Goal: Information Seeking & Learning: Learn about a topic

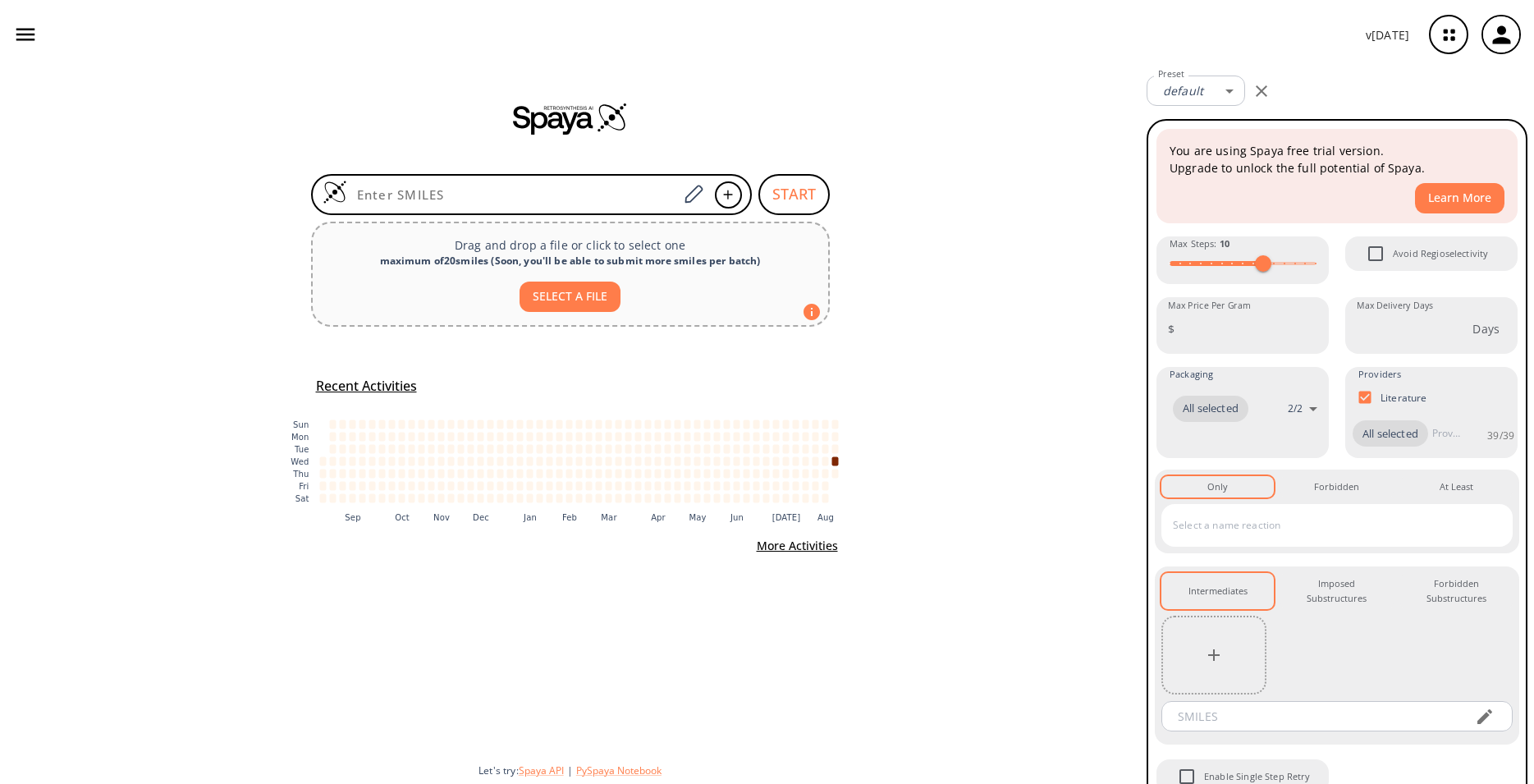
click at [1509, 31] on icon "button" at bounding box center [1501, 35] width 27 height 27
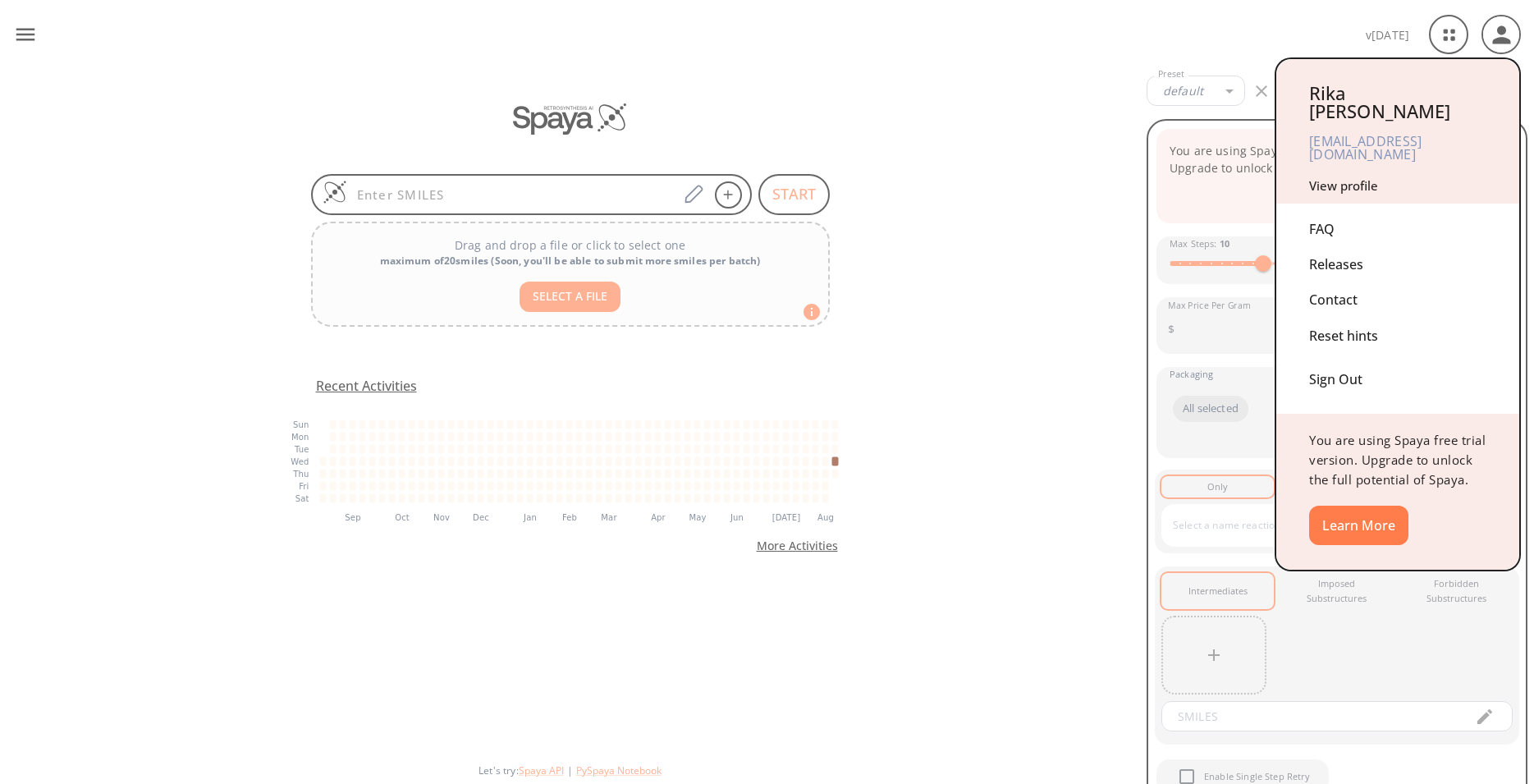
click at [1466, 31] on div at bounding box center [767, 392] width 1534 height 784
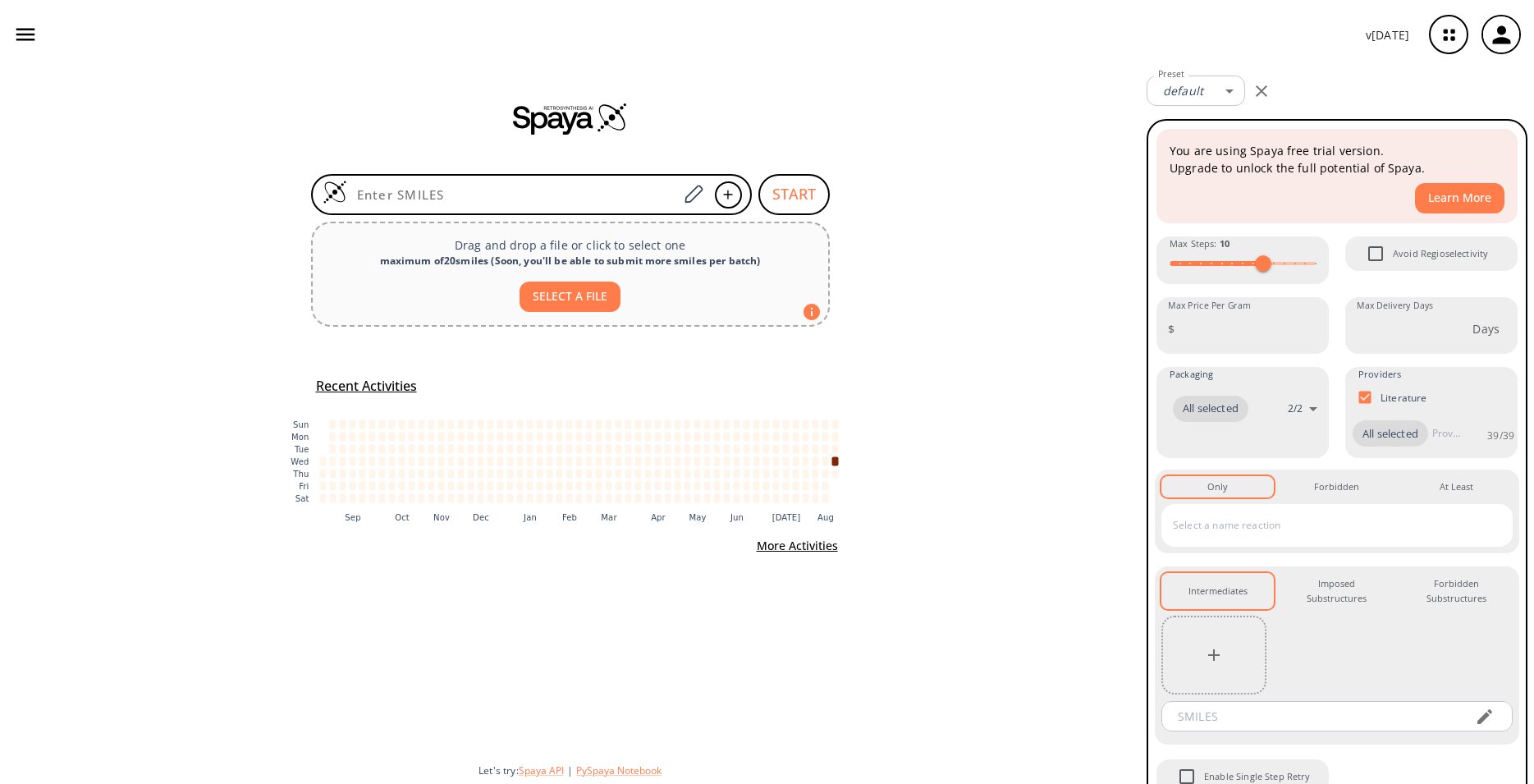
click at [1465, 31] on icon "button" at bounding box center [1449, 35] width 44 height 44
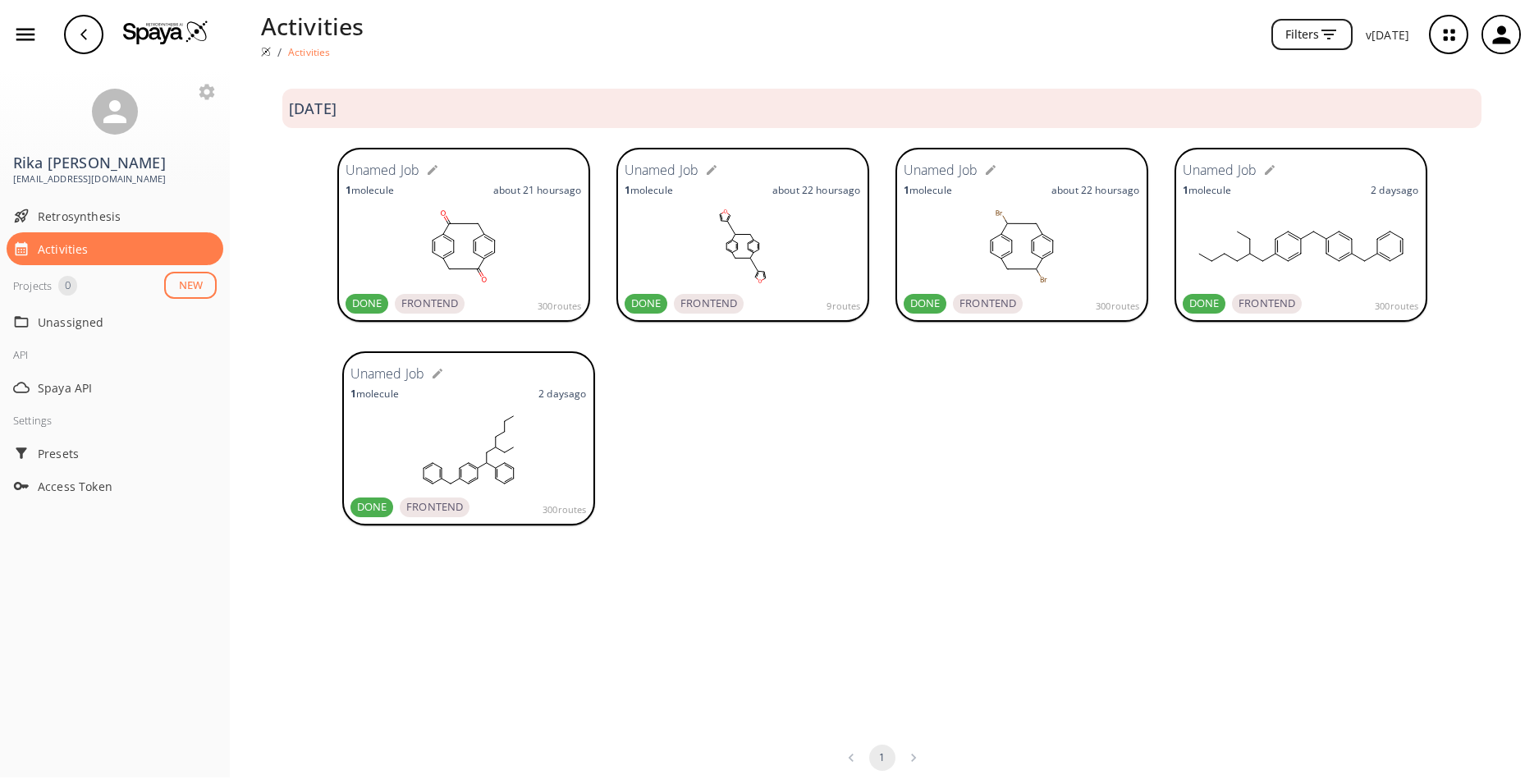
click at [1237, 249] on rect at bounding box center [1301, 246] width 236 height 82
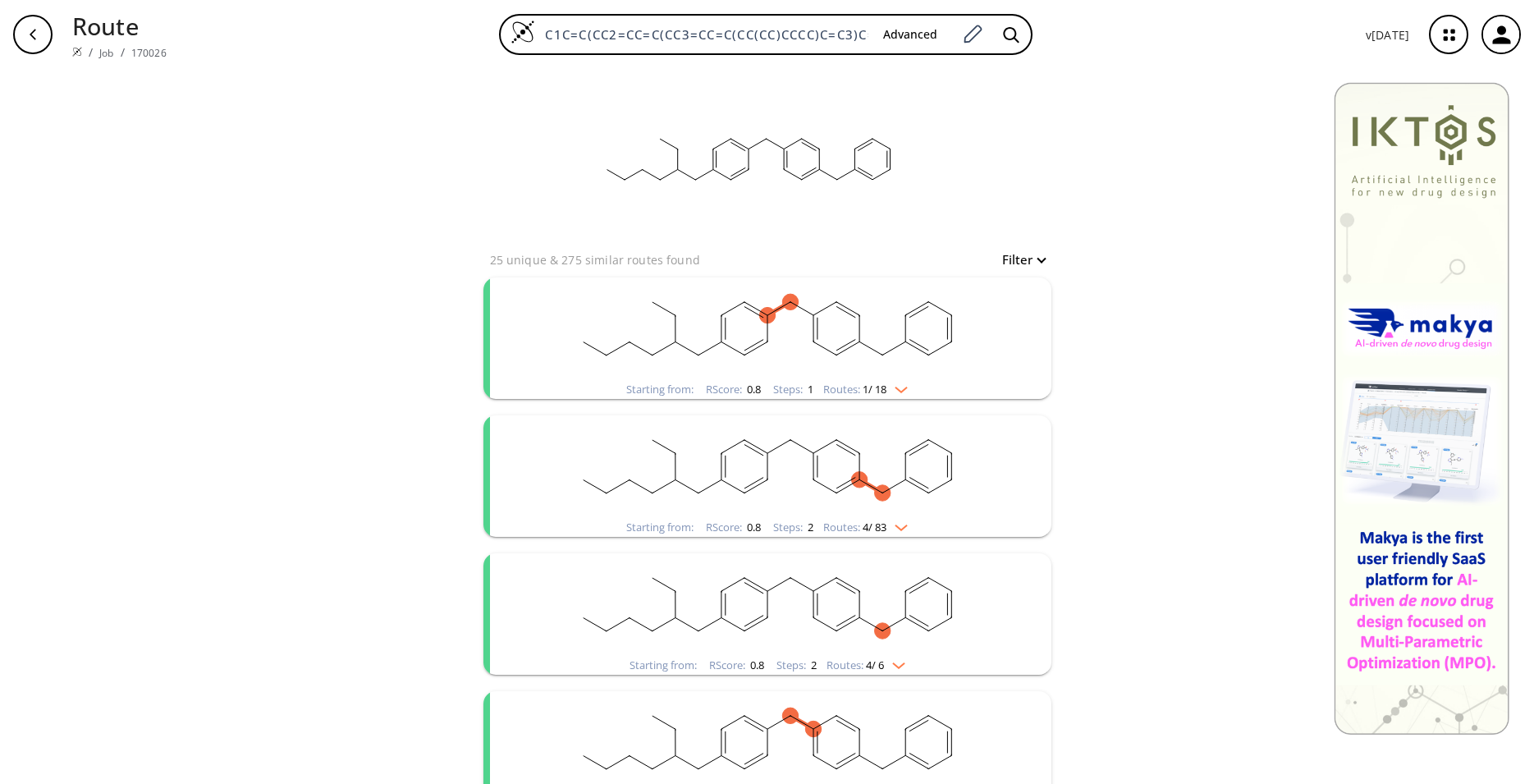
click at [926, 347] on rect "clusters" at bounding box center [767, 329] width 427 height 103
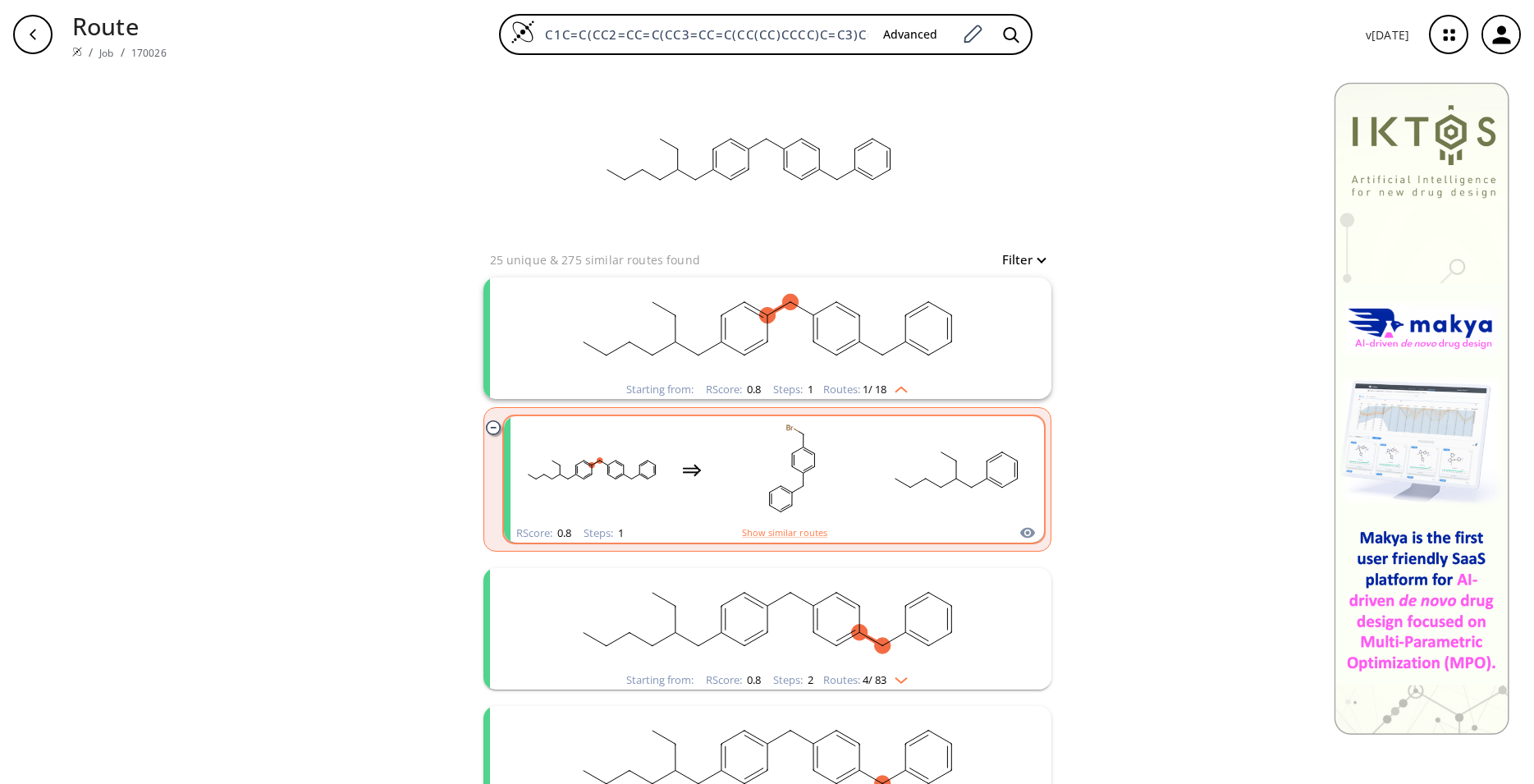
click at [913, 466] on rect "clusters" at bounding box center [956, 470] width 147 height 103
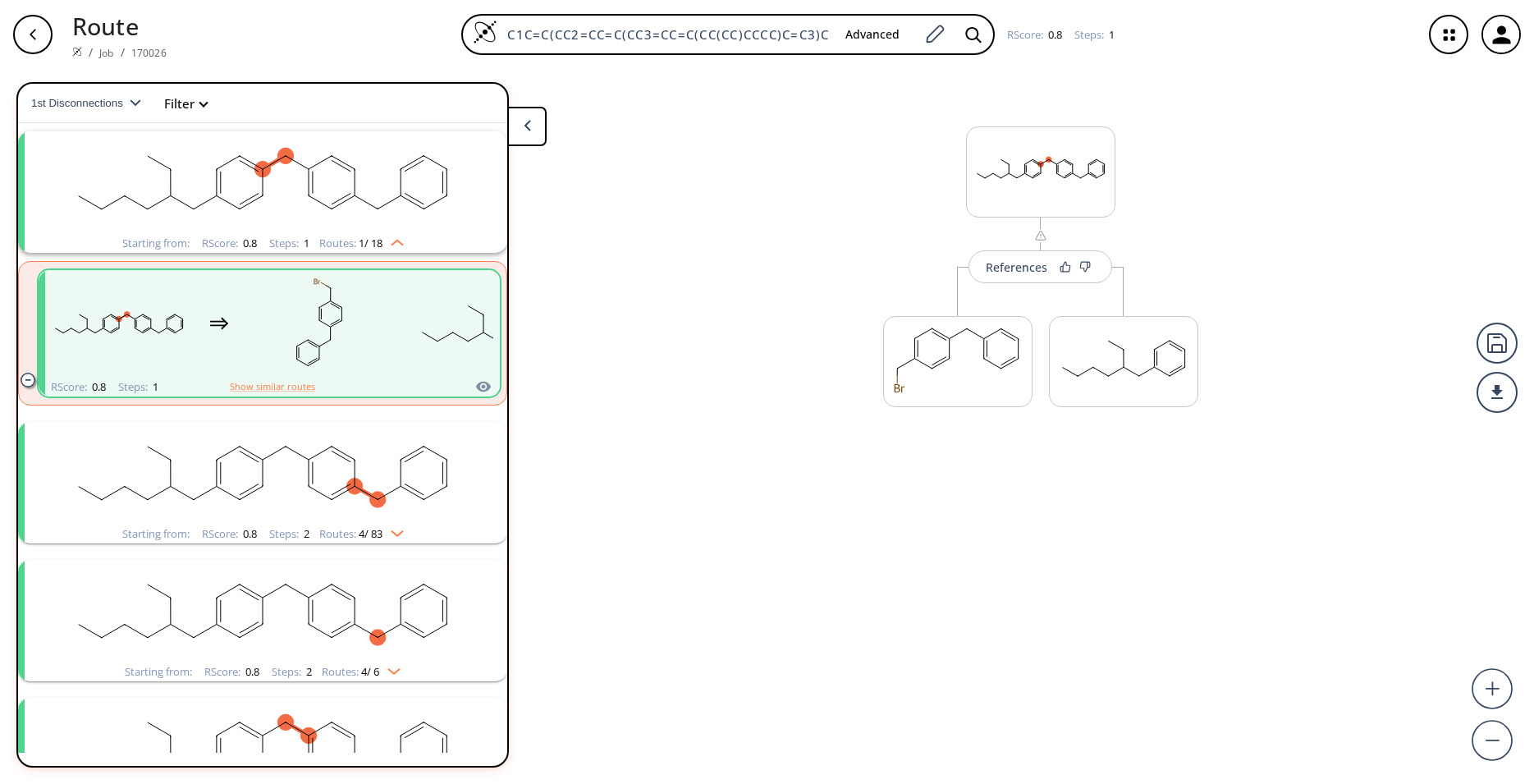
scroll to position [38, 0]
click at [165, 471] on rect "clusters" at bounding box center [262, 472] width 427 height 103
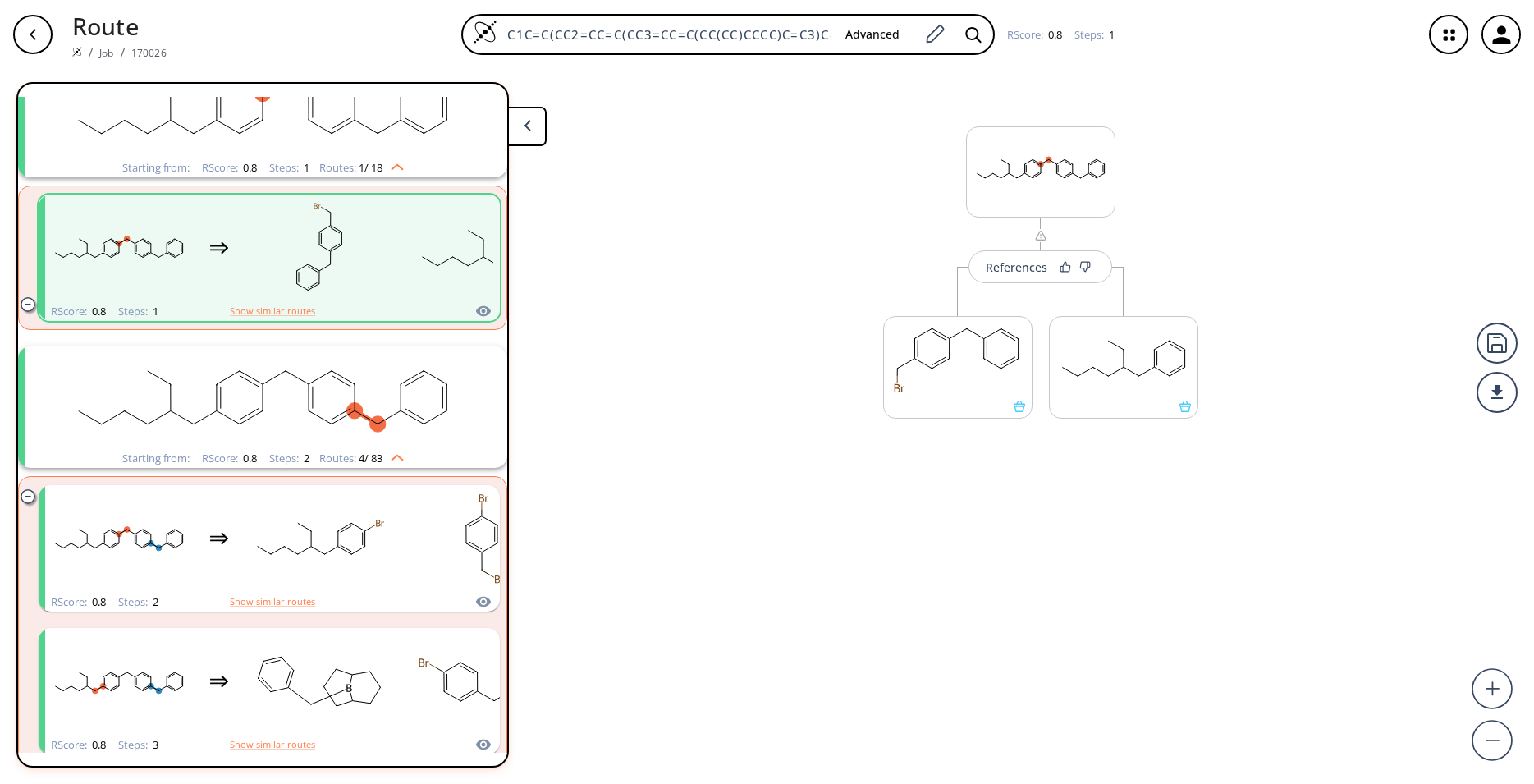
scroll to position [146, 0]
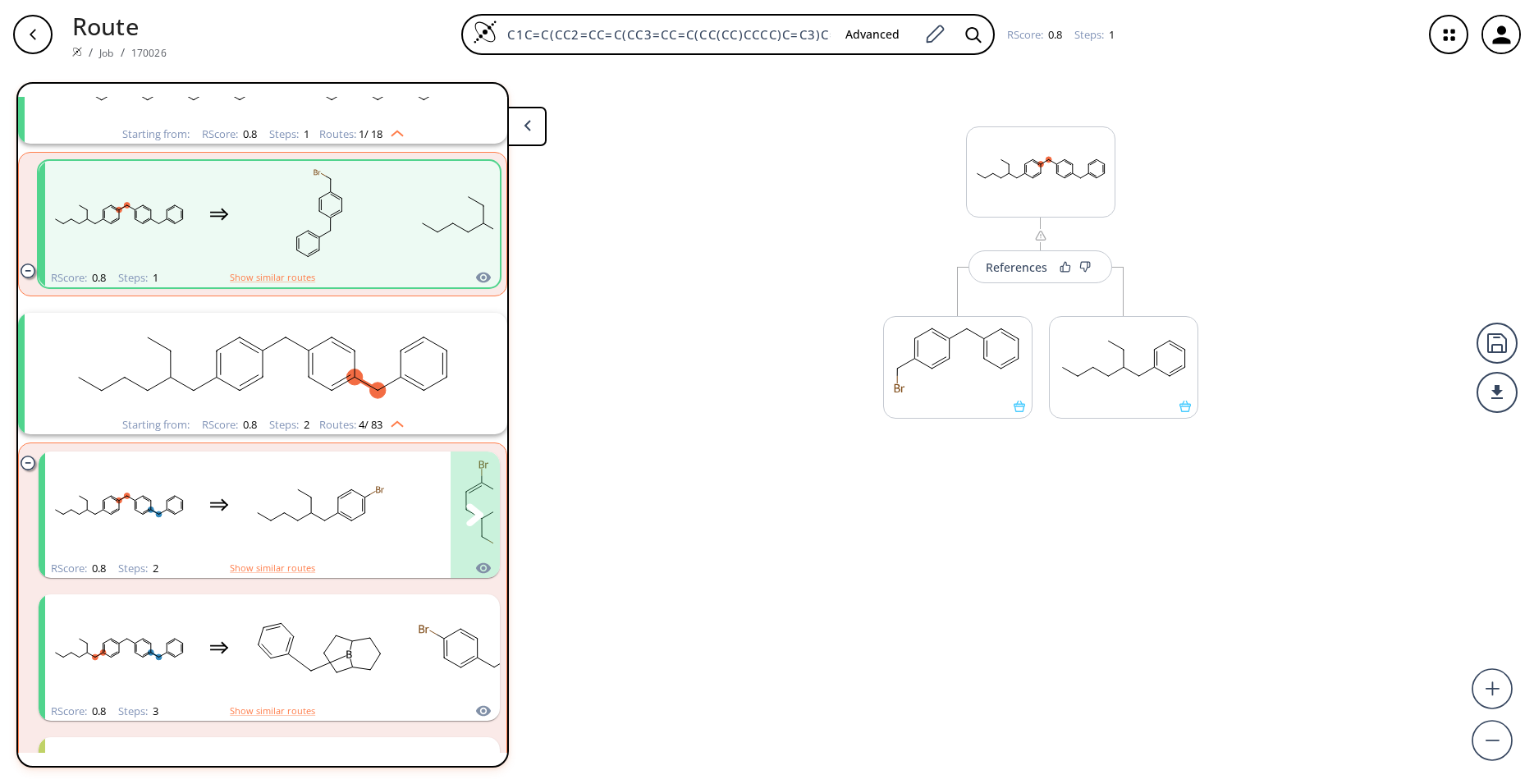
click at [165, 471] on rect "clusters" at bounding box center [119, 505] width 147 height 103
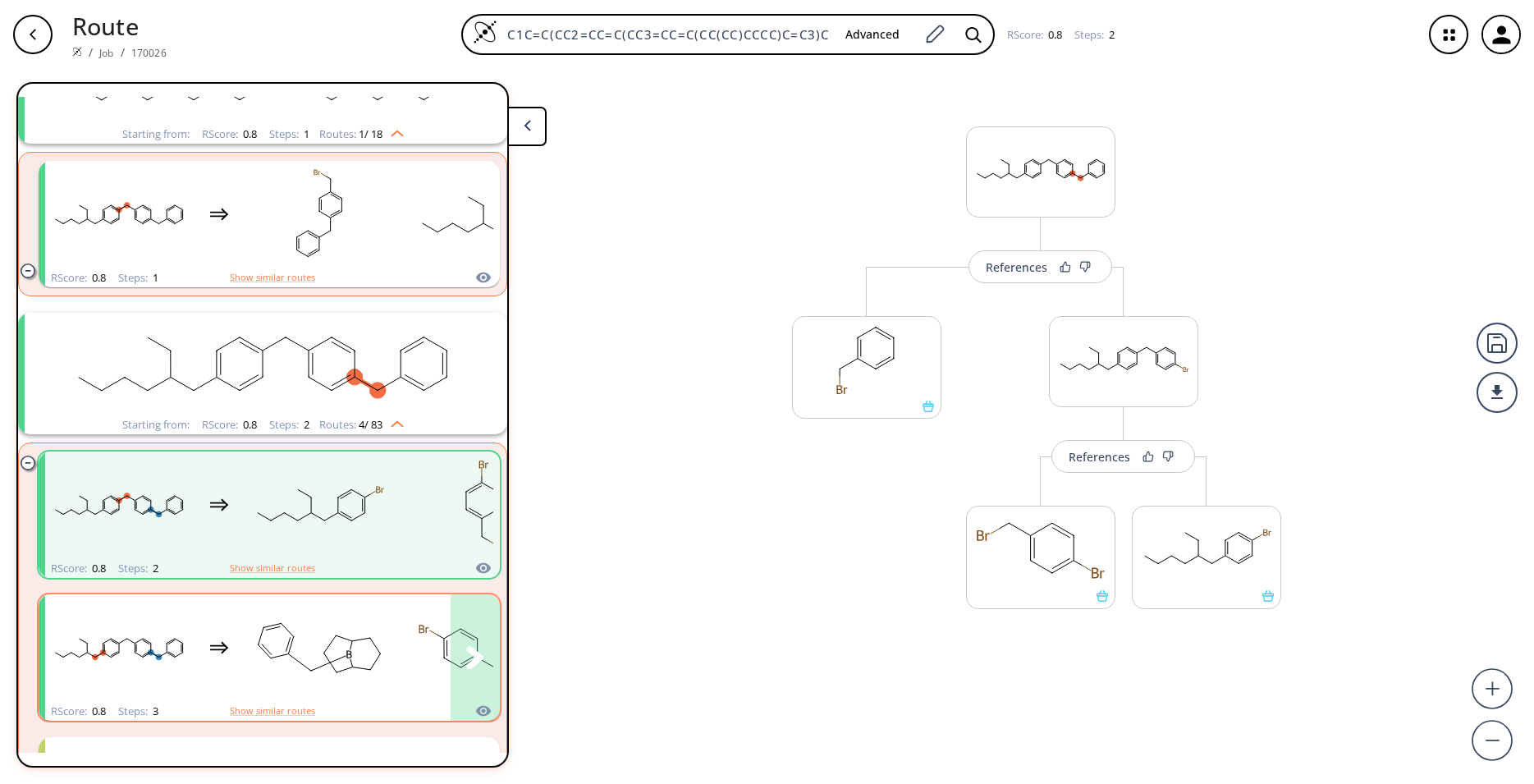
click at [202, 633] on div "clusters" at bounding box center [465, 647] width 840 height 107
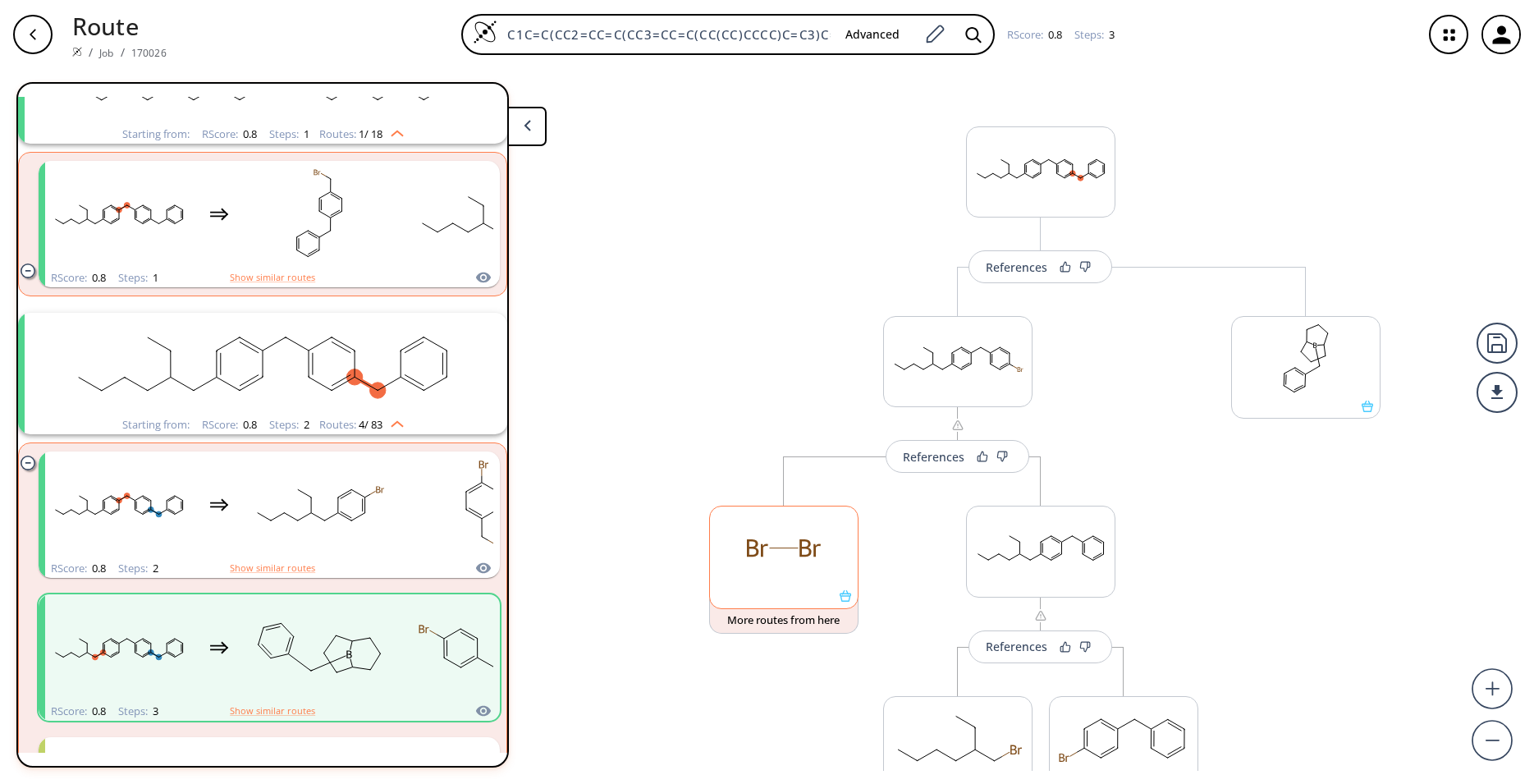
scroll to position [108, 0]
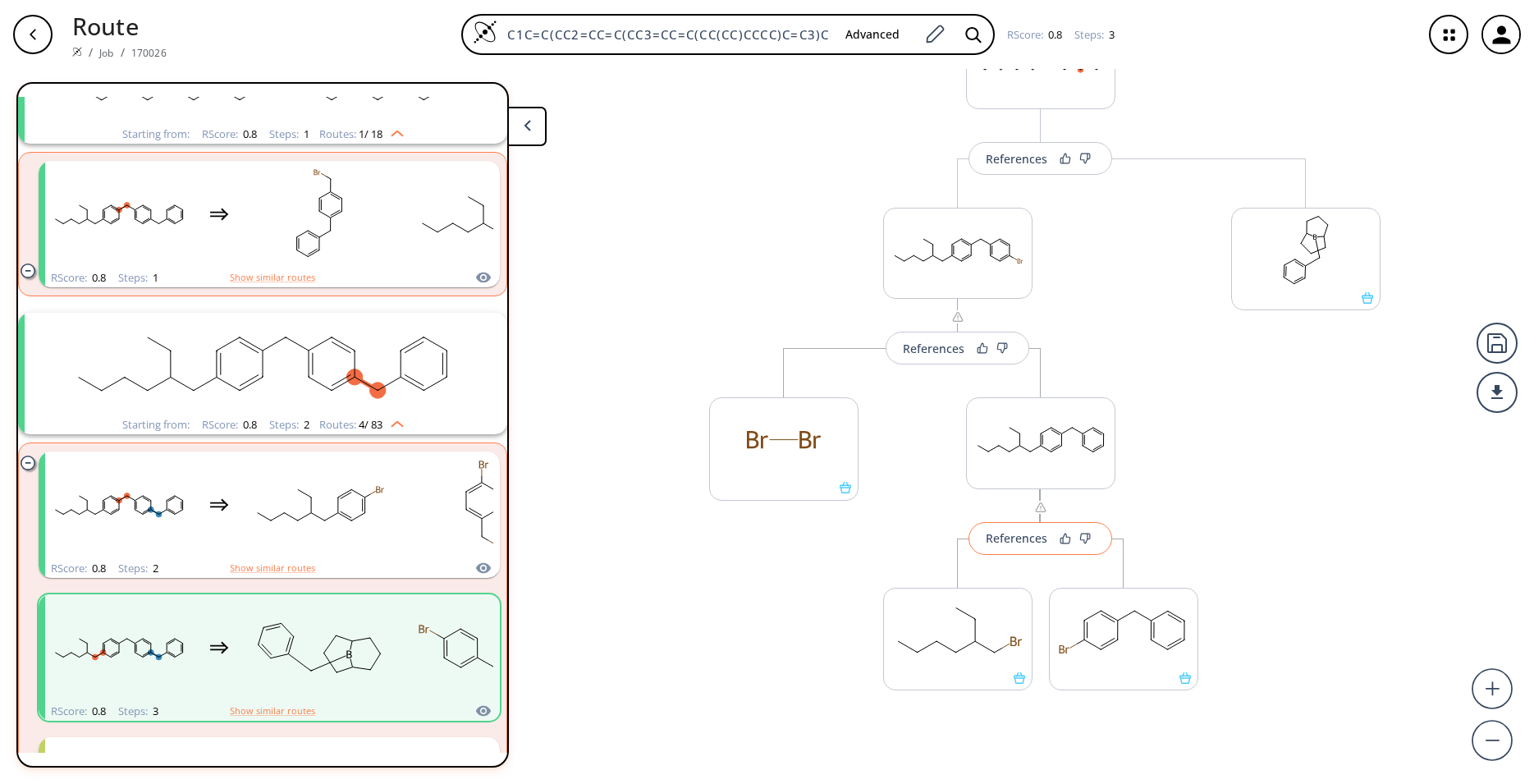
click at [1038, 550] on button "References" at bounding box center [1040, 538] width 144 height 33
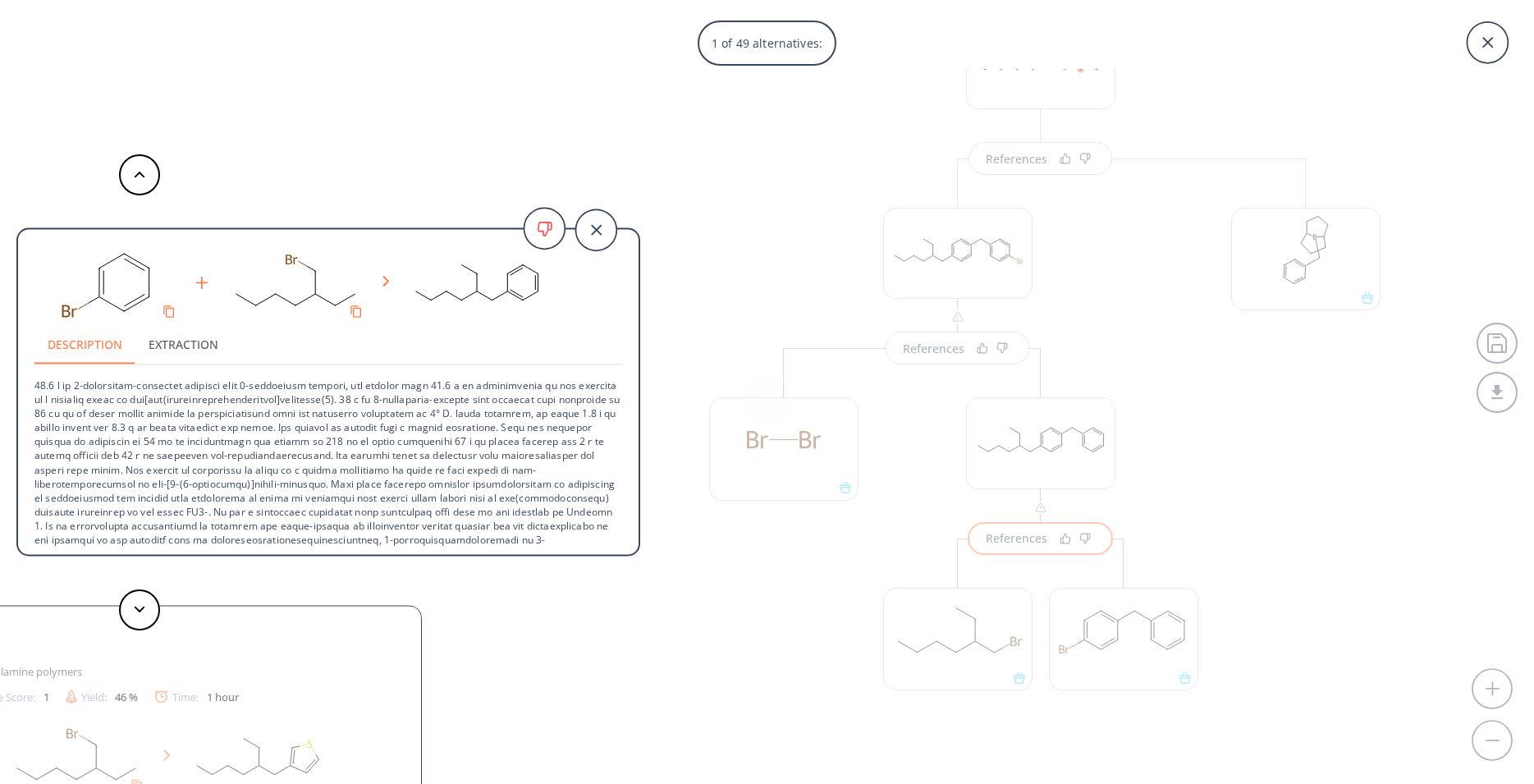
scroll to position [131, 0]
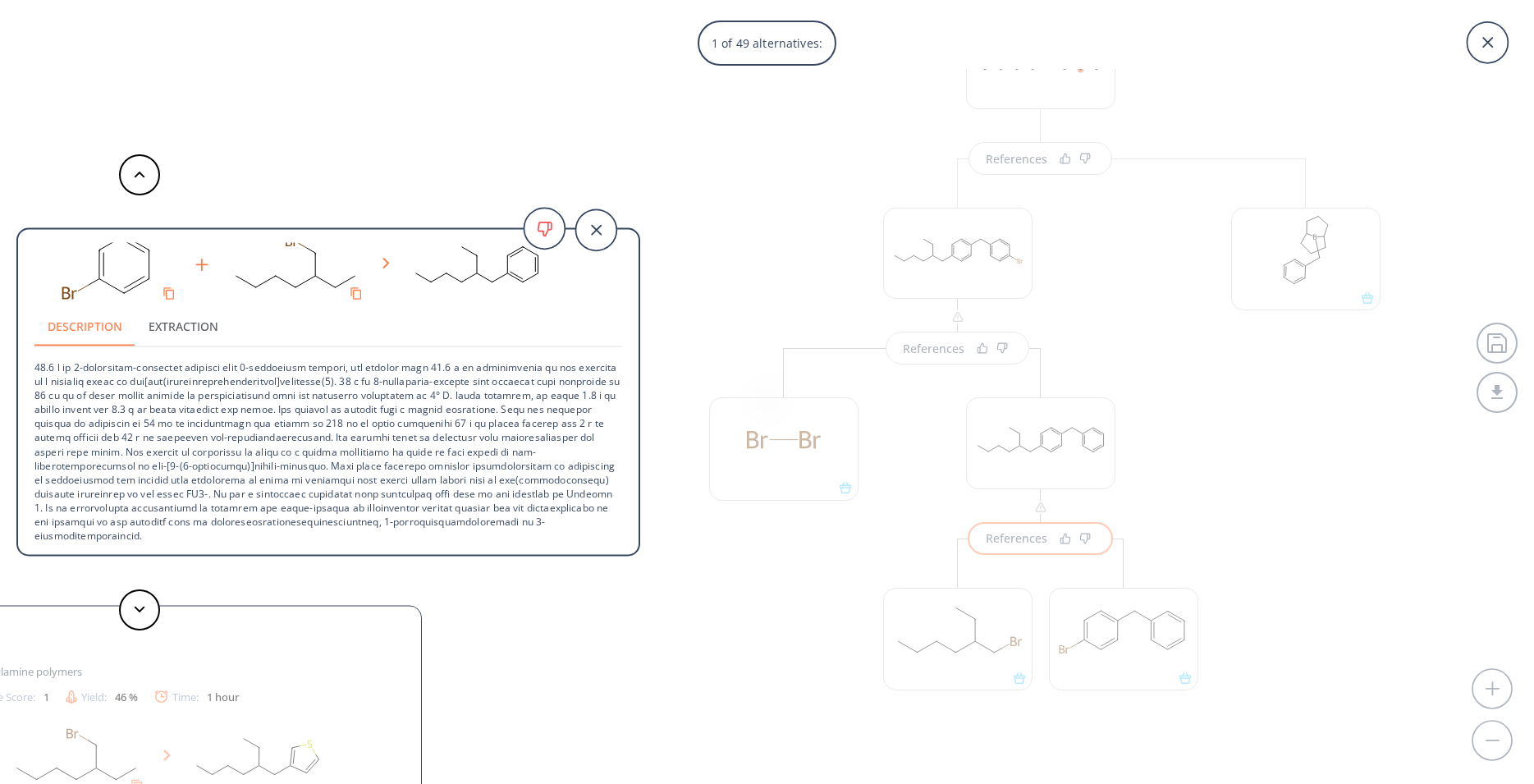
click at [707, 199] on div "1 of 49 alternatives: Wurtz-Fittig coupling Reference: US06008265A Fluorinated …" at bounding box center [767, 392] width 1534 height 784
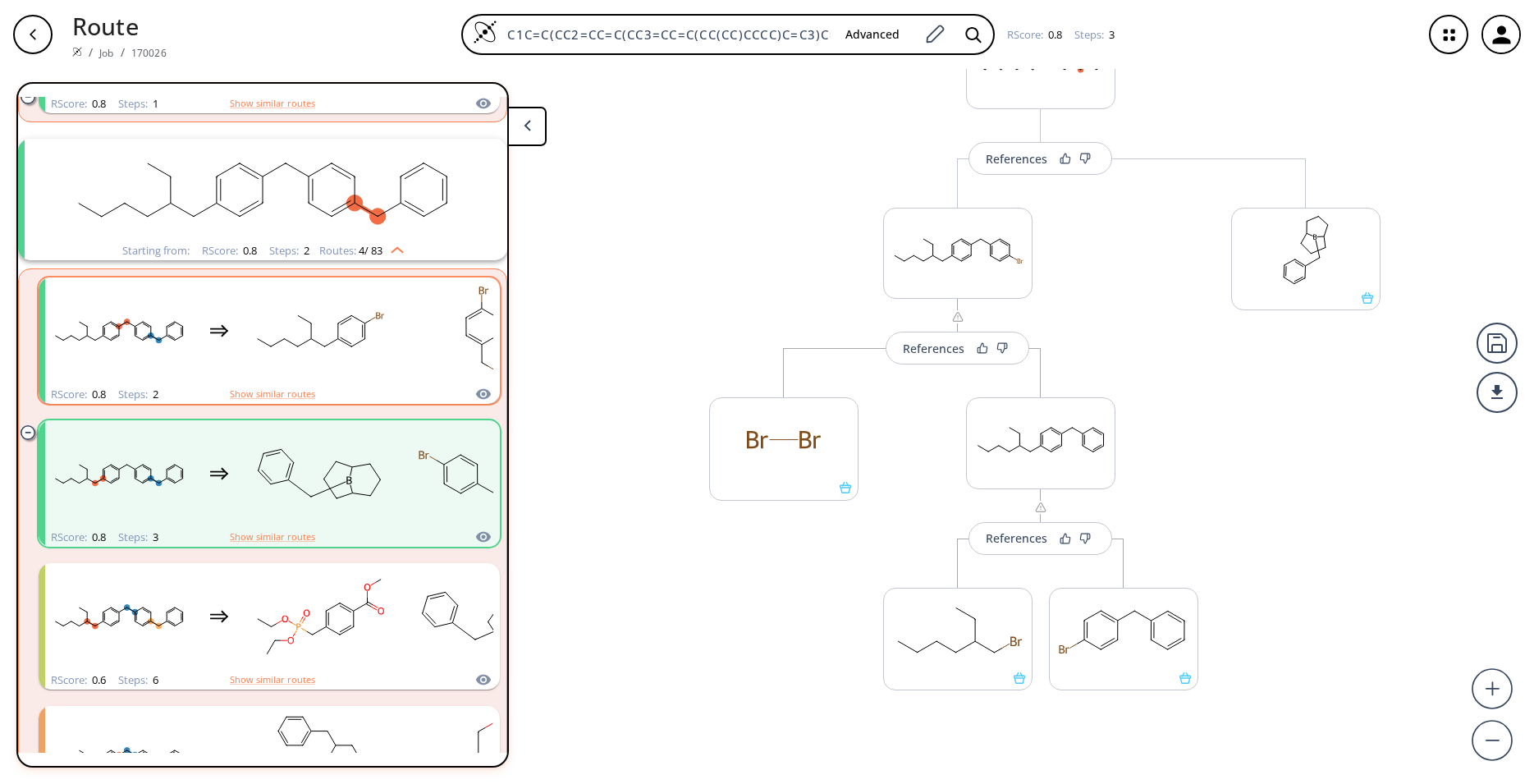
scroll to position [362, 0]
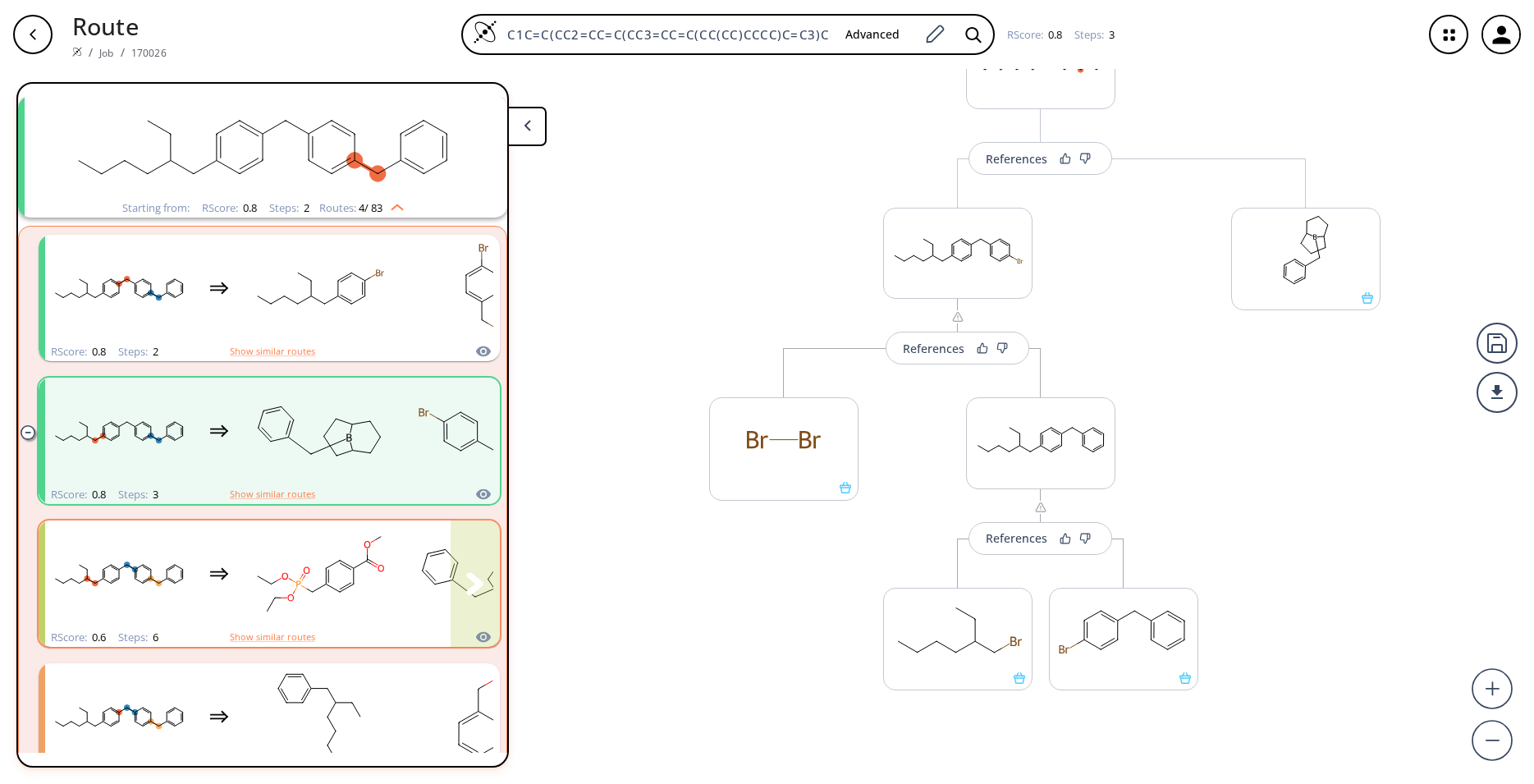
click at [222, 567] on icon "clusters" at bounding box center [219, 574] width 20 height 20
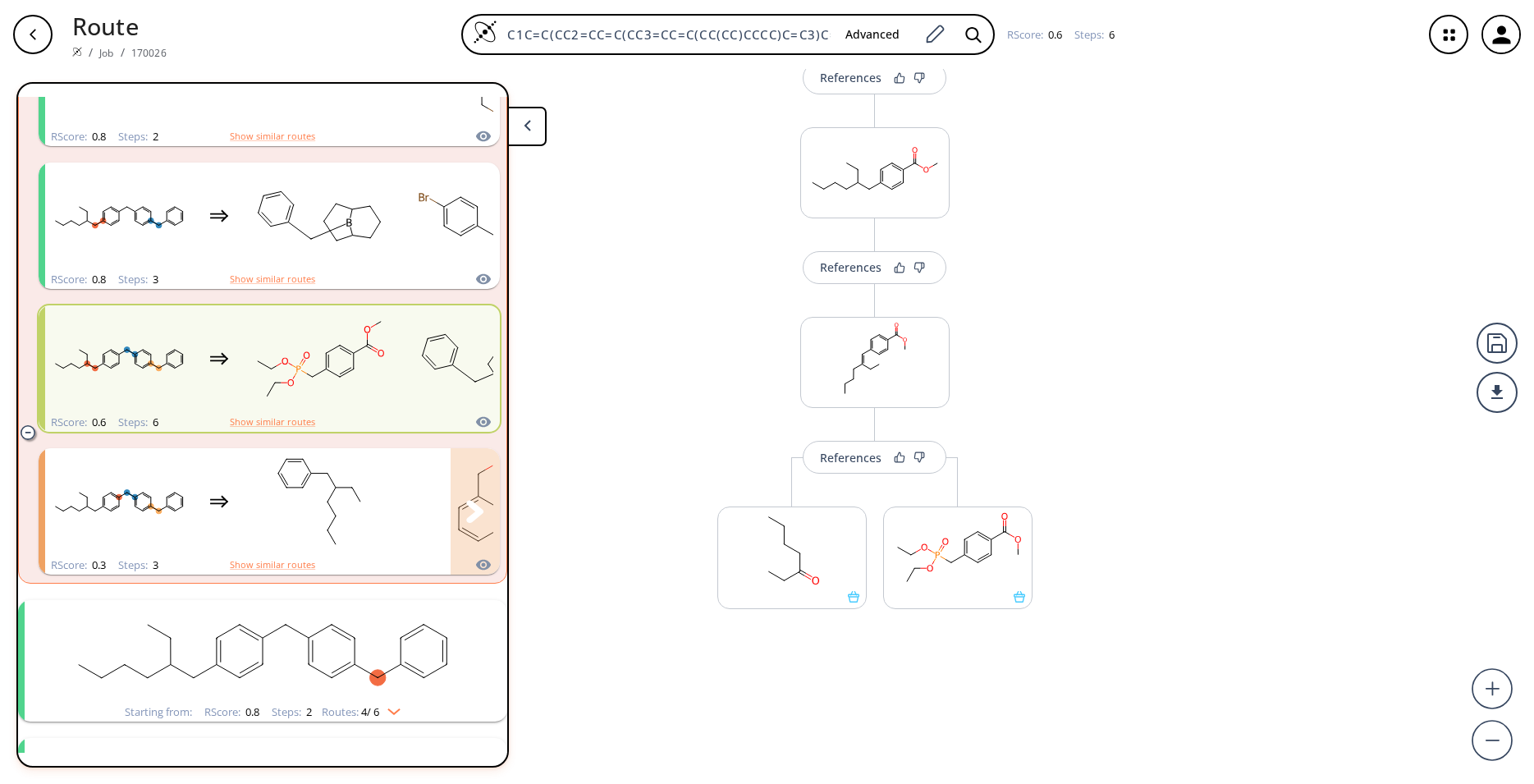
scroll to position [579, 0]
click at [319, 509] on rect "clusters" at bounding box center [319, 500] width 147 height 103
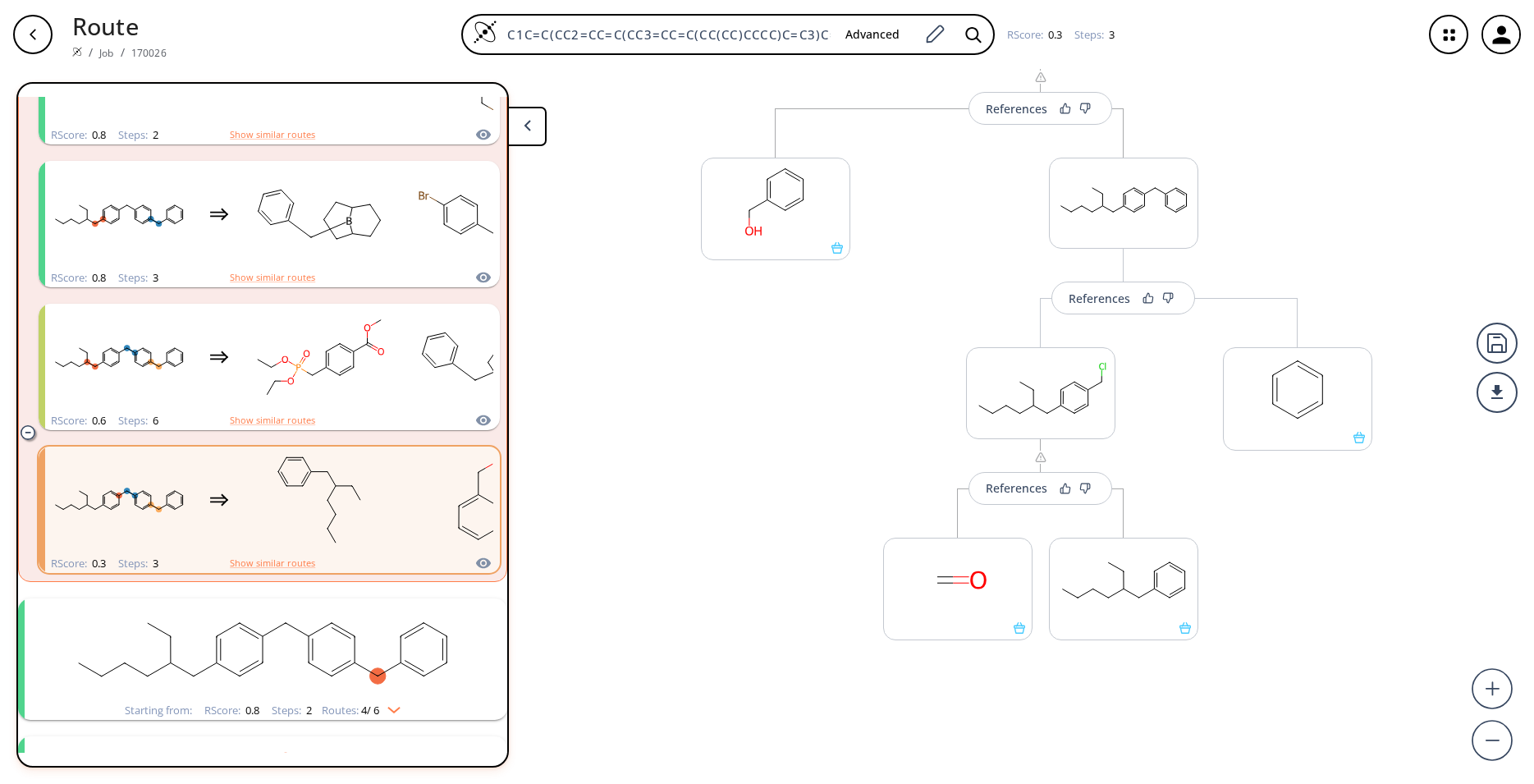
scroll to position [159, 0]
click at [291, 628] on icon "clusters" at bounding box center [298, 628] width 23 height 13
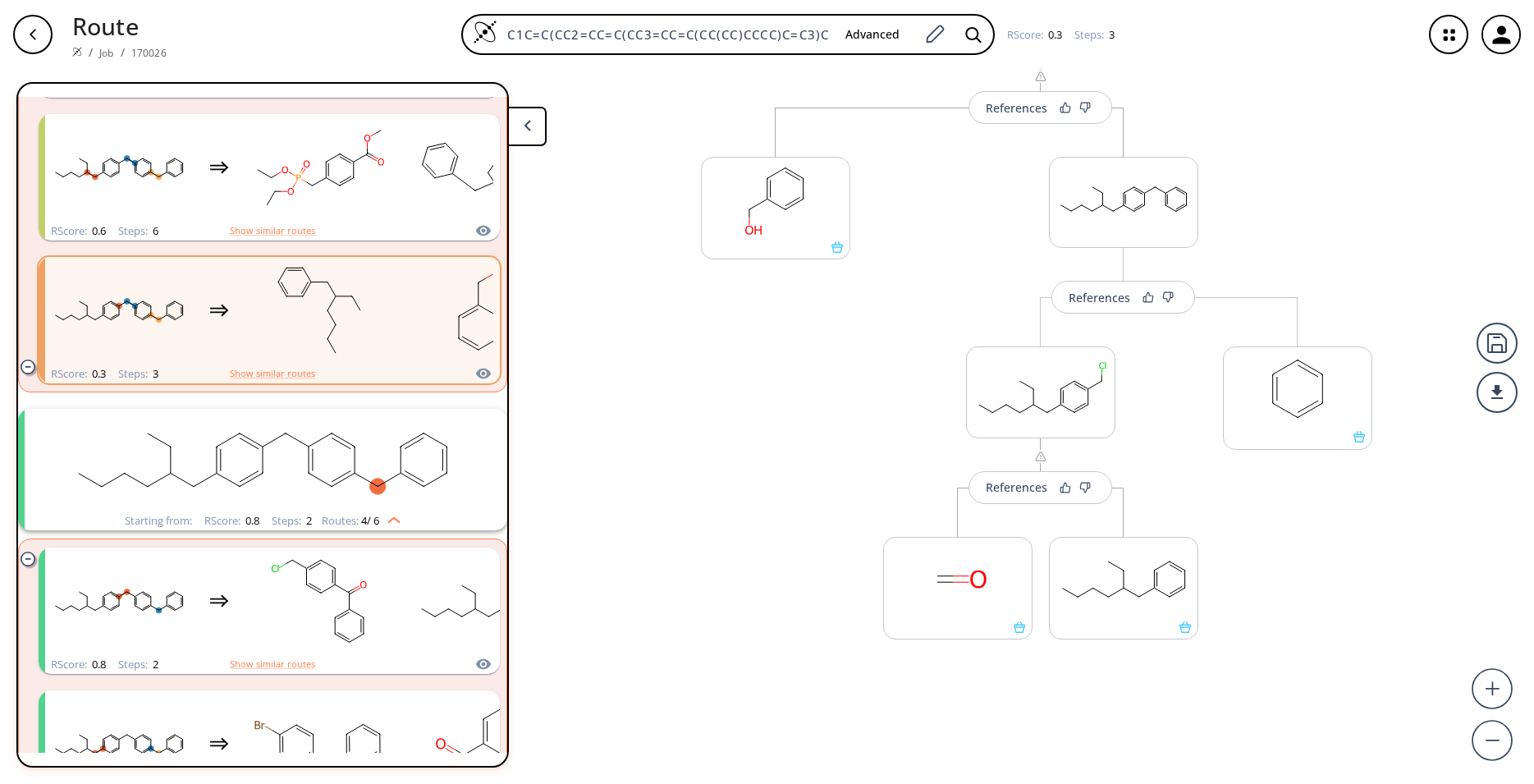
scroll to position [796, 0]
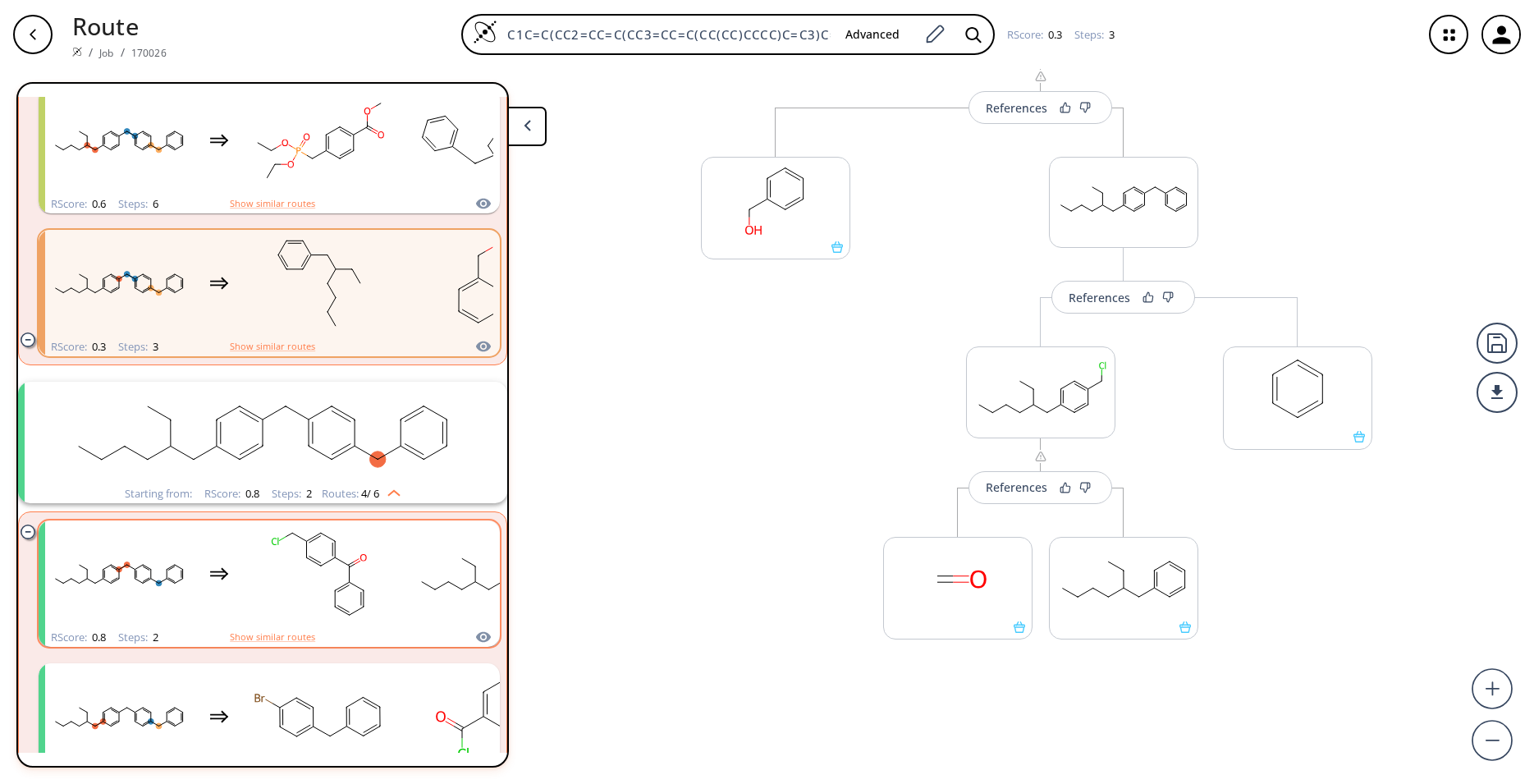
click at [290, 622] on rect "clusters" at bounding box center [319, 574] width 147 height 103
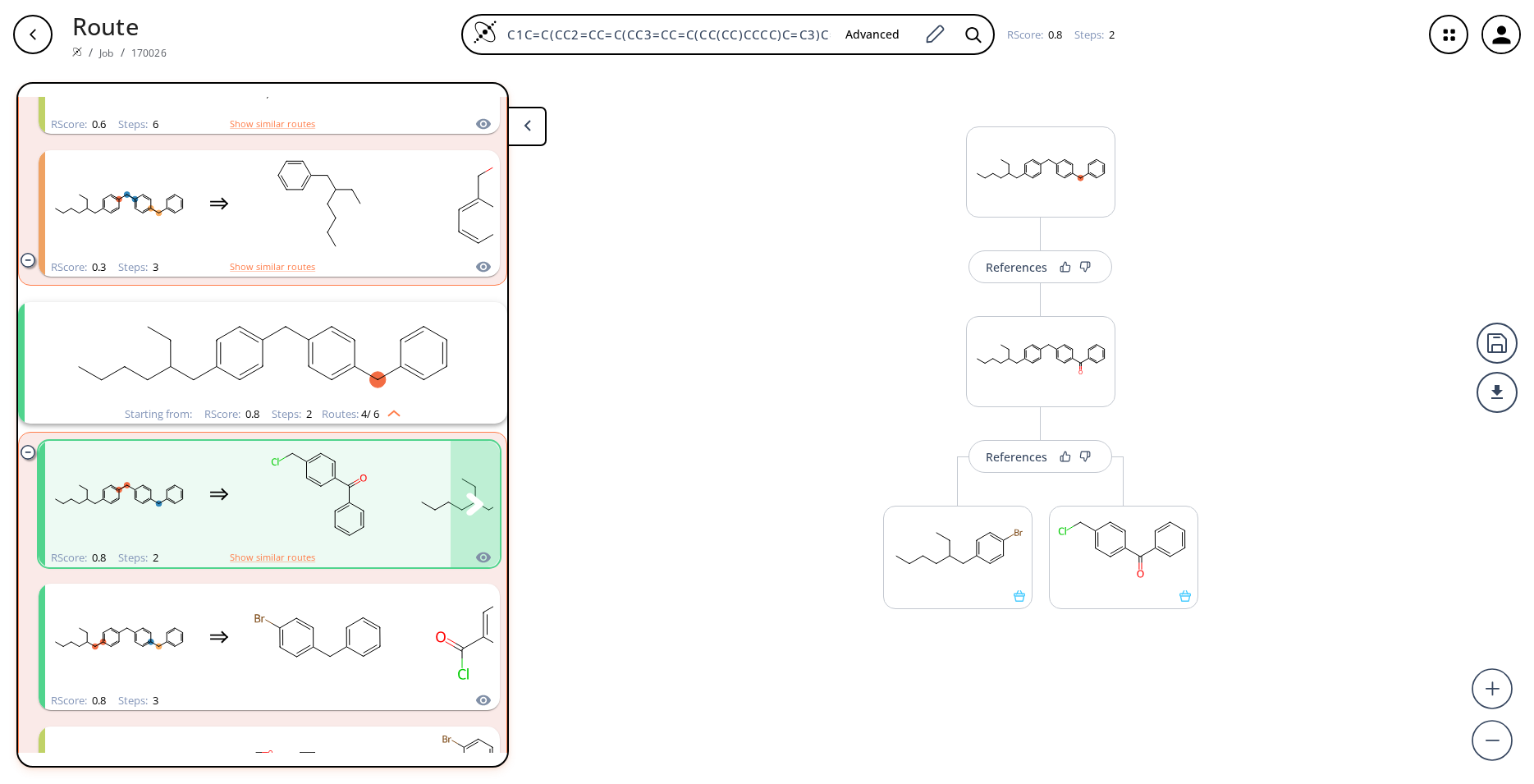
scroll to position [904, 0]
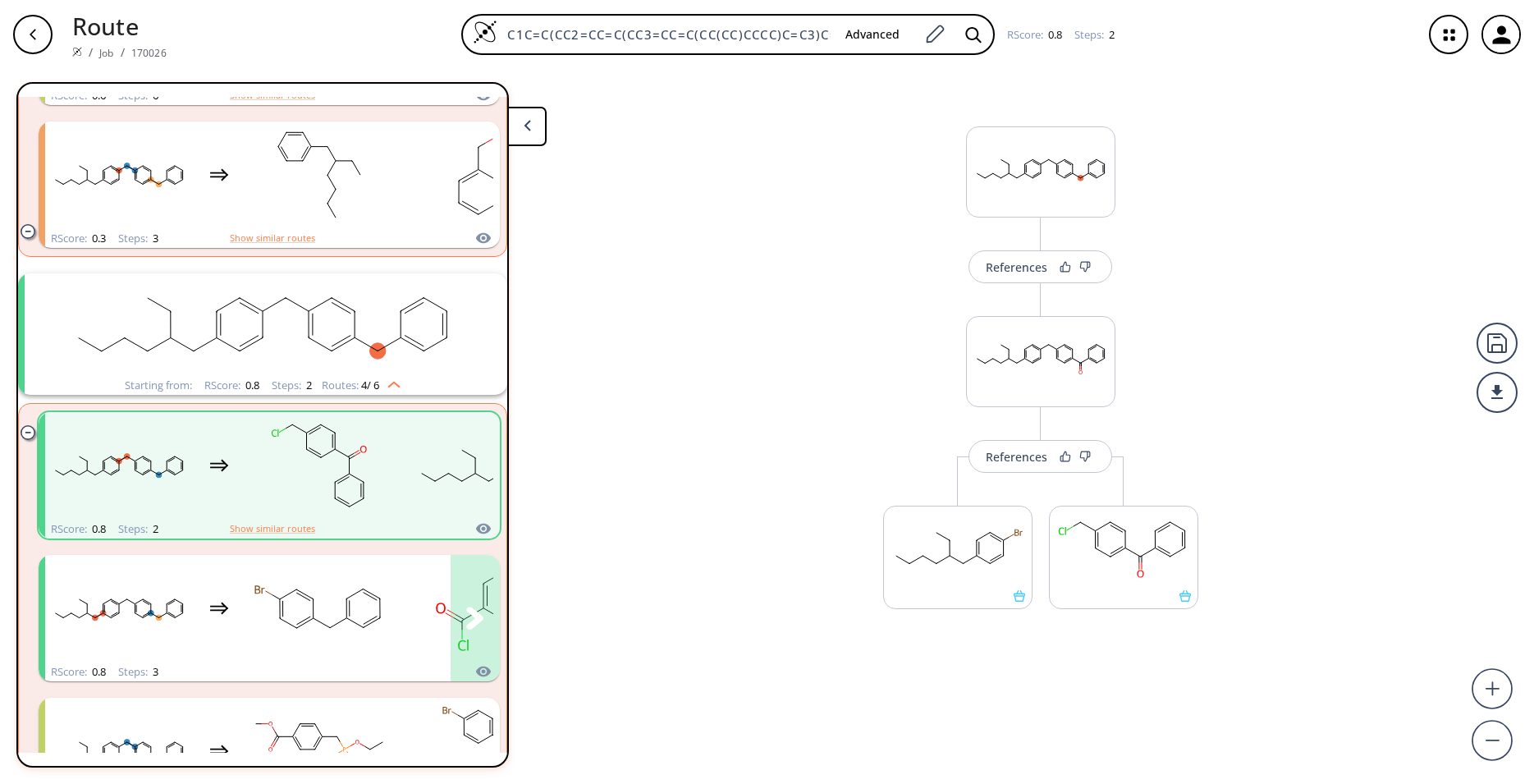
click at [290, 622] on rect "clusters" at bounding box center [319, 608] width 147 height 103
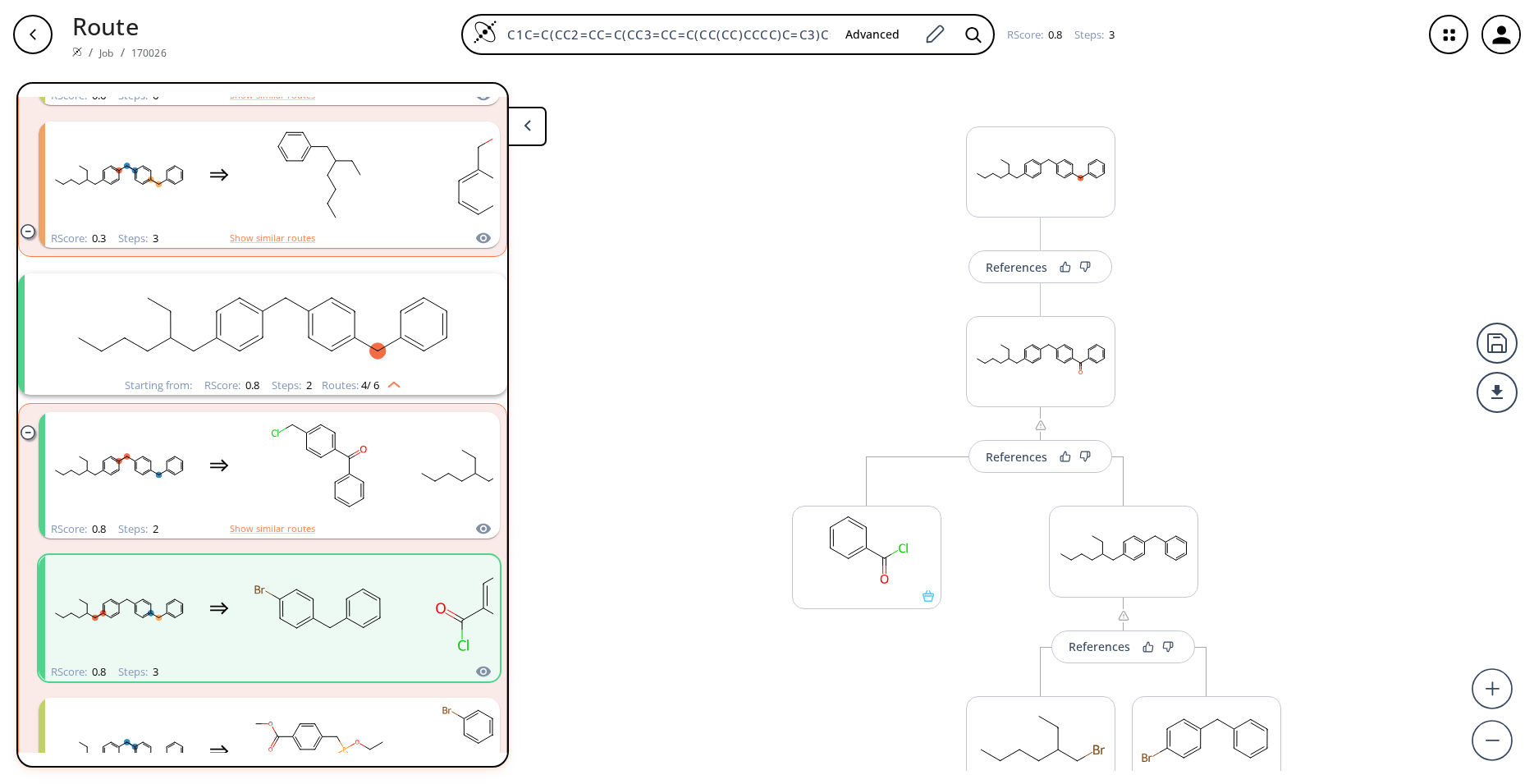
scroll to position [108, 0]
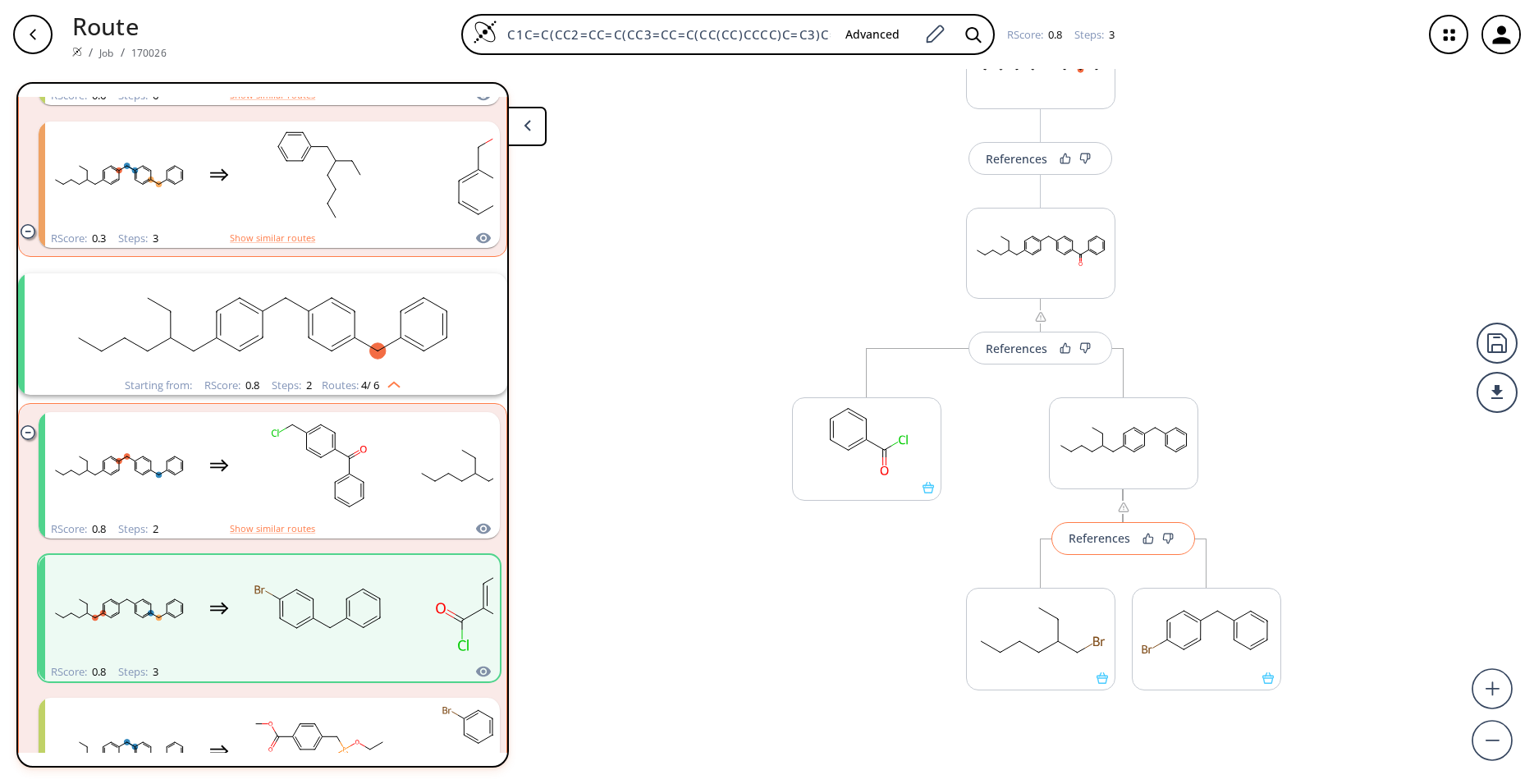
click at [1087, 549] on button "References" at bounding box center [1124, 538] width 144 height 33
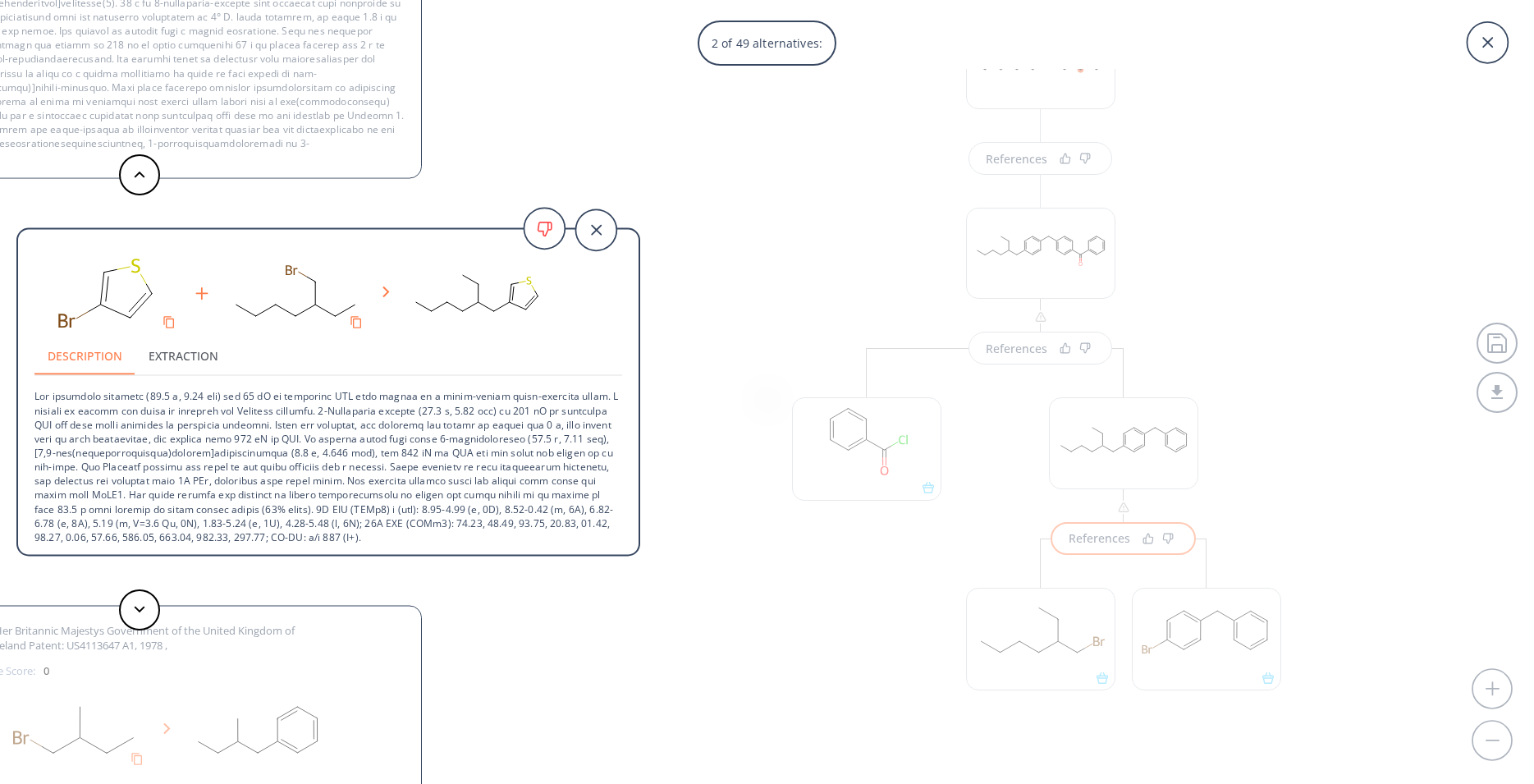
scroll to position [87, 0]
click at [147, 606] on button at bounding box center [139, 609] width 41 height 41
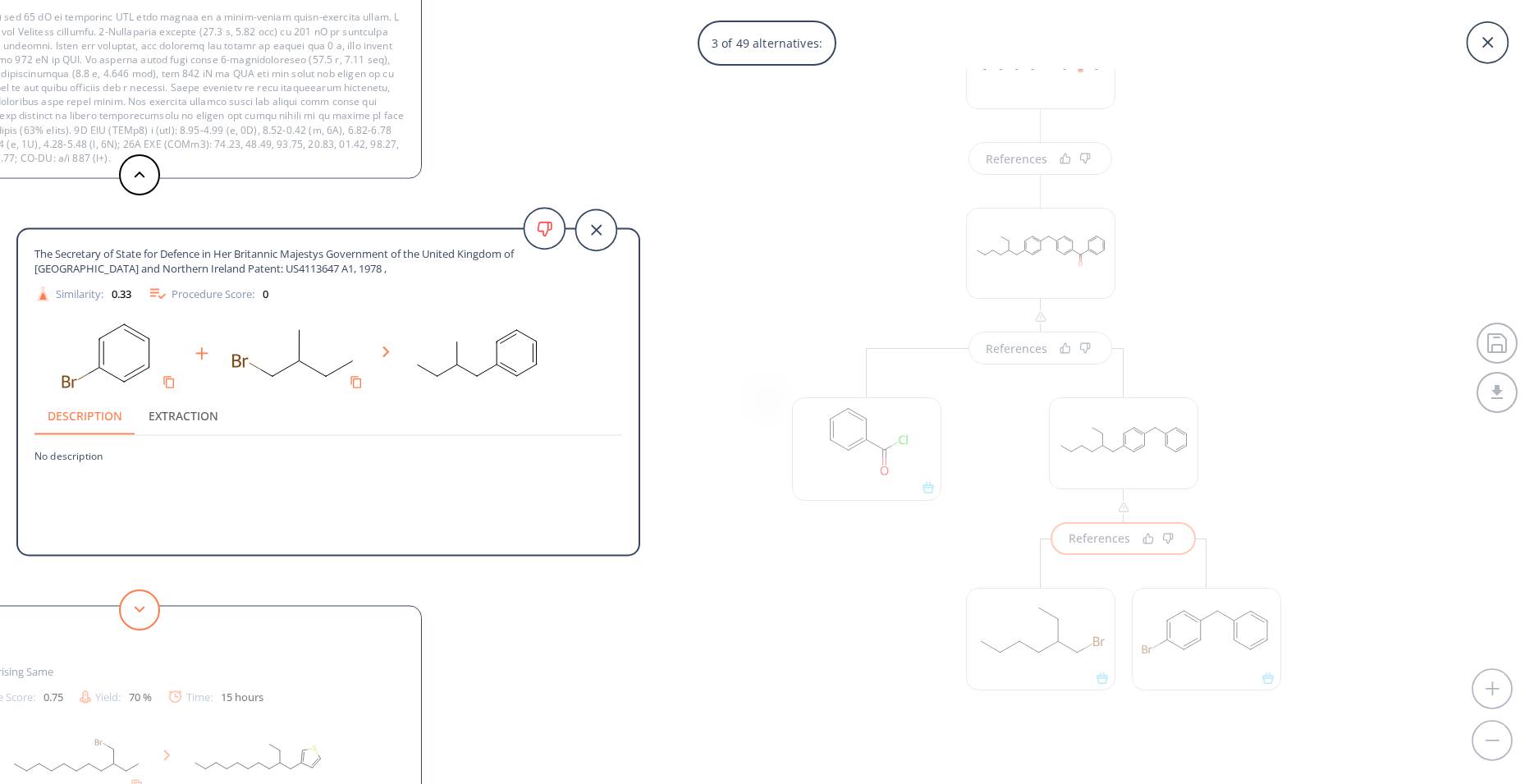
click at [147, 606] on button at bounding box center [139, 609] width 41 height 41
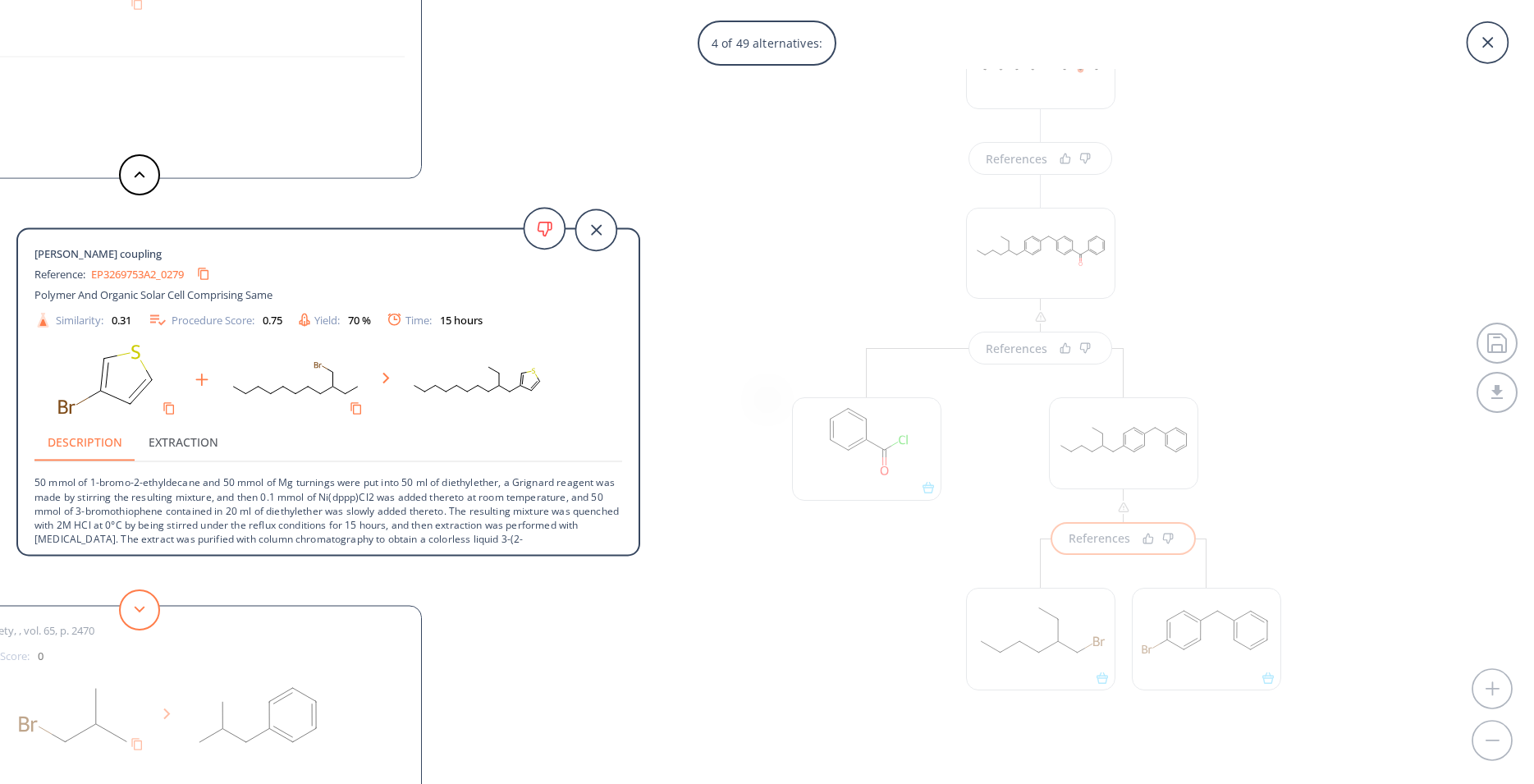
click at [147, 606] on button at bounding box center [139, 609] width 41 height 41
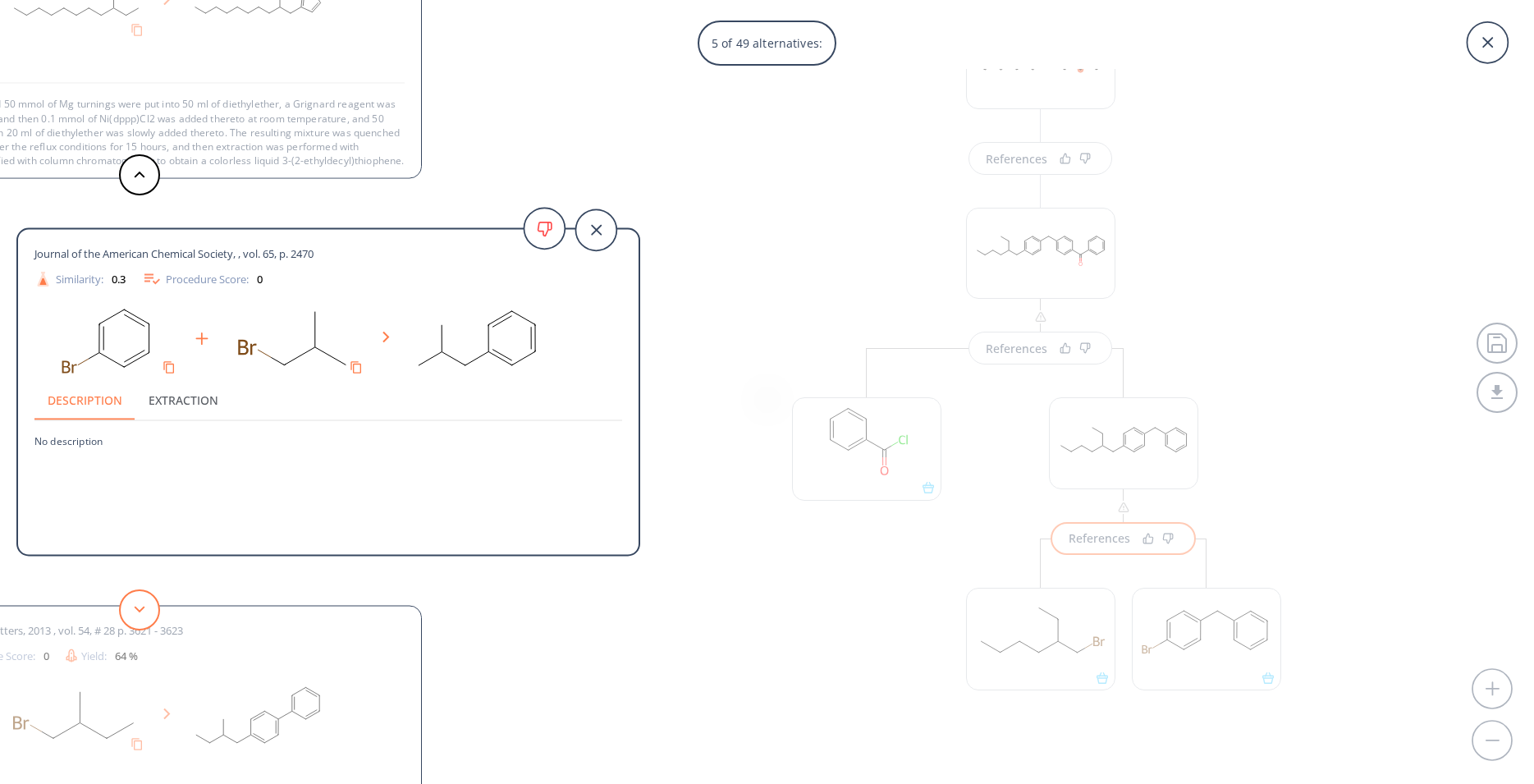
click at [147, 606] on button at bounding box center [139, 609] width 41 height 41
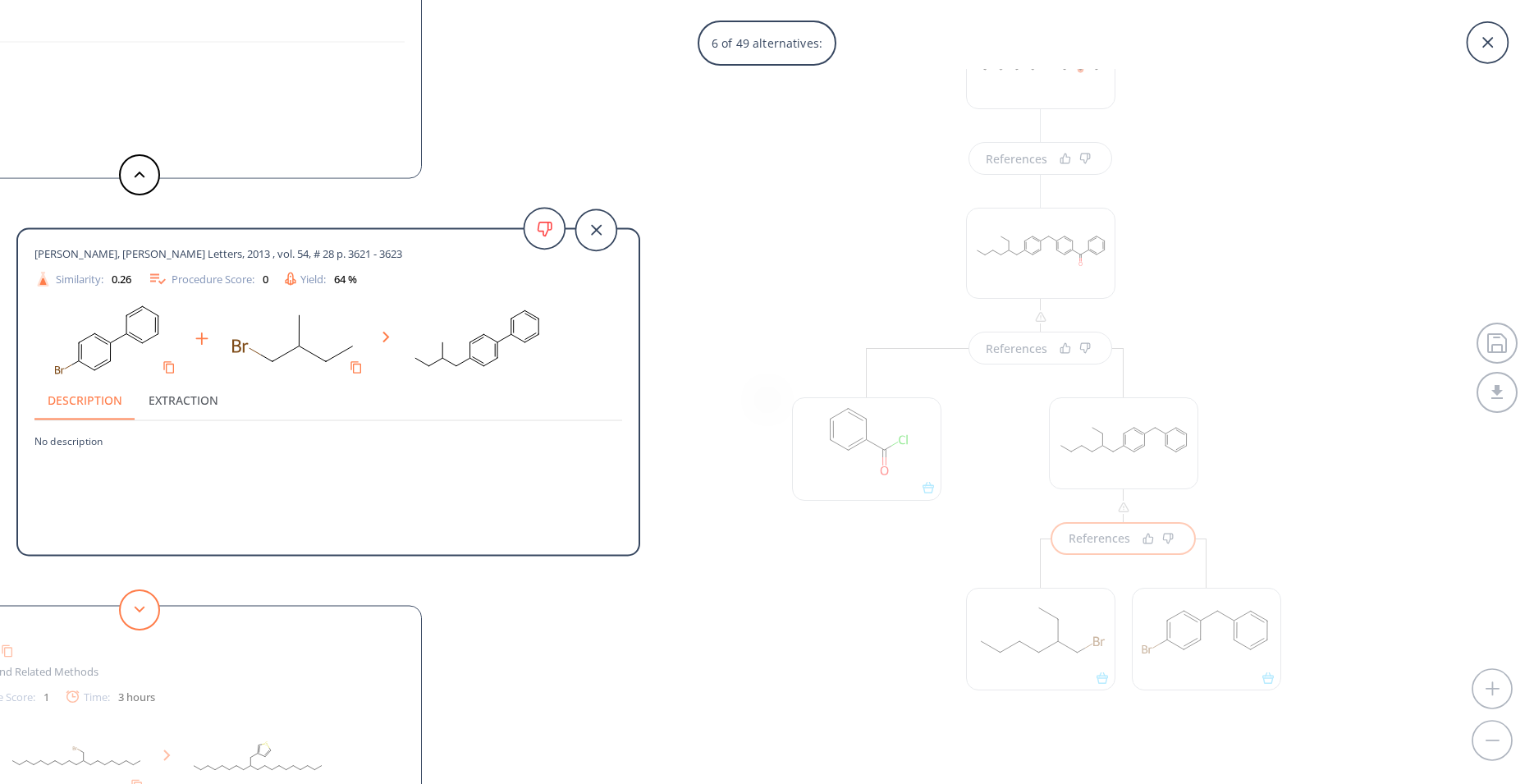
click at [147, 606] on button at bounding box center [139, 609] width 41 height 41
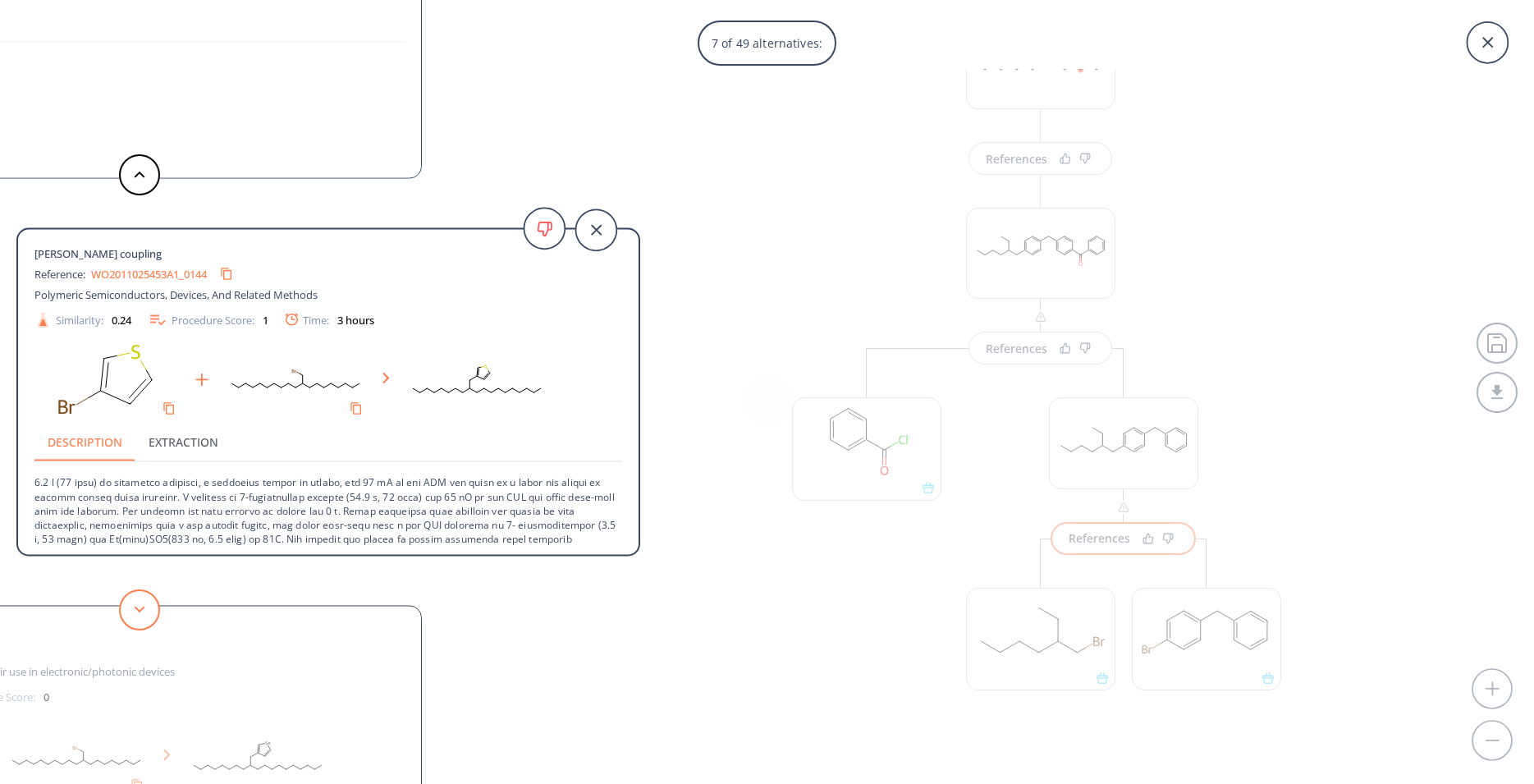
click at [147, 606] on button at bounding box center [139, 609] width 41 height 41
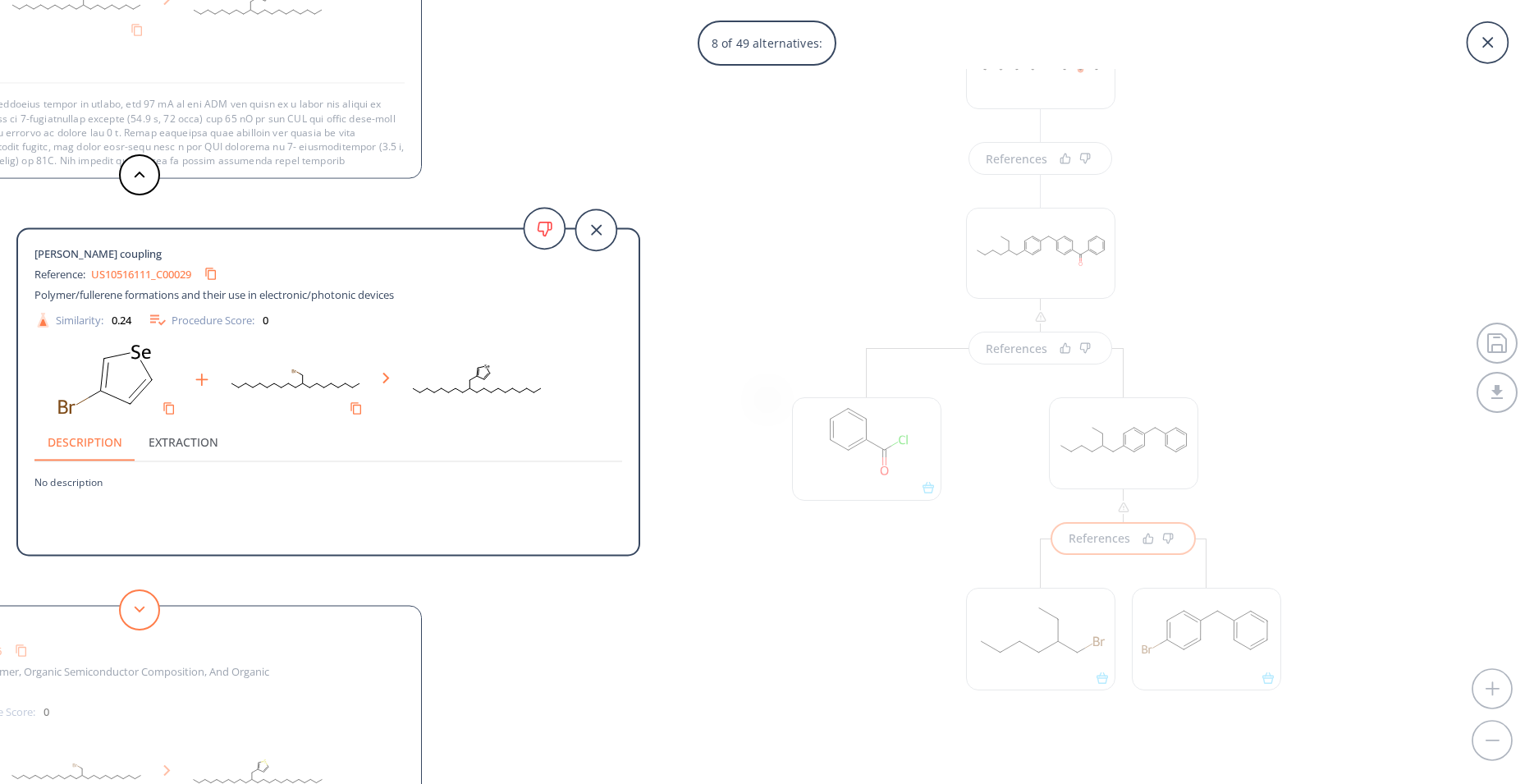
click at [147, 606] on button at bounding box center [139, 609] width 41 height 41
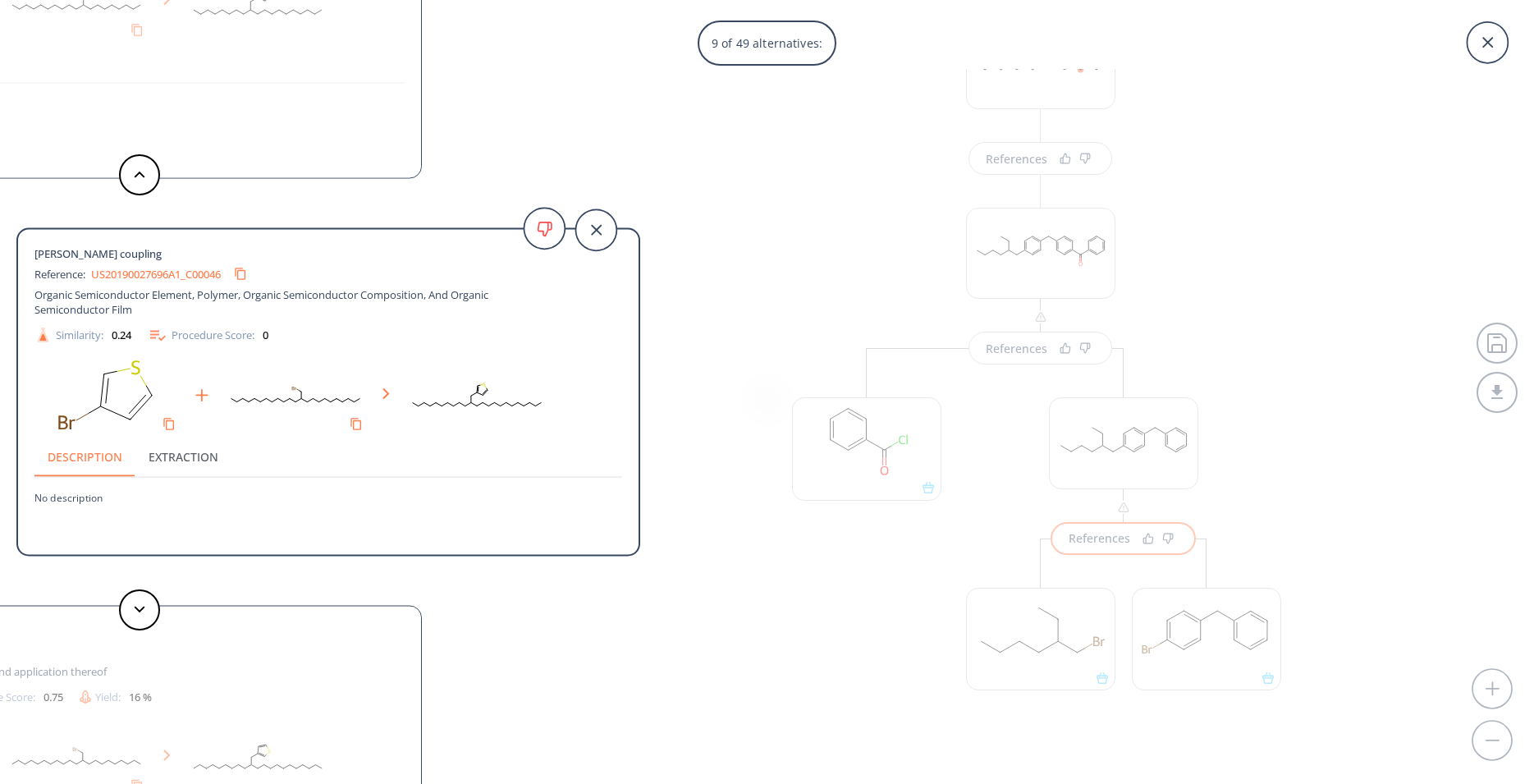
click at [1386, 211] on div "9 of 49 alternatives: Wurtz-Fittig coupling Reference: US06008265A Fluorinated …" at bounding box center [767, 392] width 1534 height 784
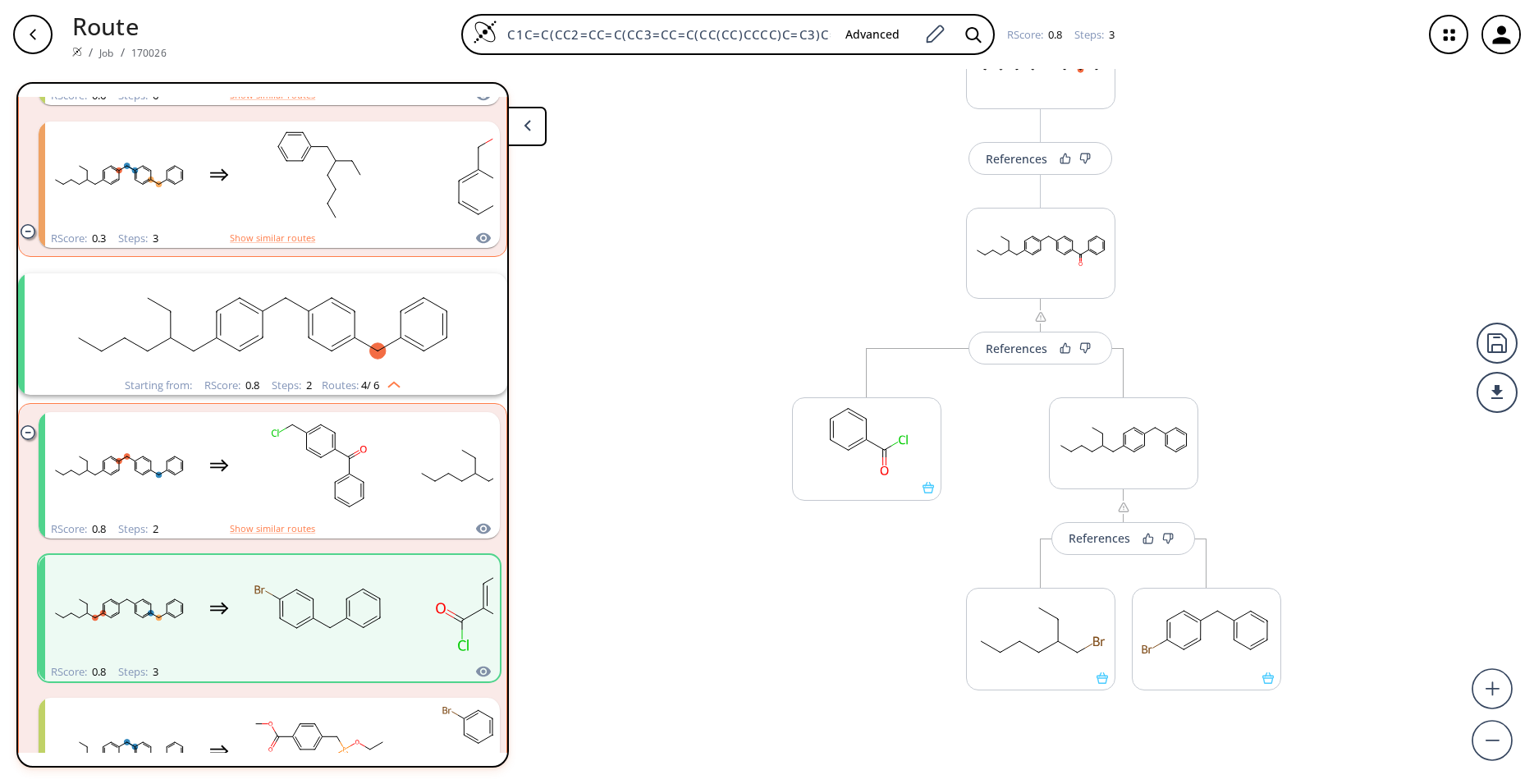
scroll to position [0, 0]
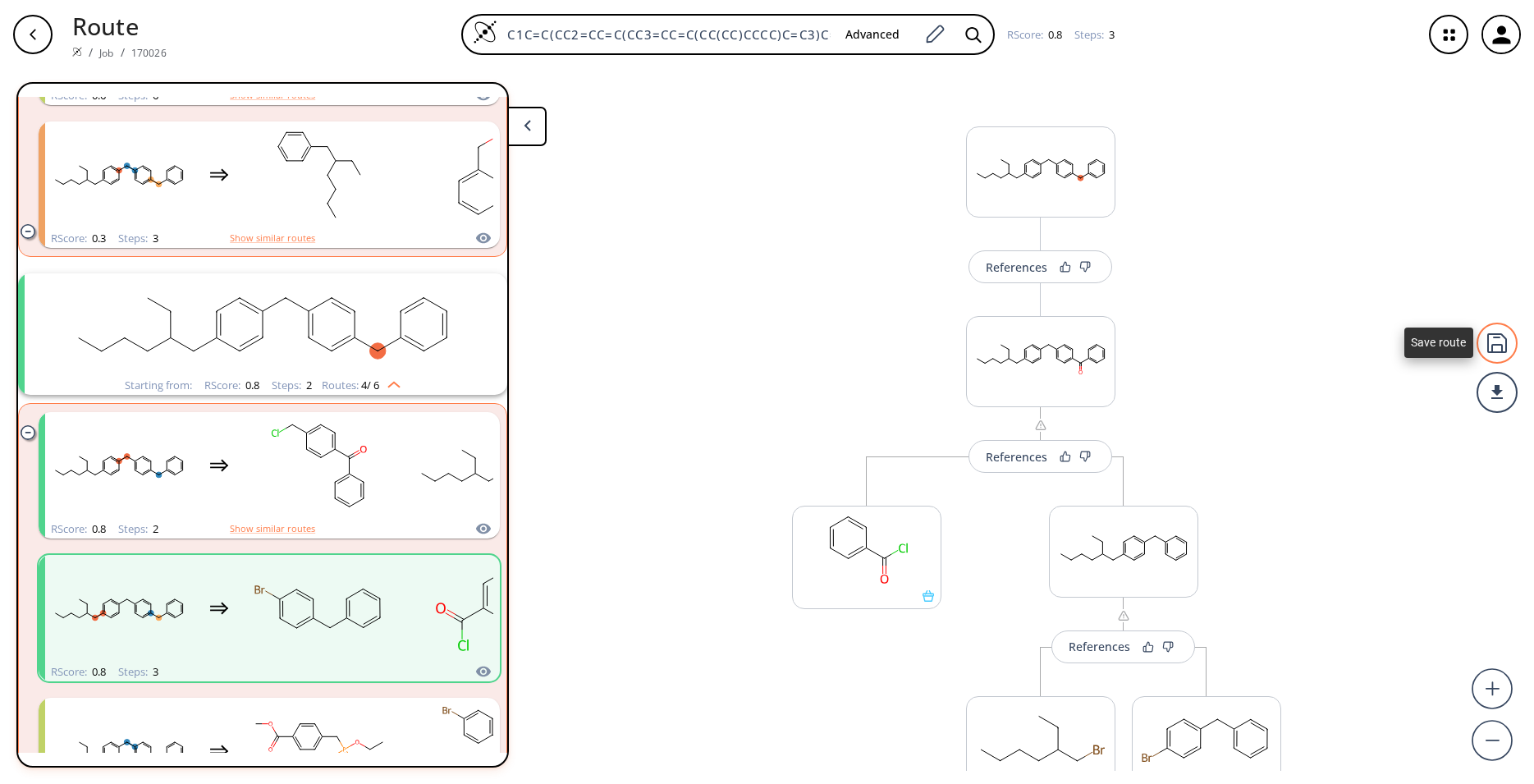
click at [1489, 344] on div at bounding box center [1497, 343] width 41 height 41
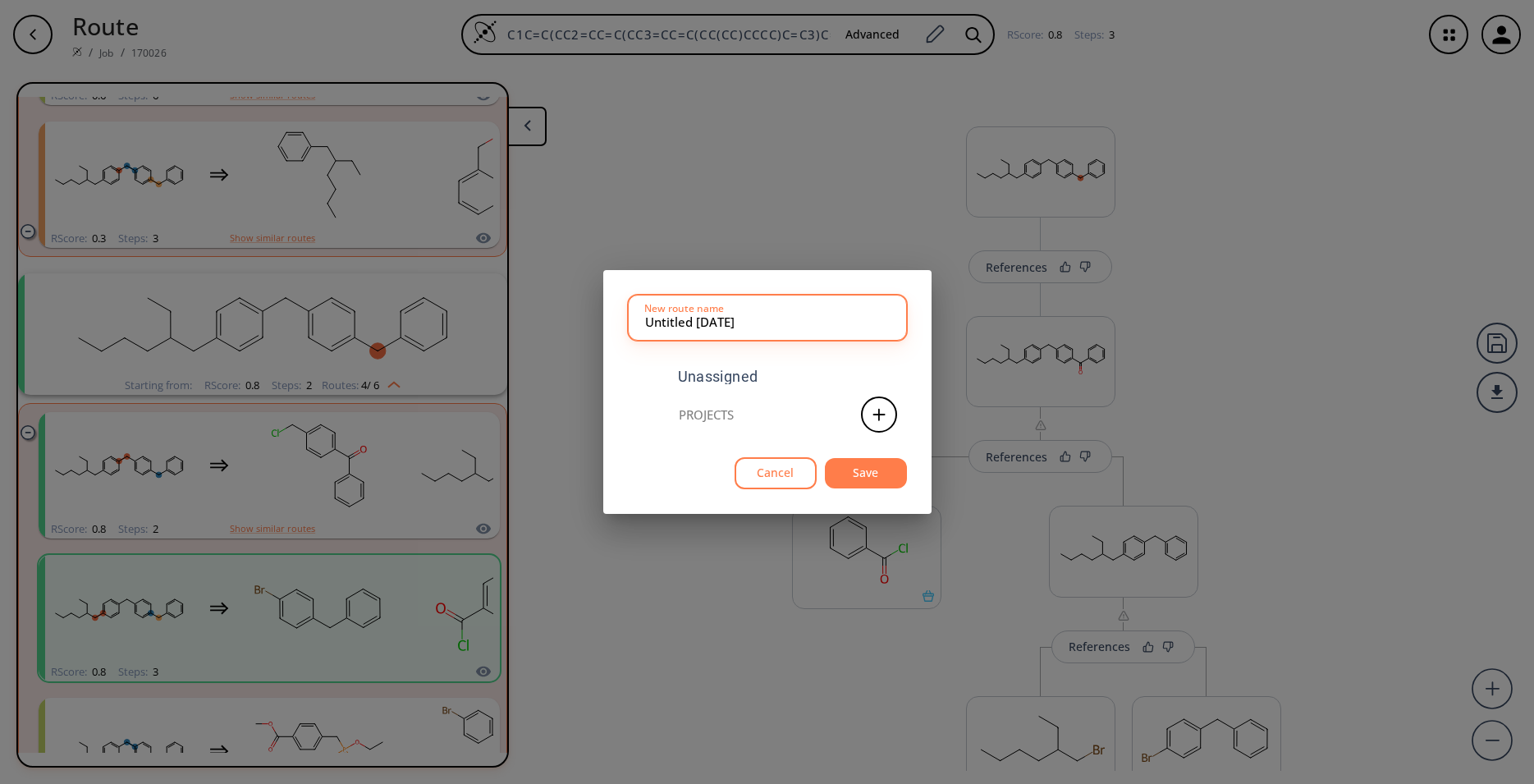
drag, startPoint x: 815, startPoint y: 329, endPoint x: 568, endPoint y: 319, distance: 247.2
click at [645, 319] on input "Untitled 14 AUG 2025" at bounding box center [767, 317] width 244 height 33
type input "Seitenkette"
click at [858, 478] on button "Save" at bounding box center [866, 473] width 82 height 30
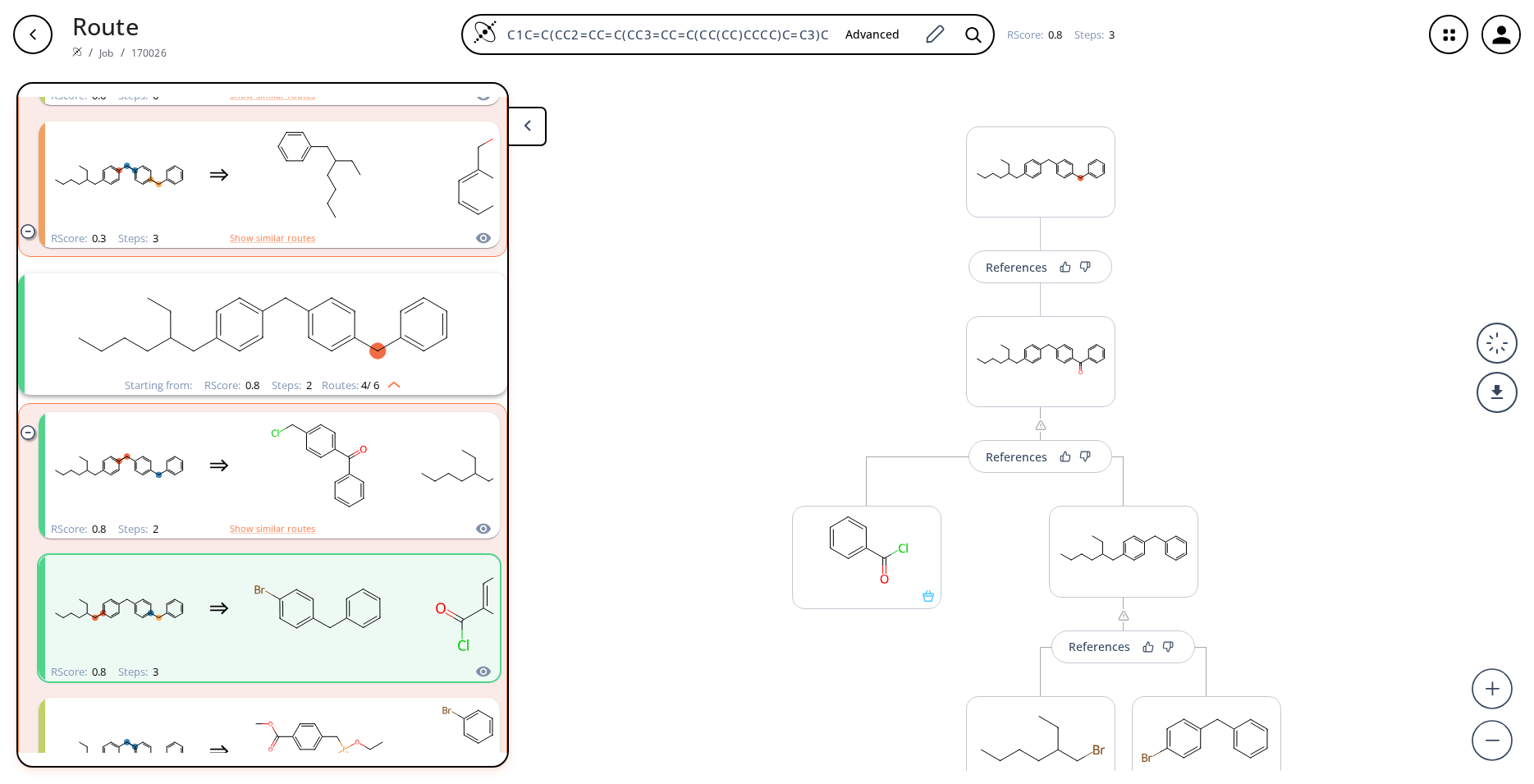
click at [1449, 49] on icon "button" at bounding box center [1449, 35] width 44 height 44
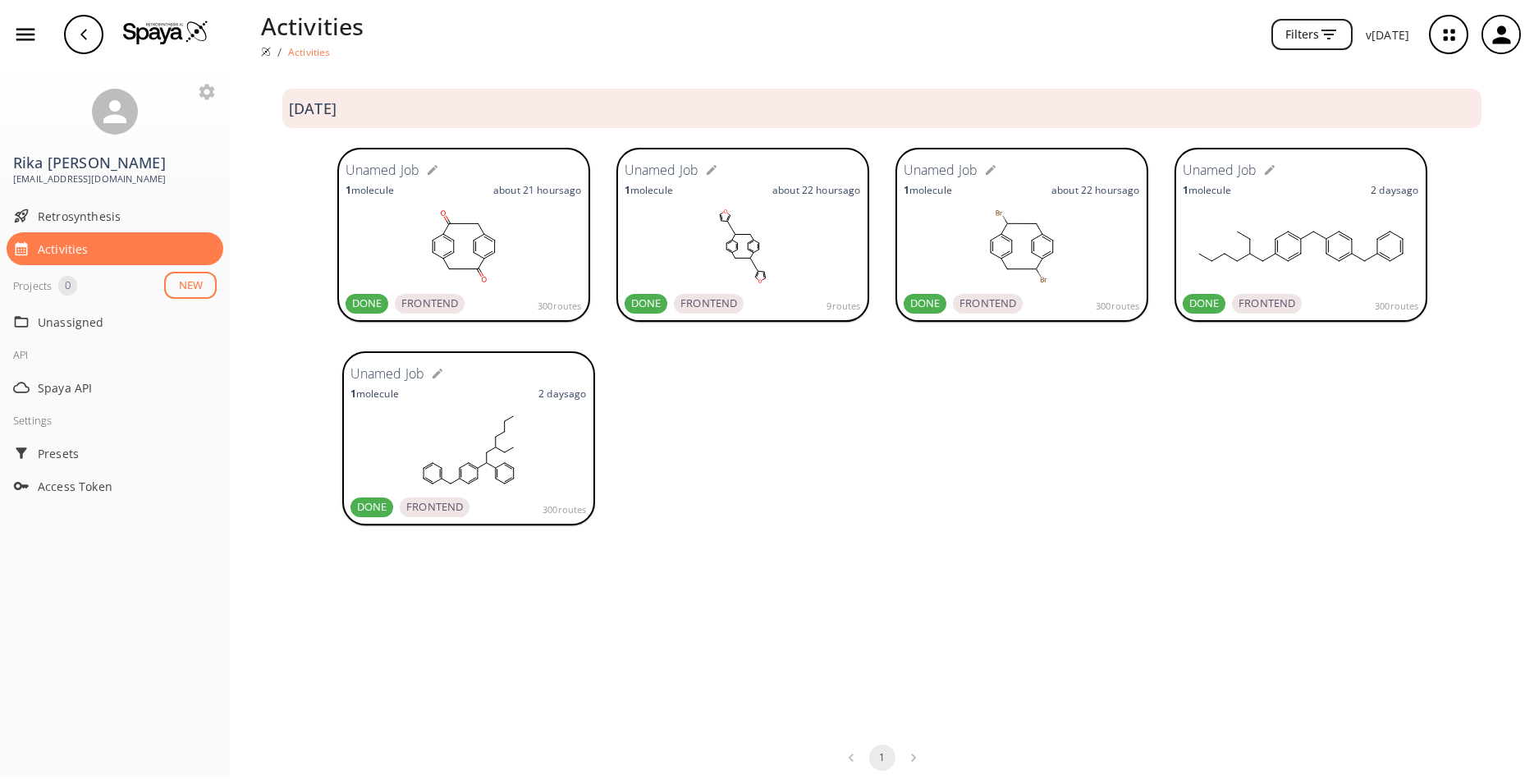
click at [465, 438] on rect at bounding box center [469, 449] width 236 height 82
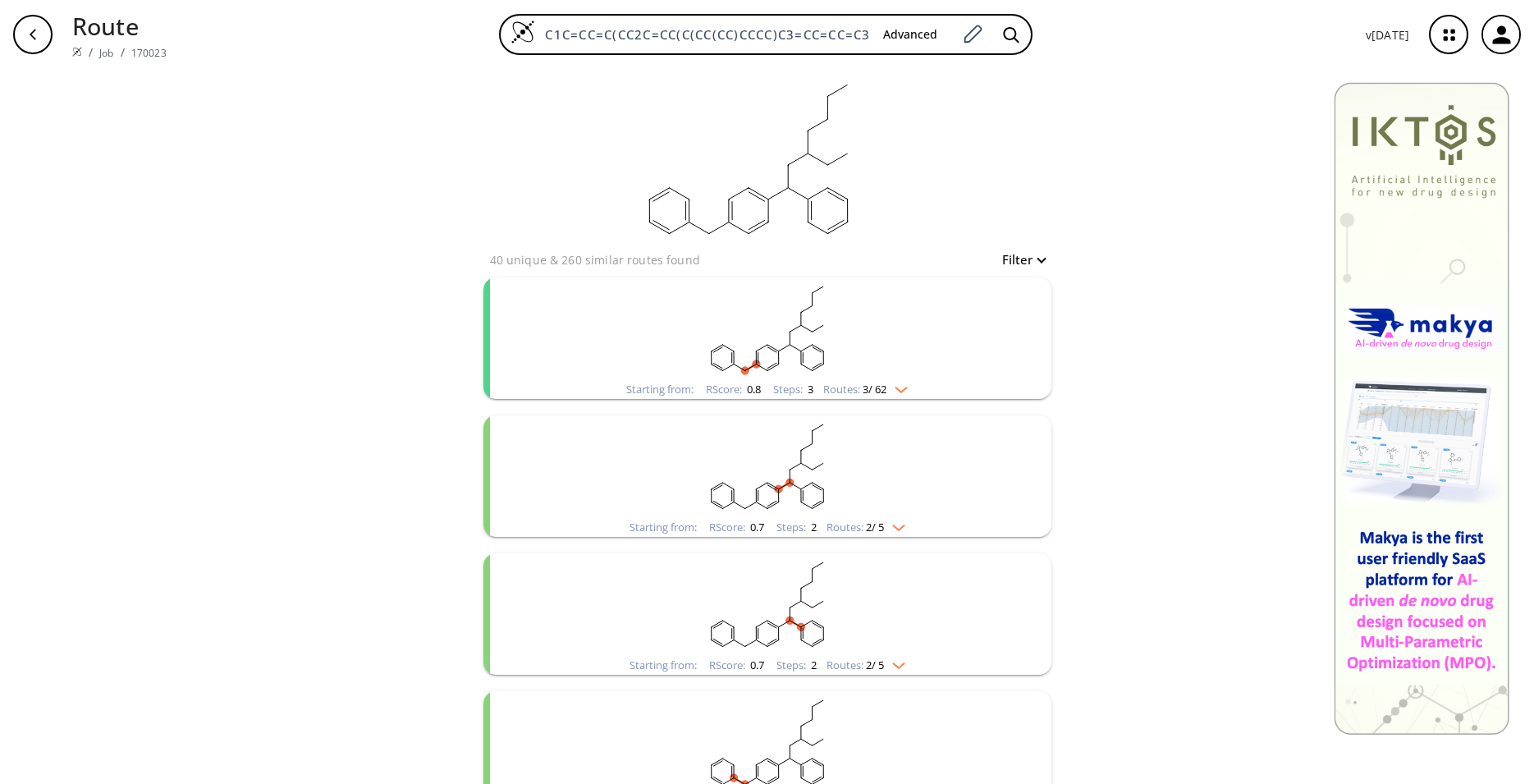
click at [612, 341] on rect "clusters" at bounding box center [767, 329] width 427 height 103
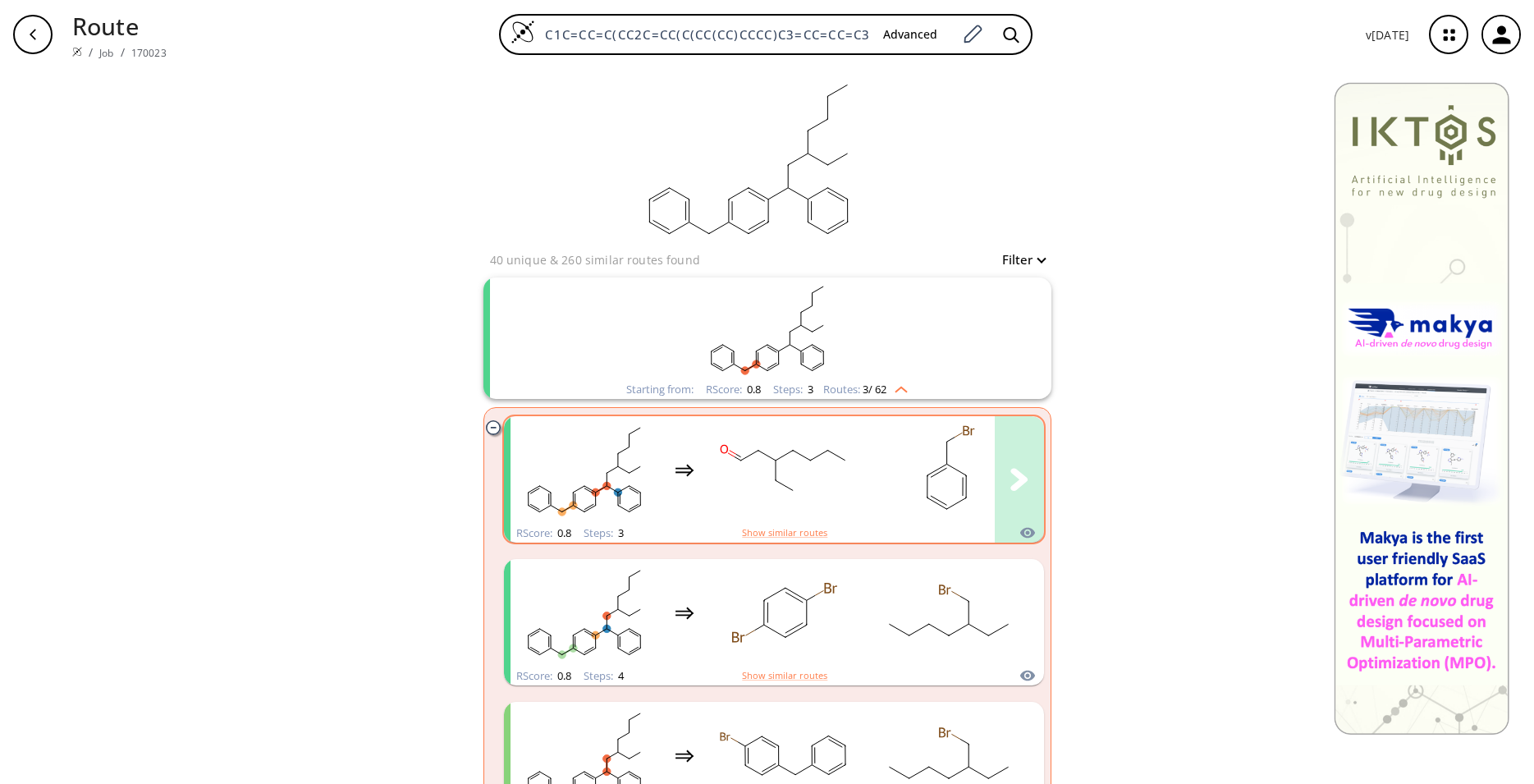
click at [843, 503] on rect "clusters" at bounding box center [784, 470] width 147 height 103
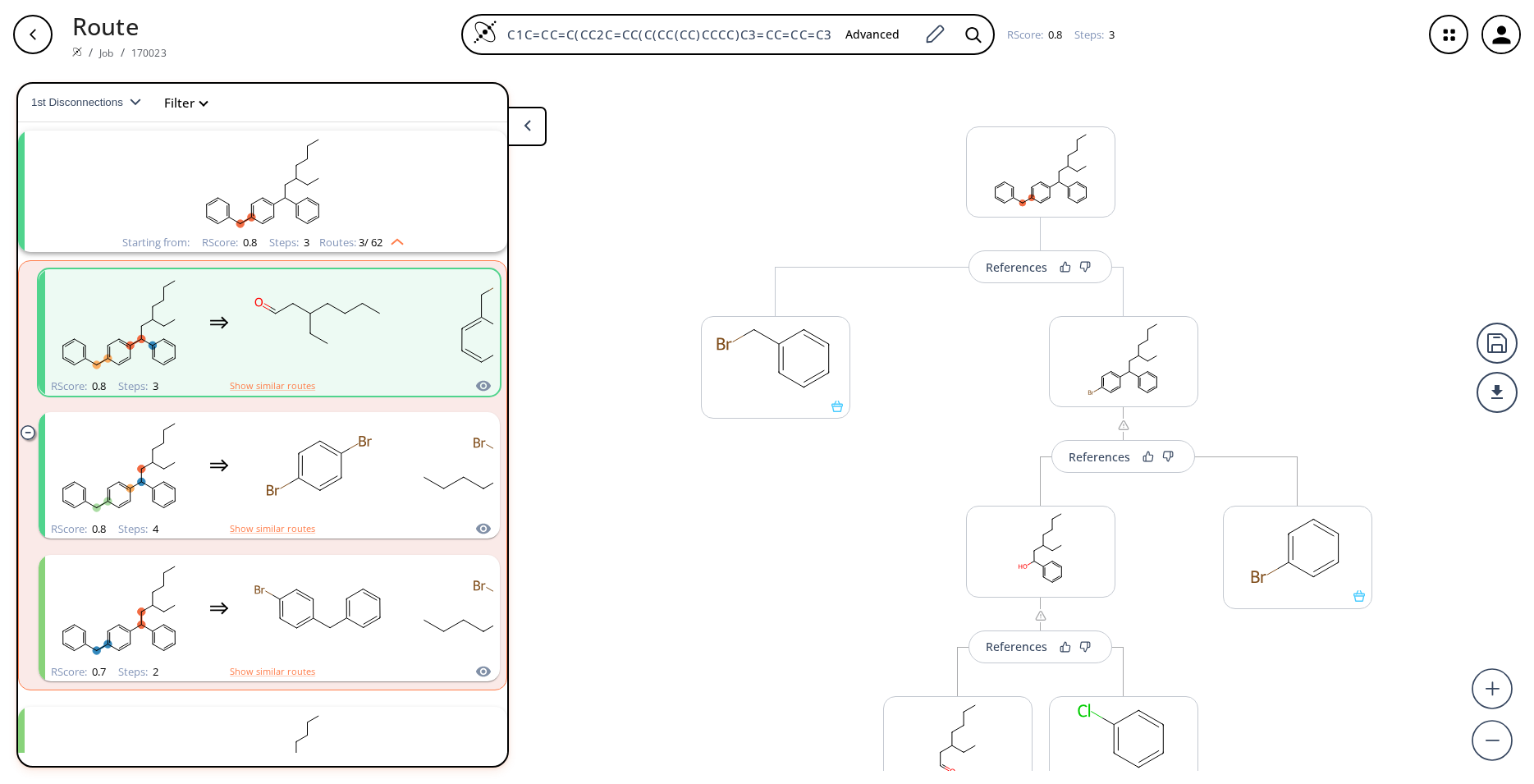
scroll to position [108, 0]
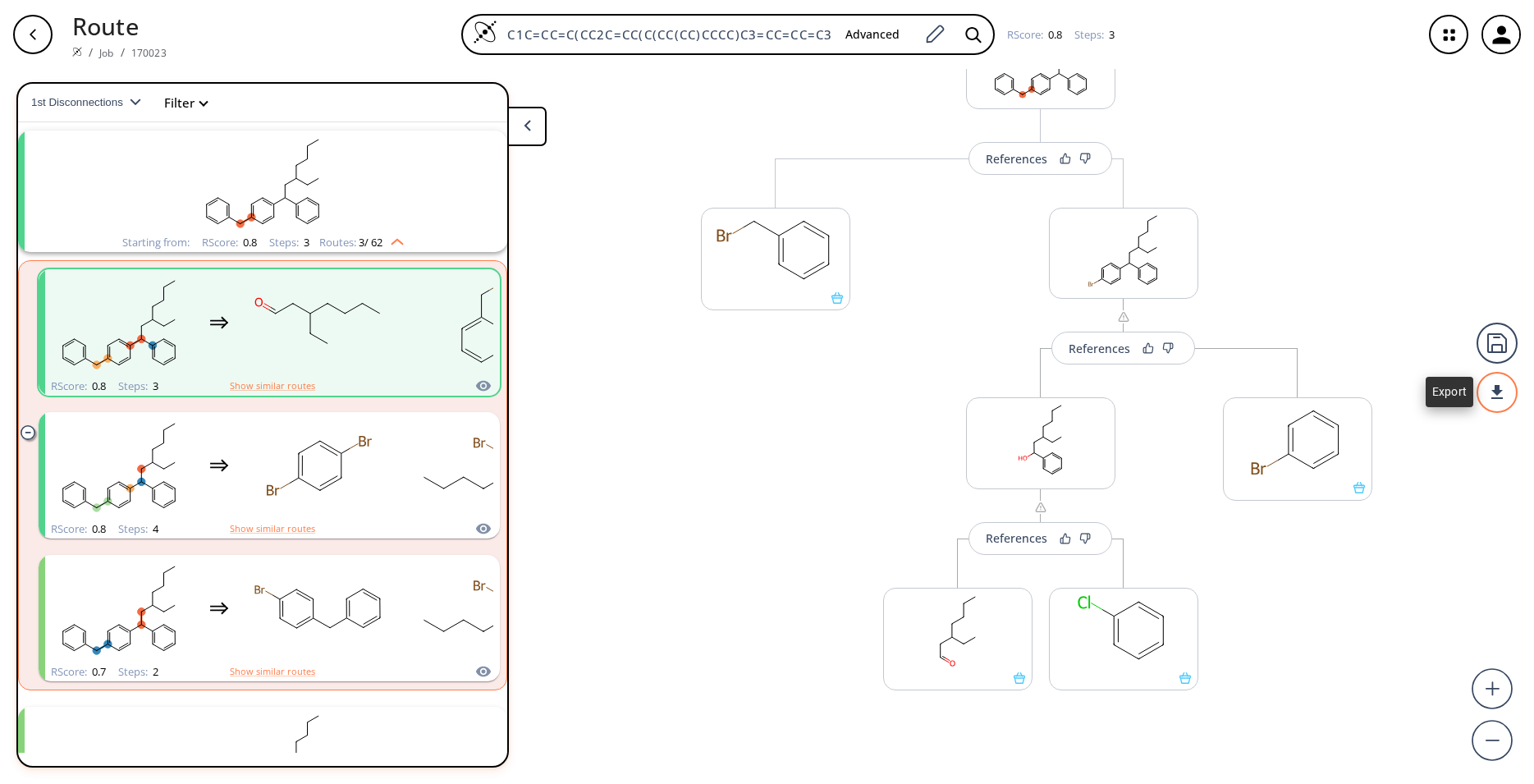
click at [1493, 399] on div at bounding box center [1497, 392] width 41 height 41
click at [282, 492] on div at bounding box center [767, 392] width 1534 height 784
click at [282, 492] on ellipse "clusters" at bounding box center [274, 489] width 18 height 15
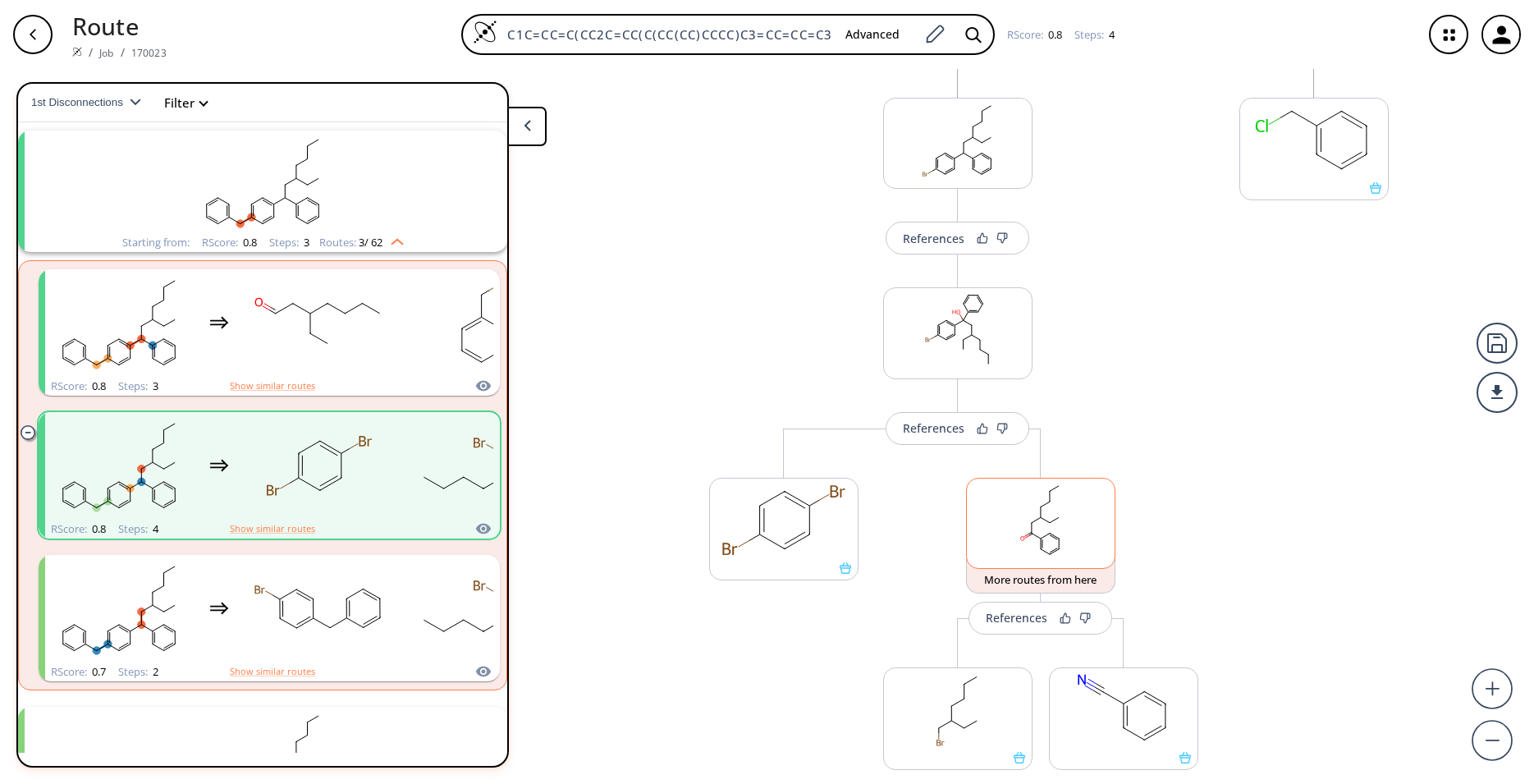
scroll to position [165, 0]
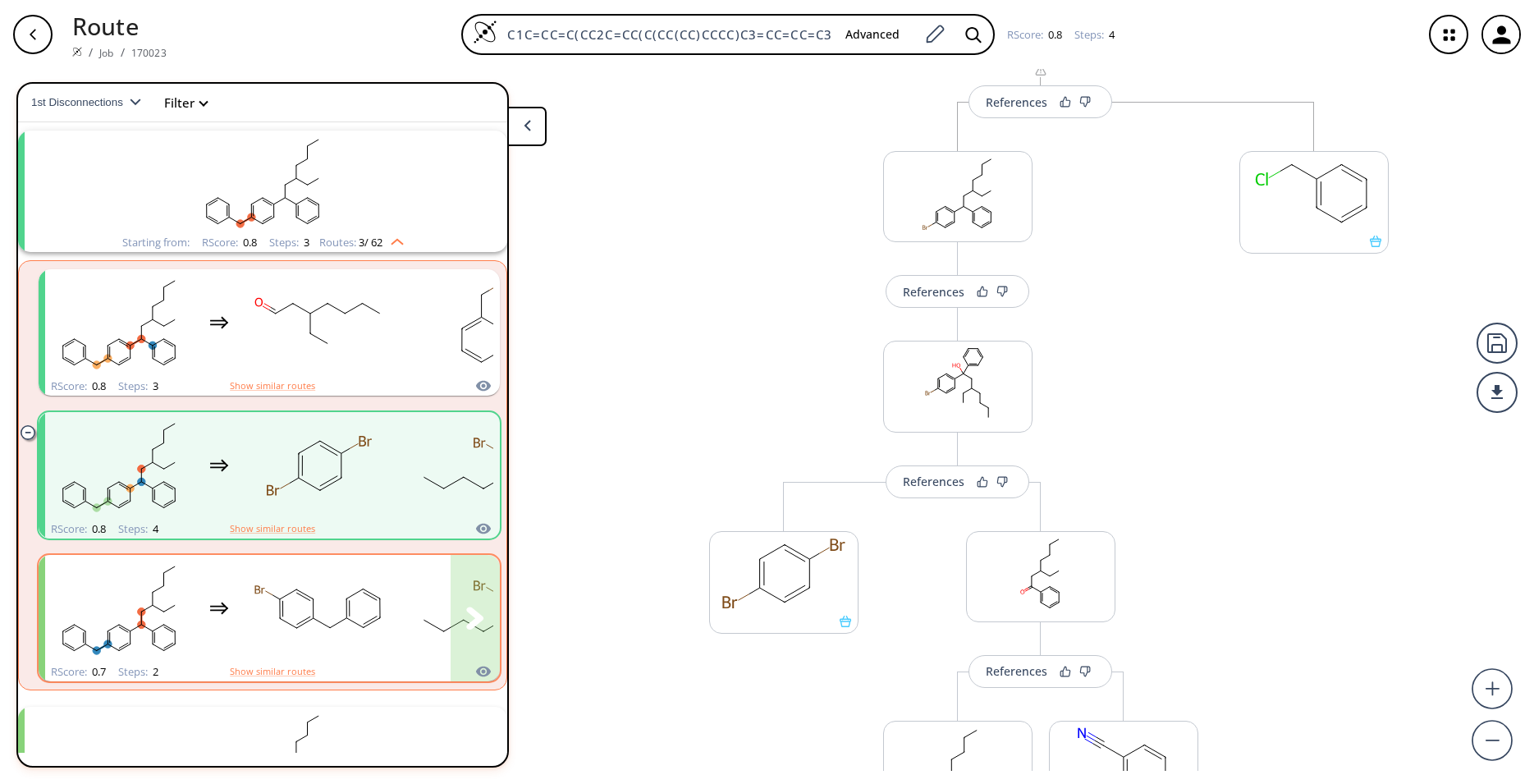
click at [252, 600] on rect "clusters" at bounding box center [319, 608] width 147 height 103
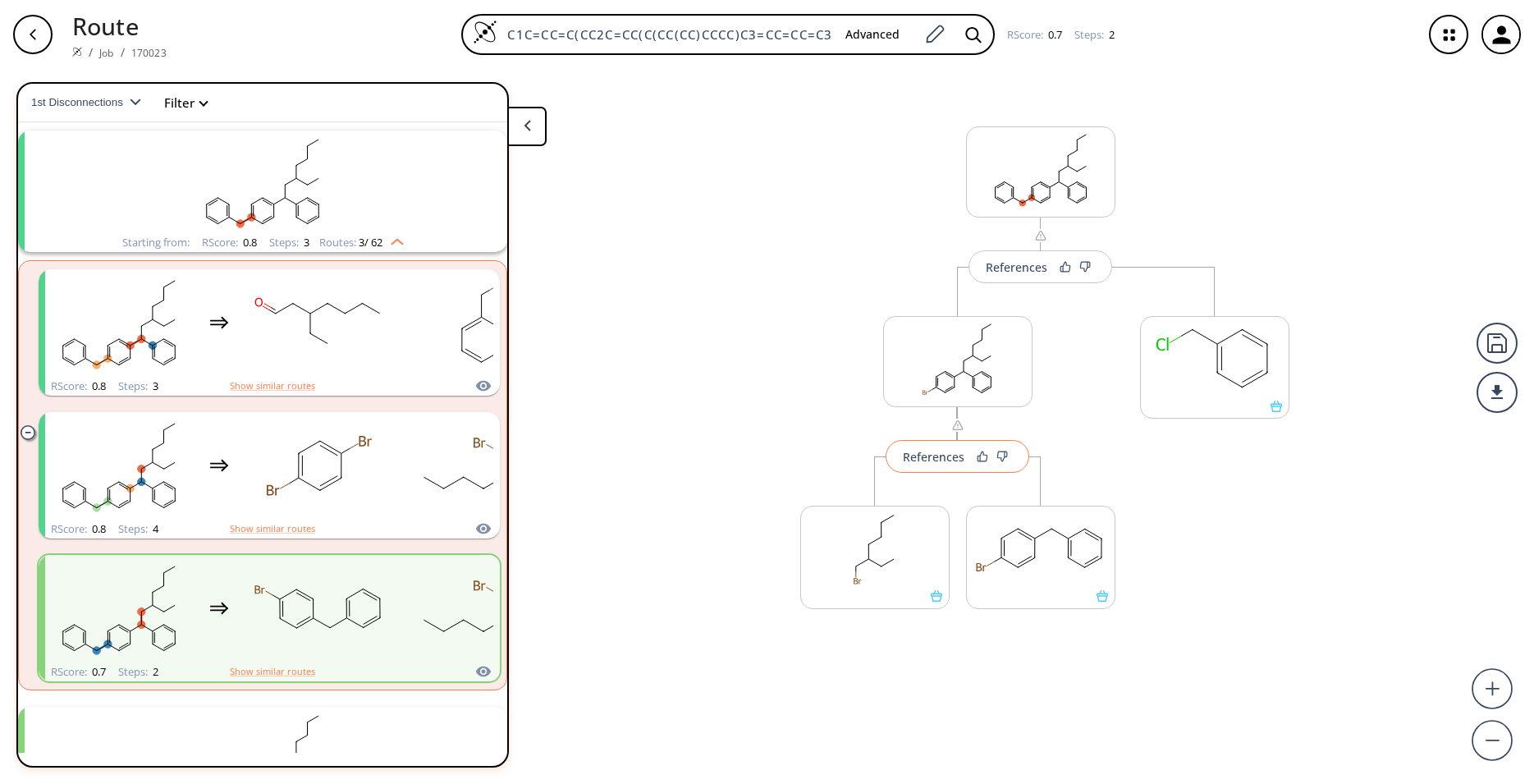
click at [948, 451] on div "References" at bounding box center [933, 456] width 61 height 11
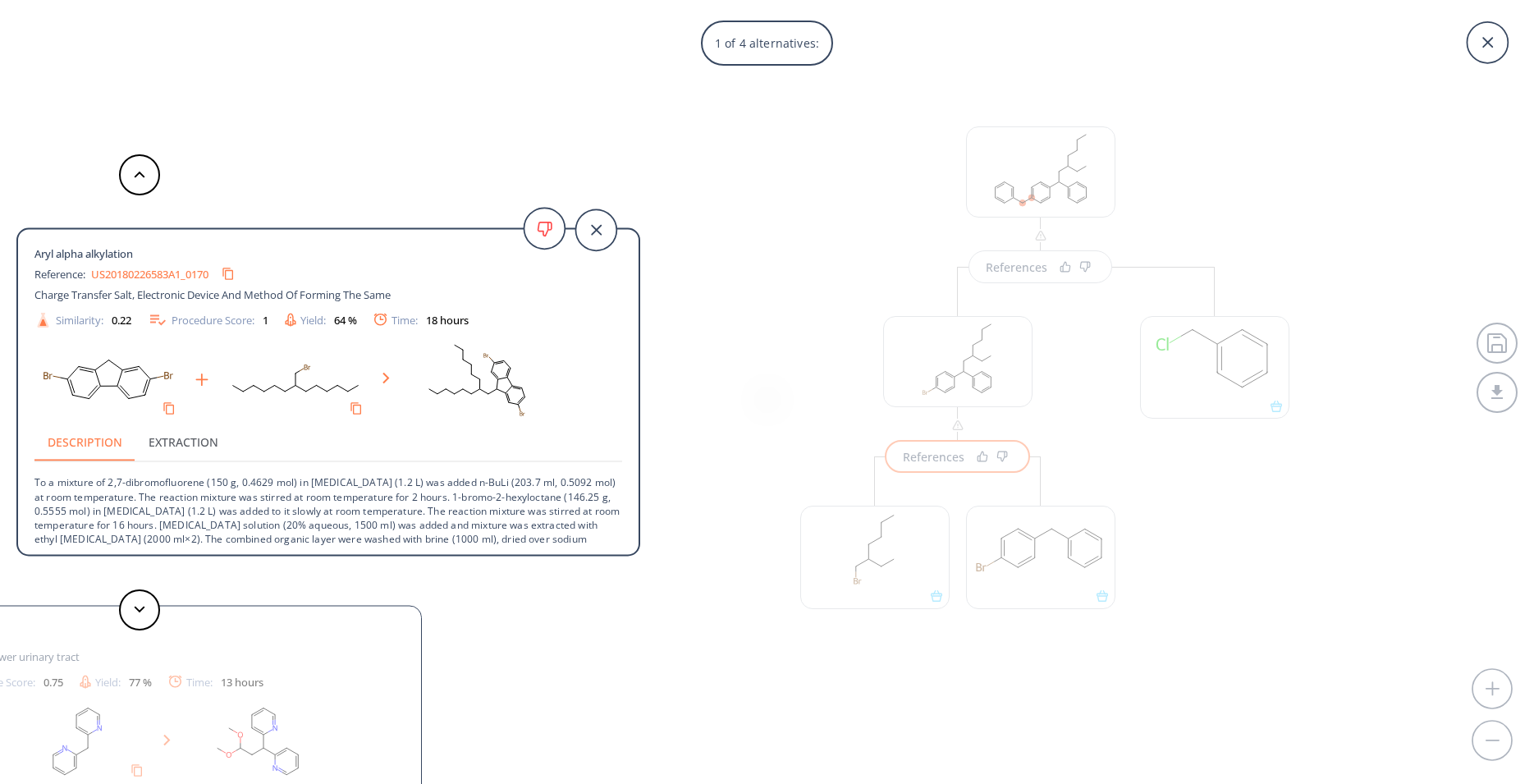
scroll to position [31, 0]
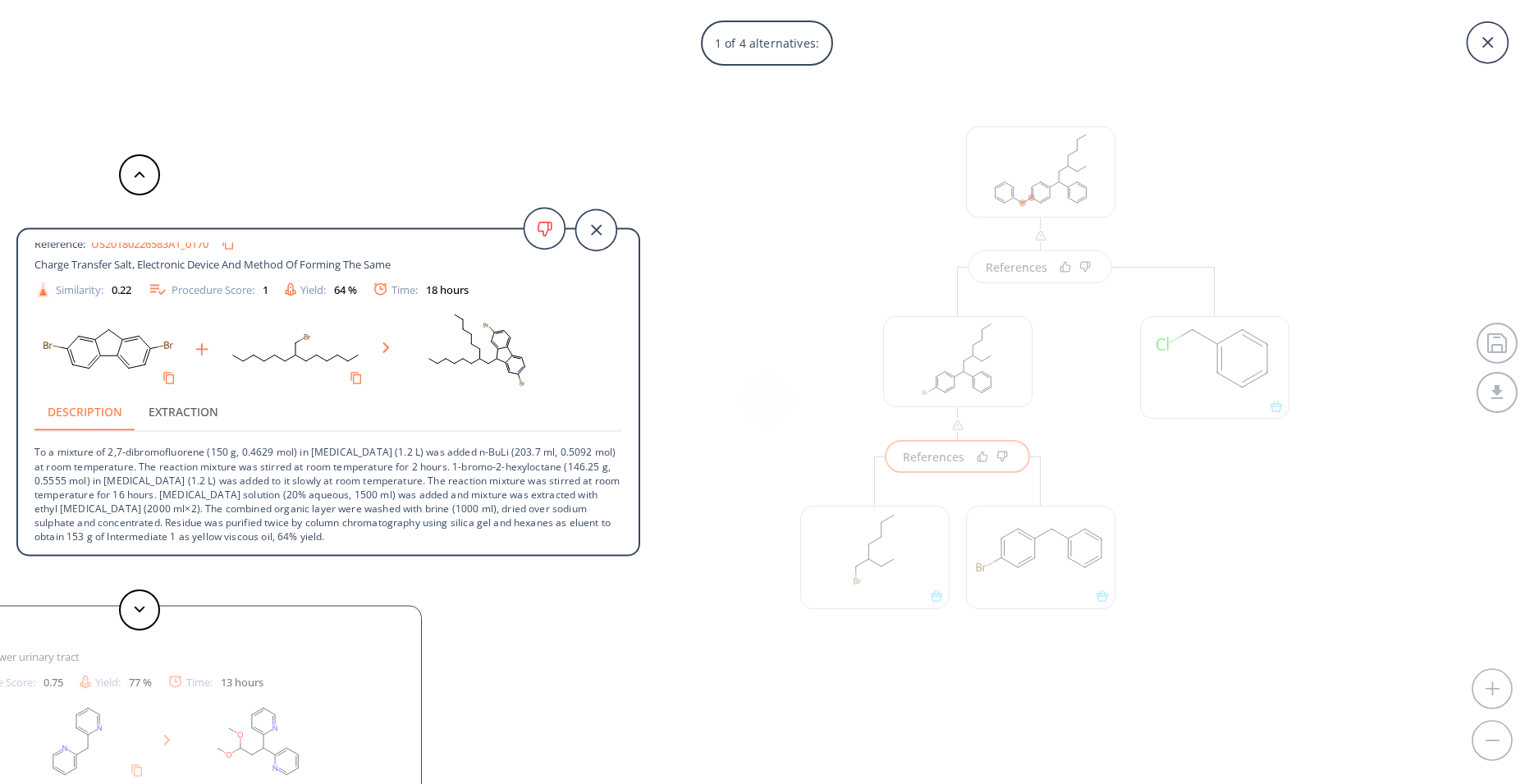
click at [198, 412] on button "Extraction" at bounding box center [183, 411] width 96 height 39
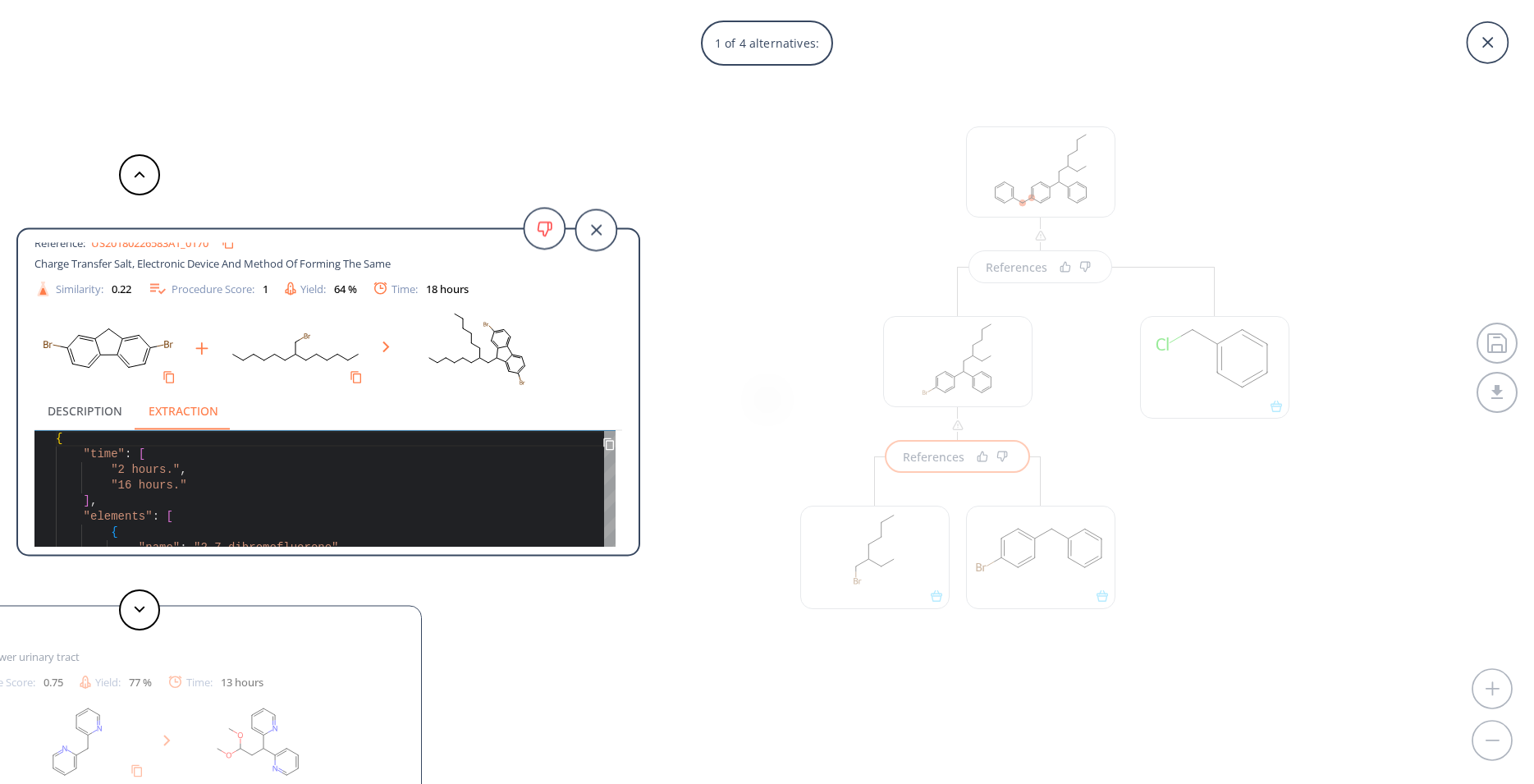
click at [78, 413] on button "Description" at bounding box center [85, 410] width 101 height 39
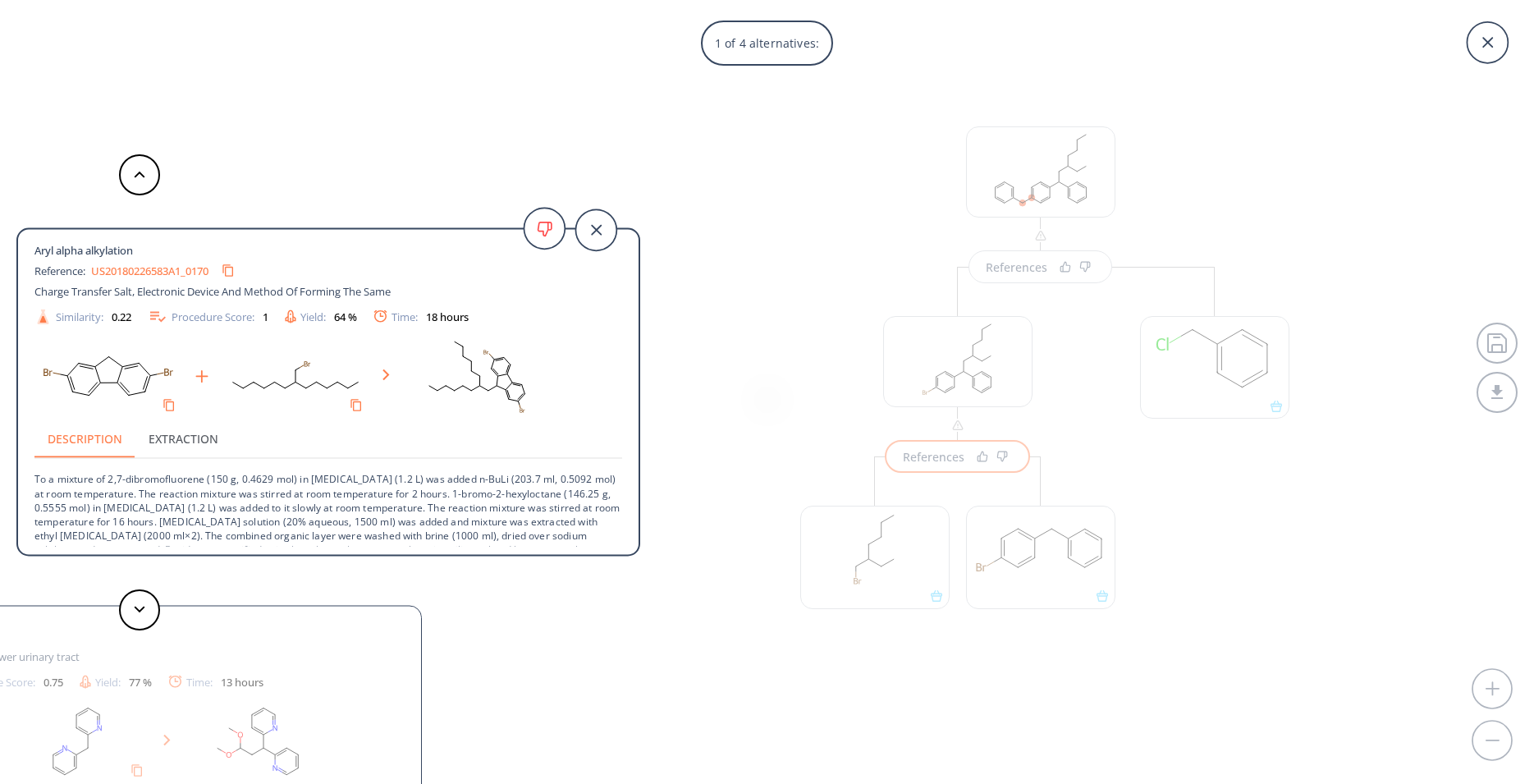
scroll to position [0, 0]
click at [234, 271] on icon "Copy to clipboard" at bounding box center [228, 273] width 12 height 12
click at [792, 392] on div "1 of 4 alternatives: Aryl alpha alkylation Reference: US20180226583A1_0170 Char…" at bounding box center [767, 392] width 1534 height 784
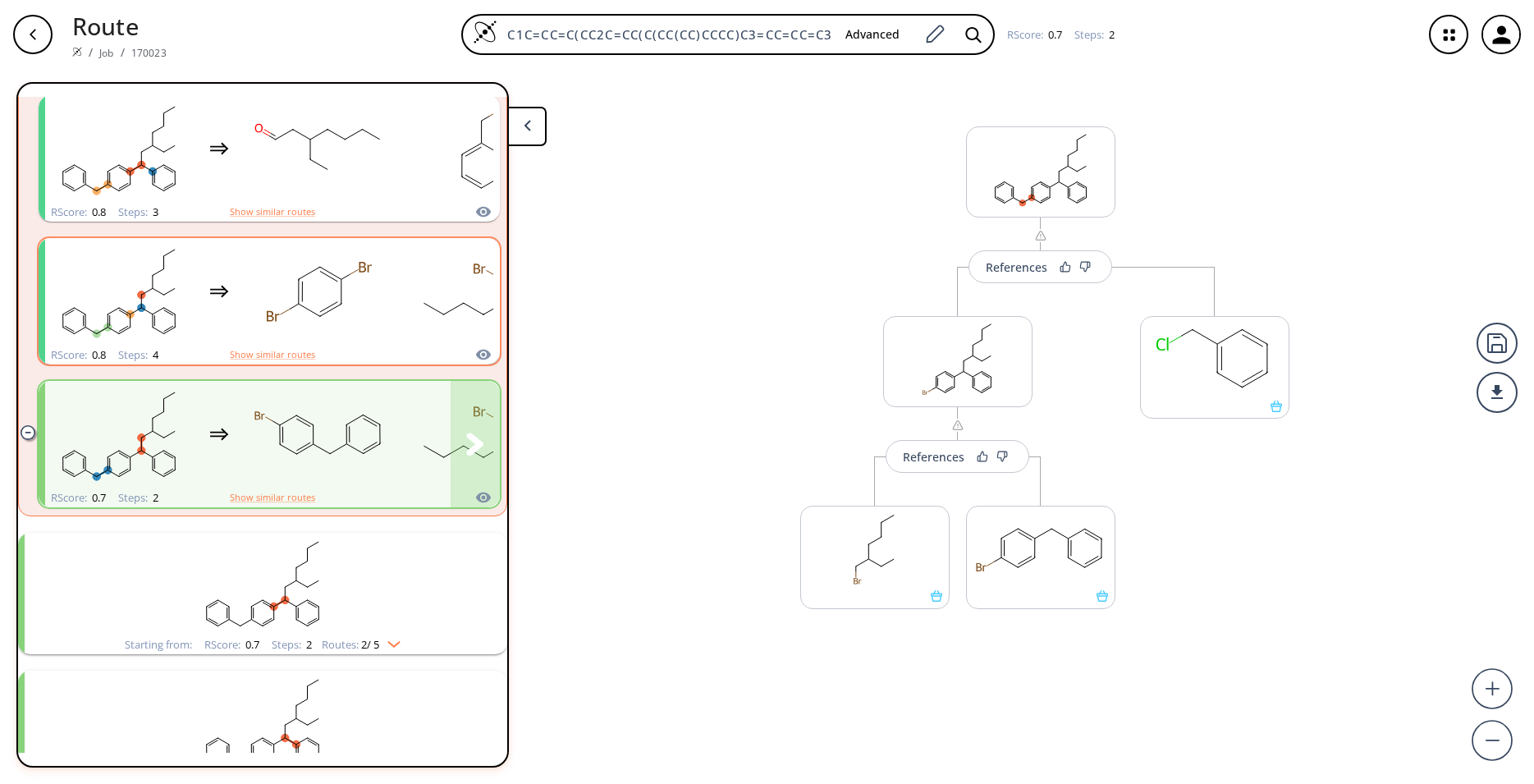
scroll to position [254, 0]
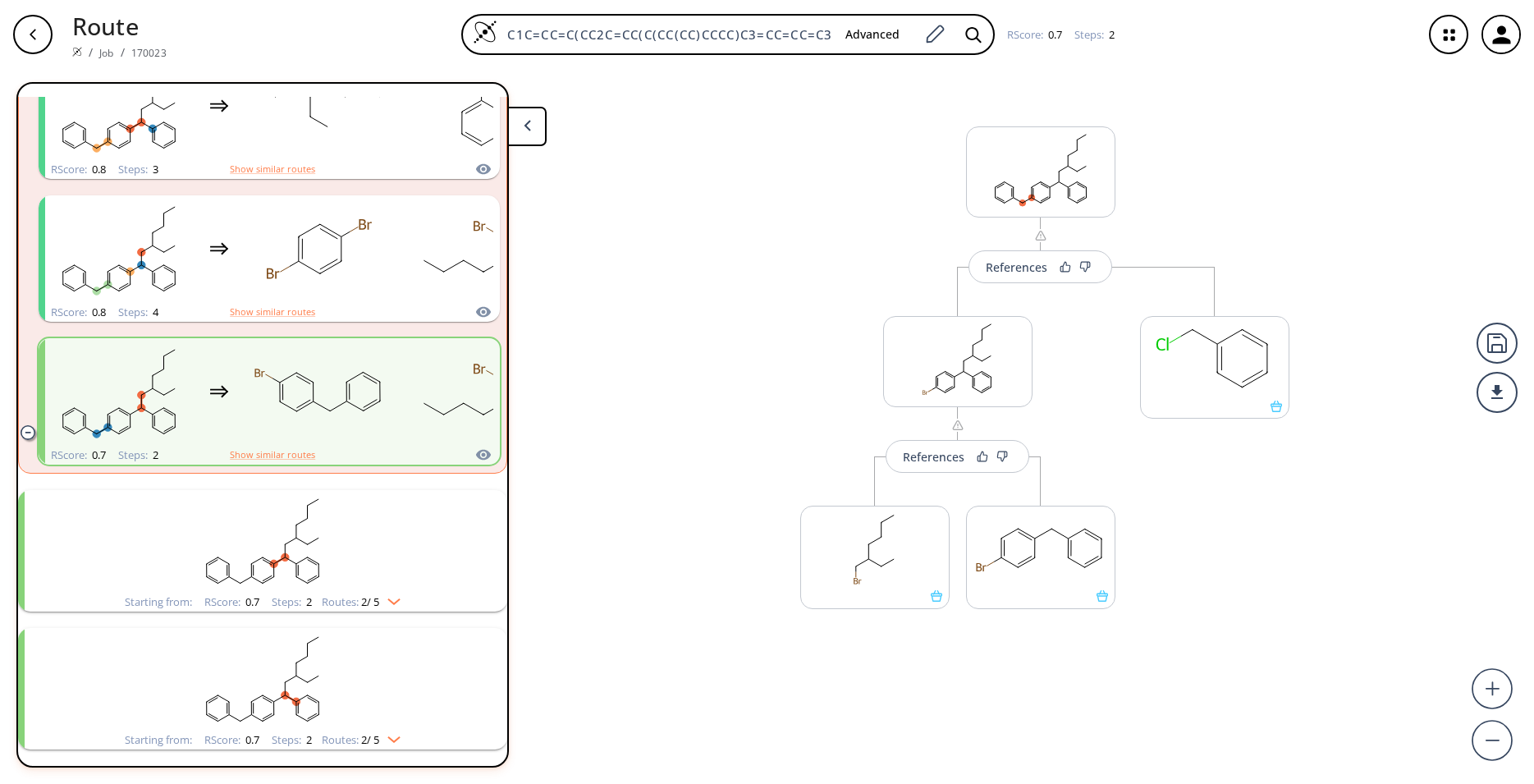
click at [338, 524] on rect "clusters" at bounding box center [262, 542] width 427 height 103
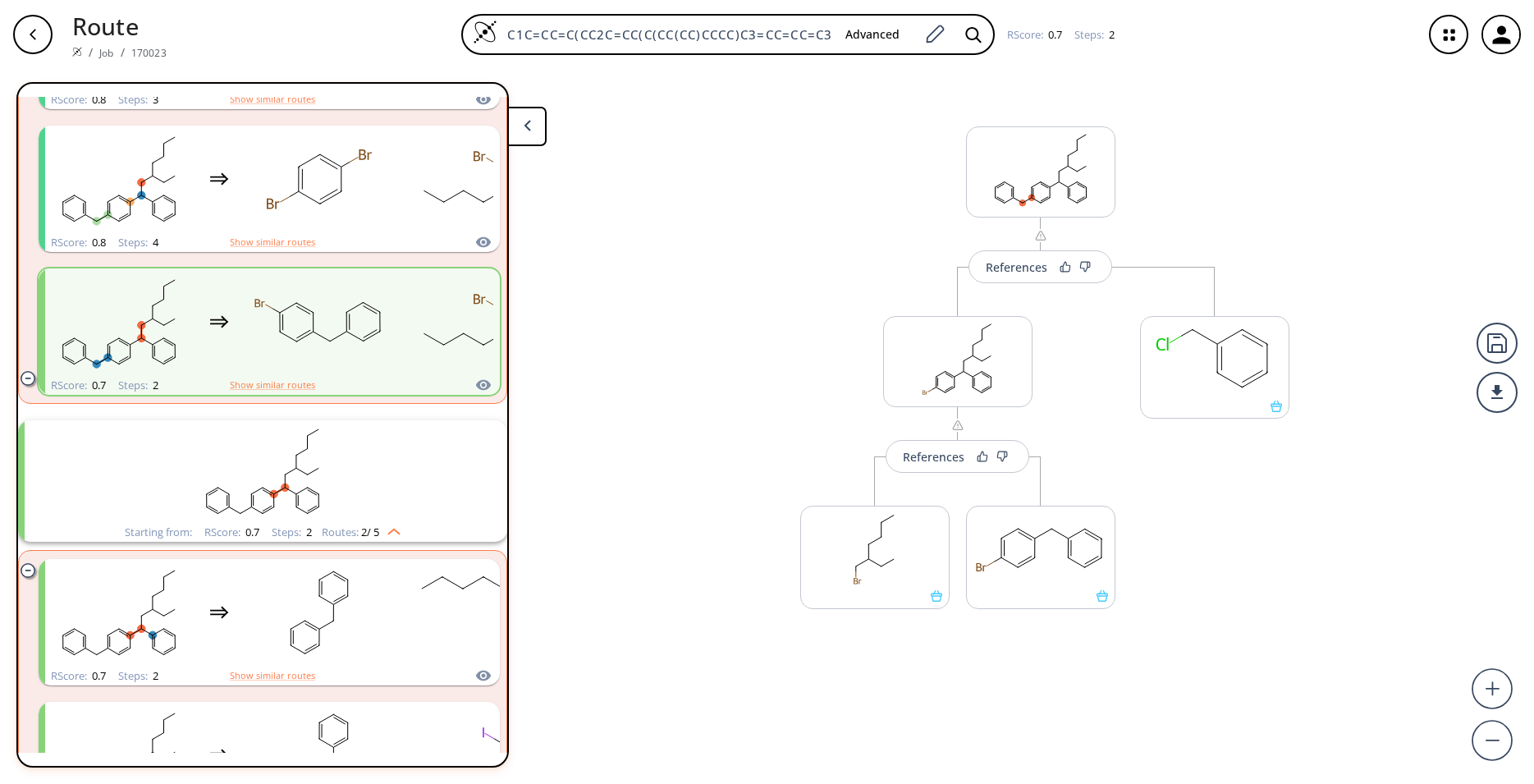
scroll to position [362, 0]
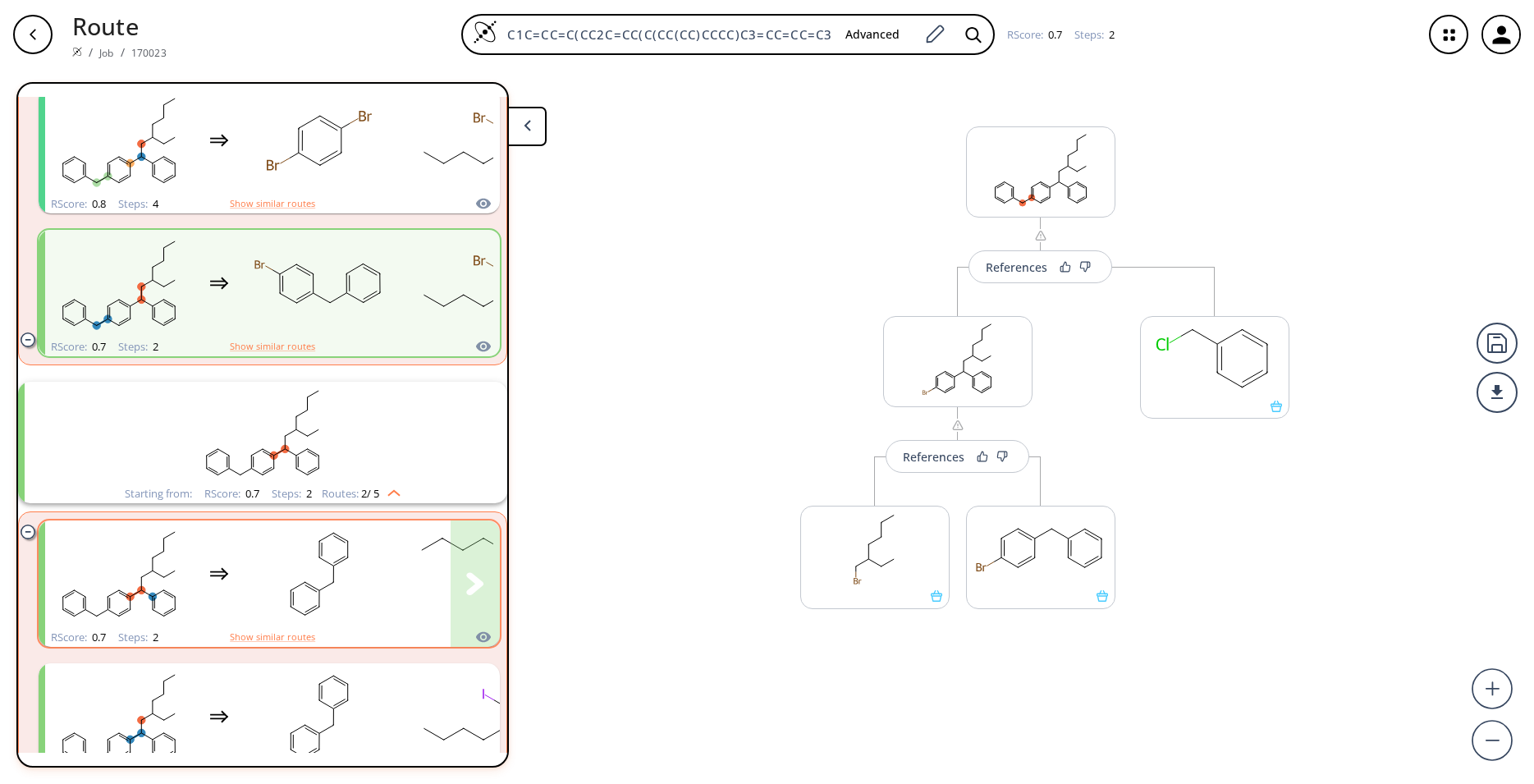
click at [399, 540] on div "clusters" at bounding box center [383, 574] width 676 height 107
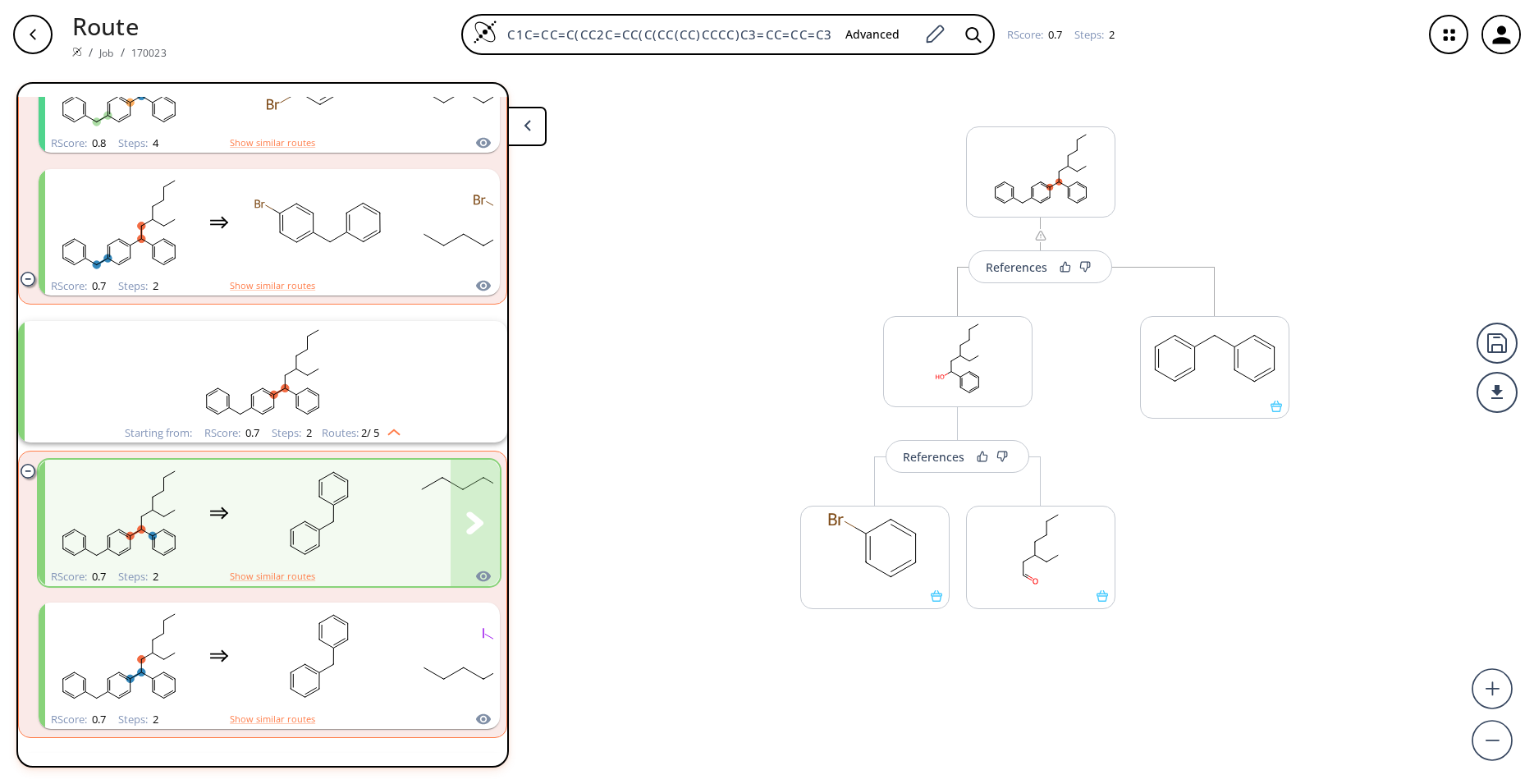
scroll to position [471, 0]
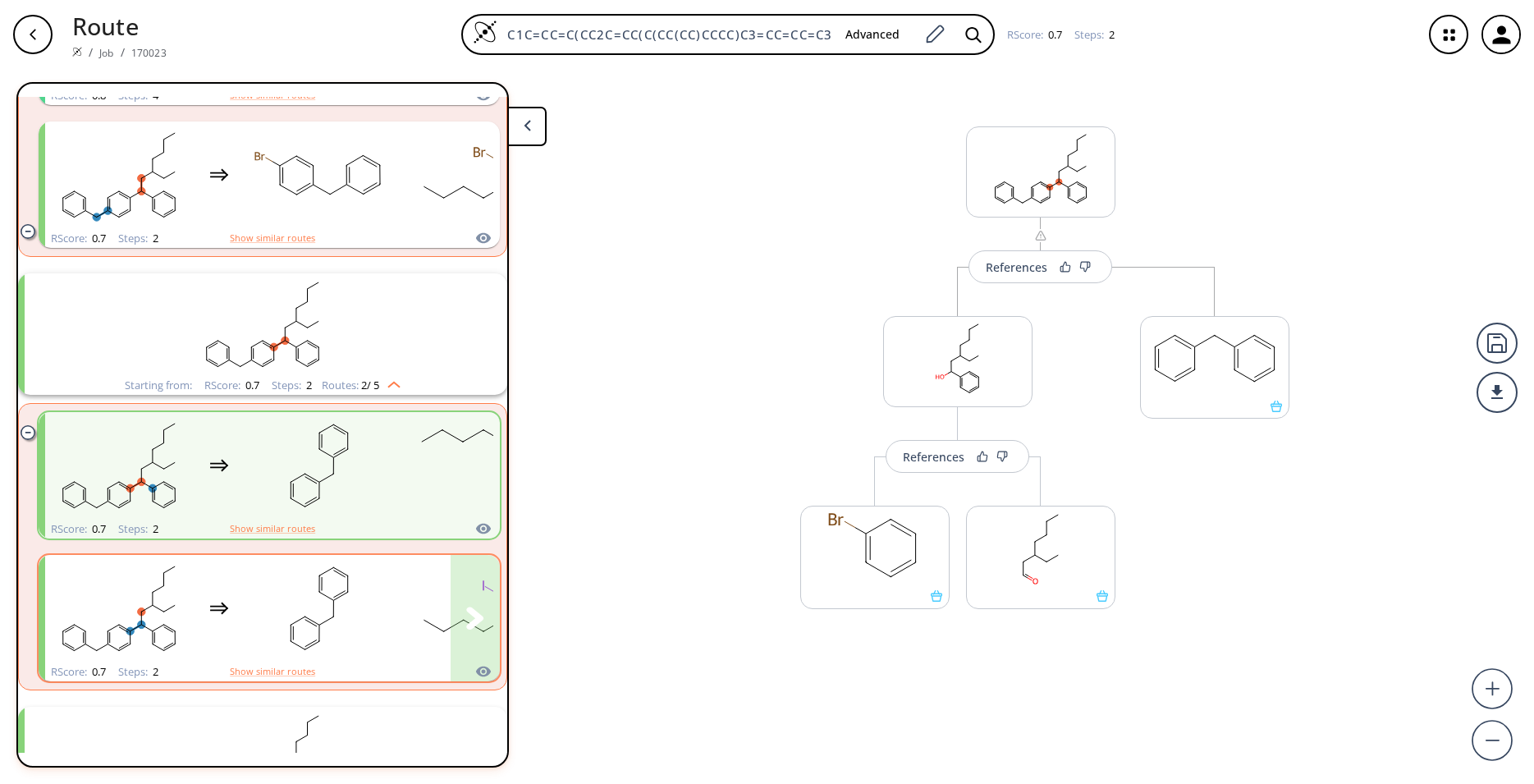
click at [404, 578] on div "clusters" at bounding box center [383, 608] width 676 height 107
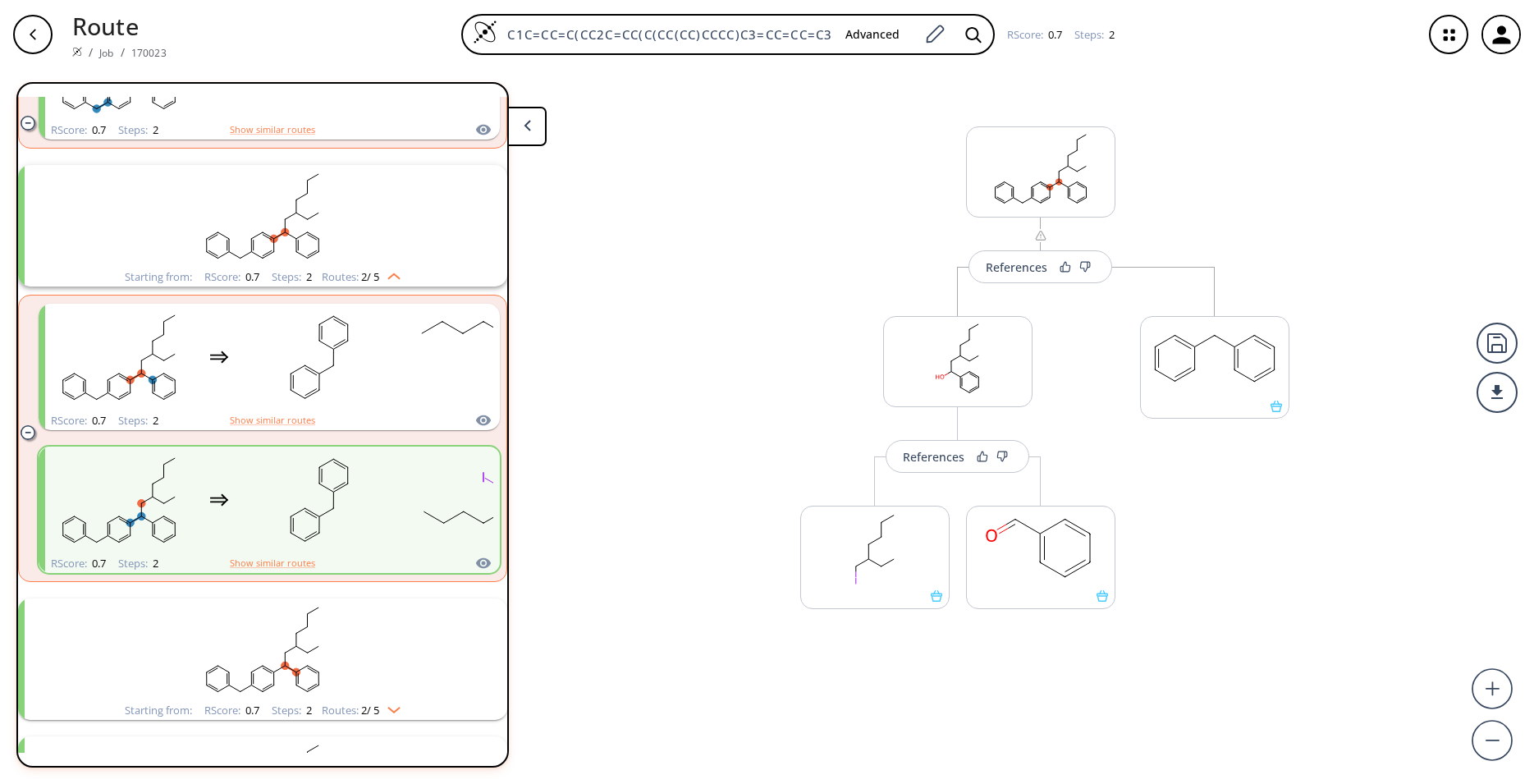
scroll to position [687, 0]
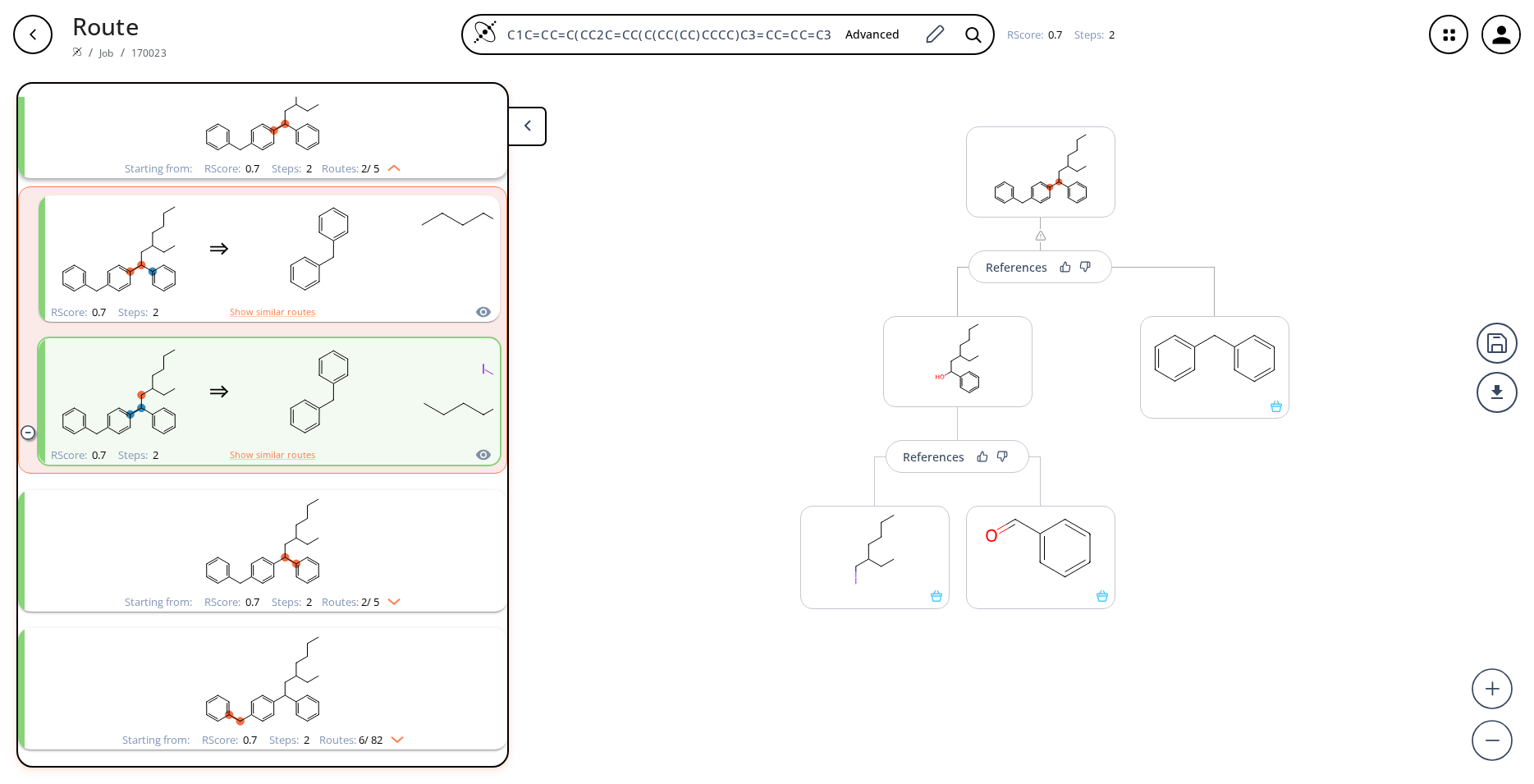
click at [363, 539] on rect "clusters" at bounding box center [262, 542] width 427 height 103
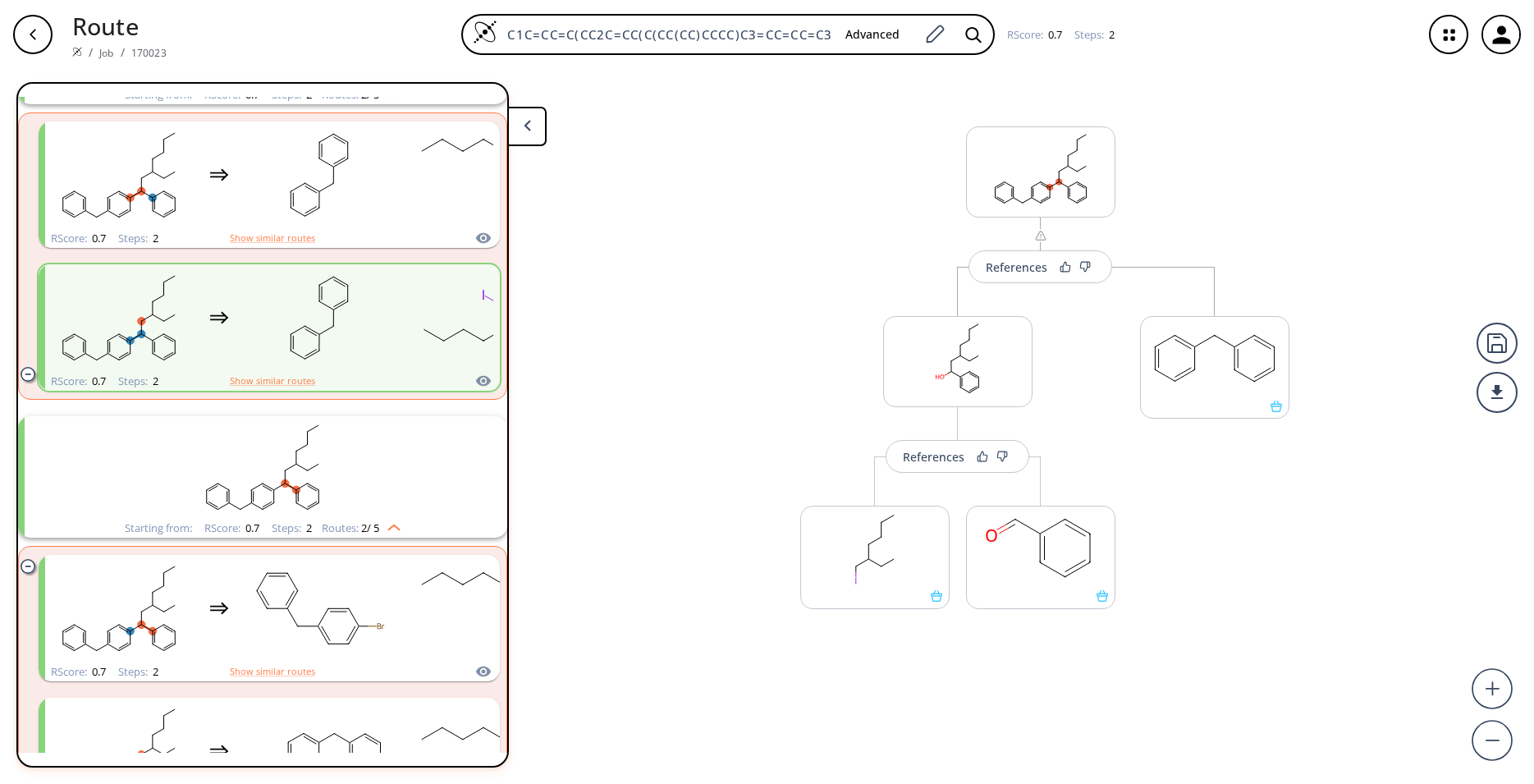
scroll to position [796, 0]
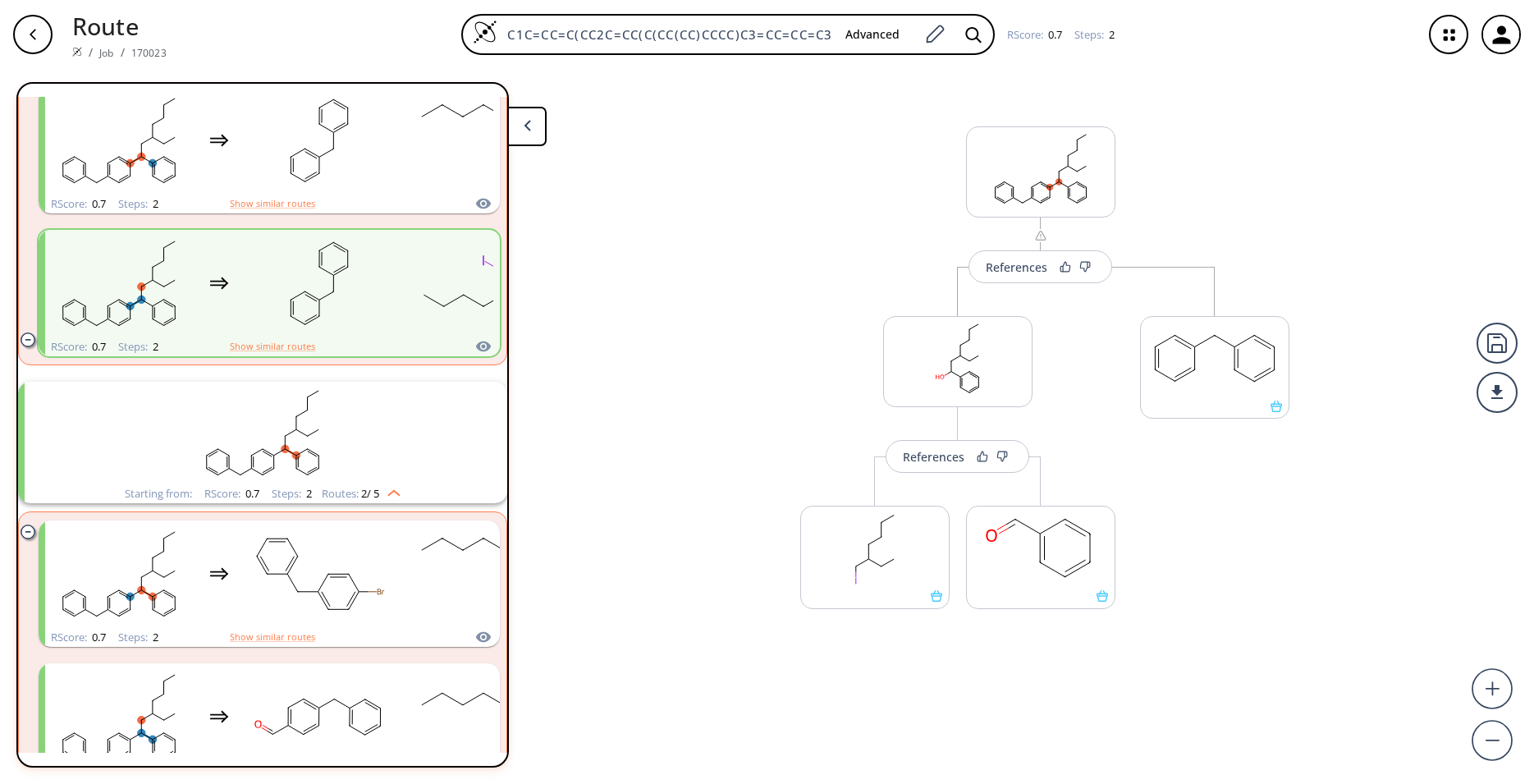
click at [363, 539] on rect "clusters" at bounding box center [319, 574] width 147 height 103
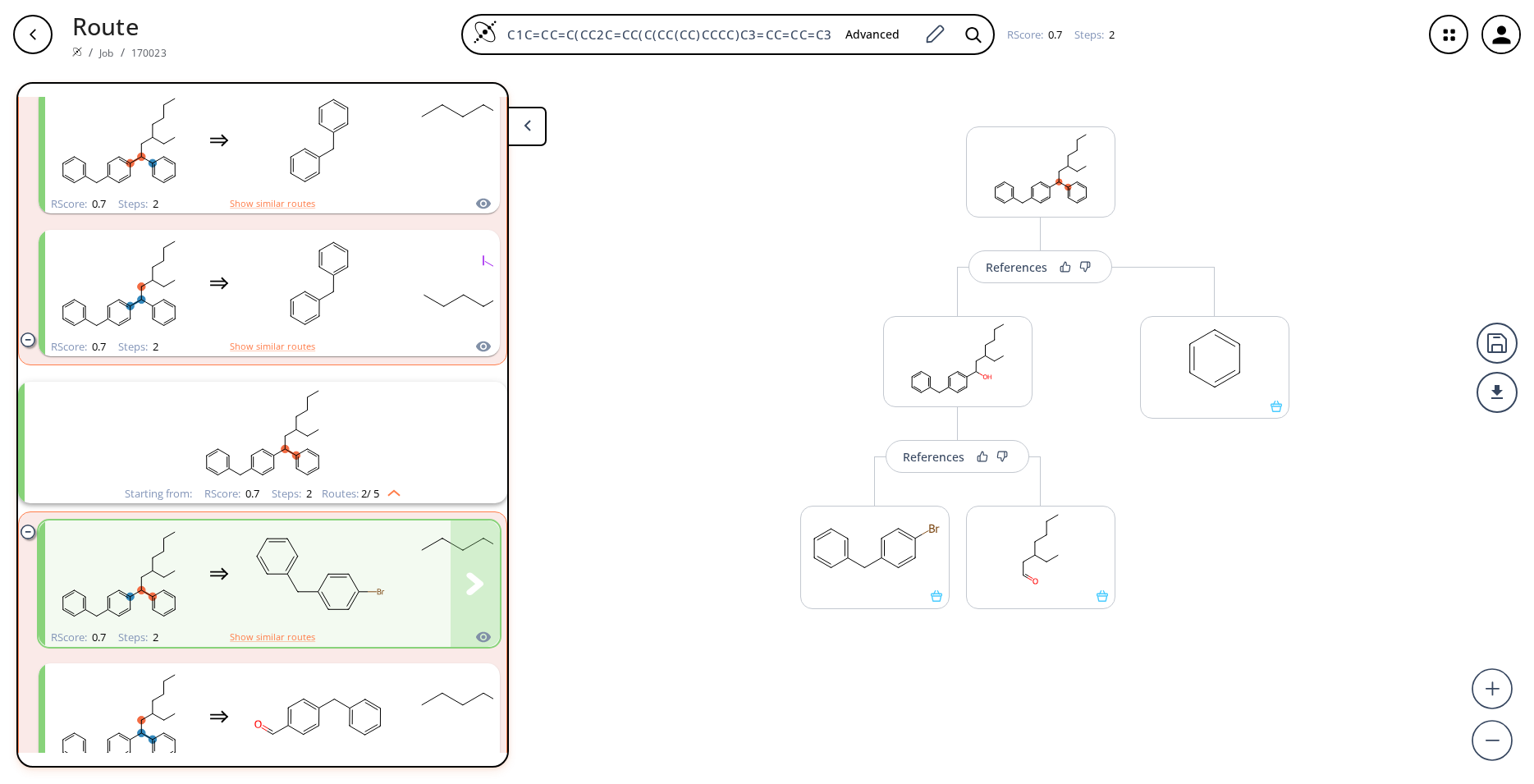
scroll to position [904, 0]
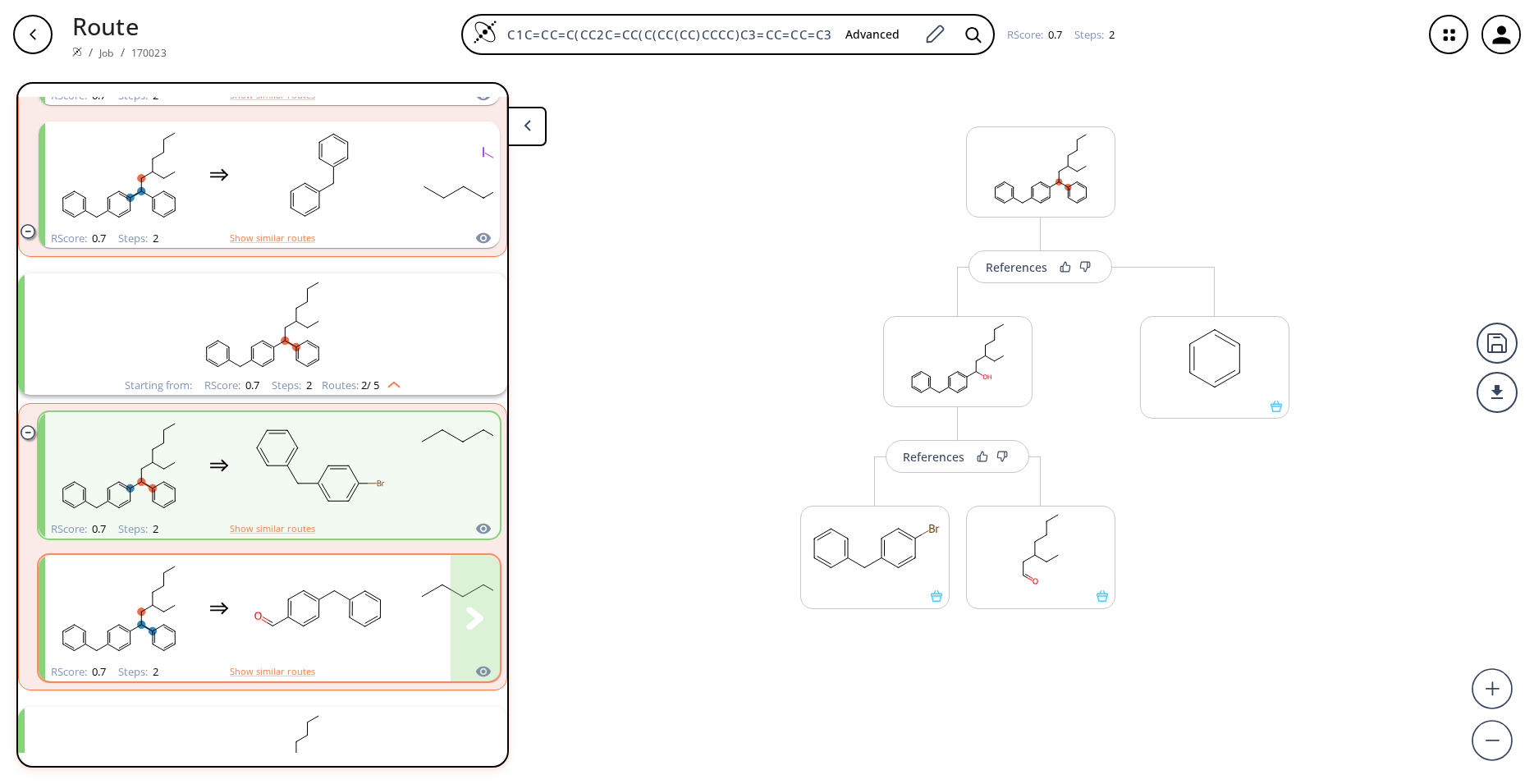
click at [385, 628] on rect "clusters" at bounding box center [319, 608] width 147 height 103
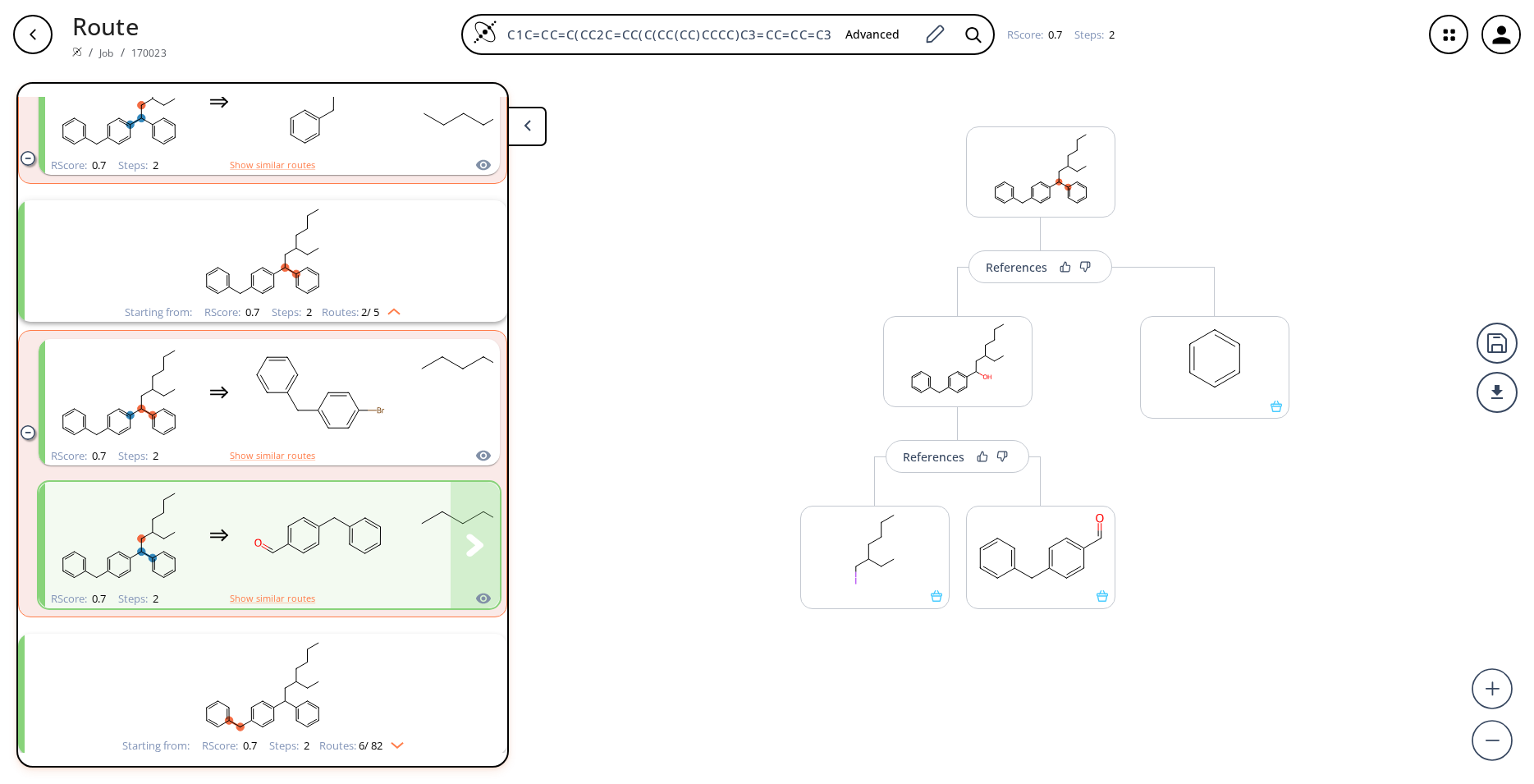
scroll to position [1012, 0]
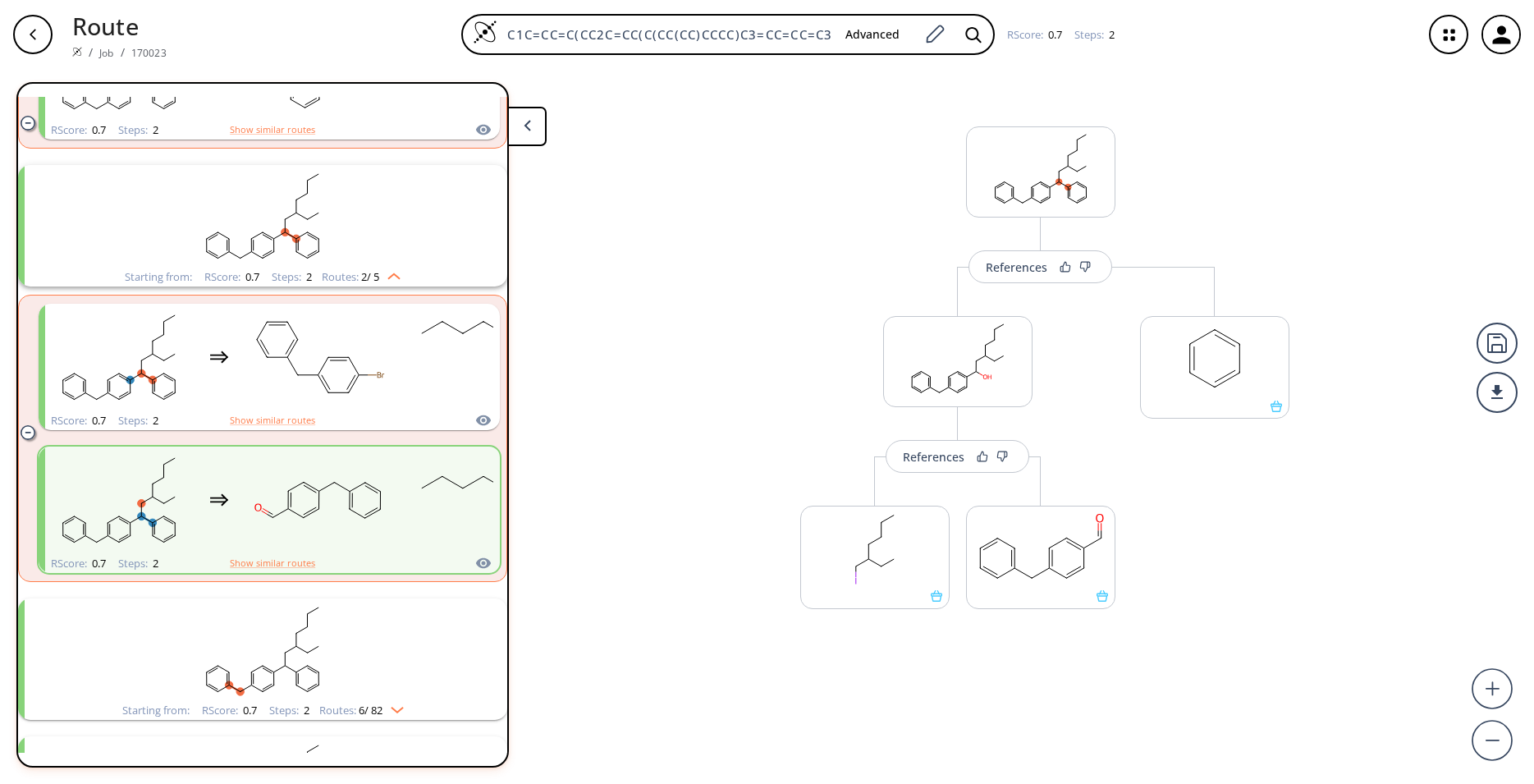
click at [385, 628] on rect "clusters" at bounding box center [262, 650] width 427 height 103
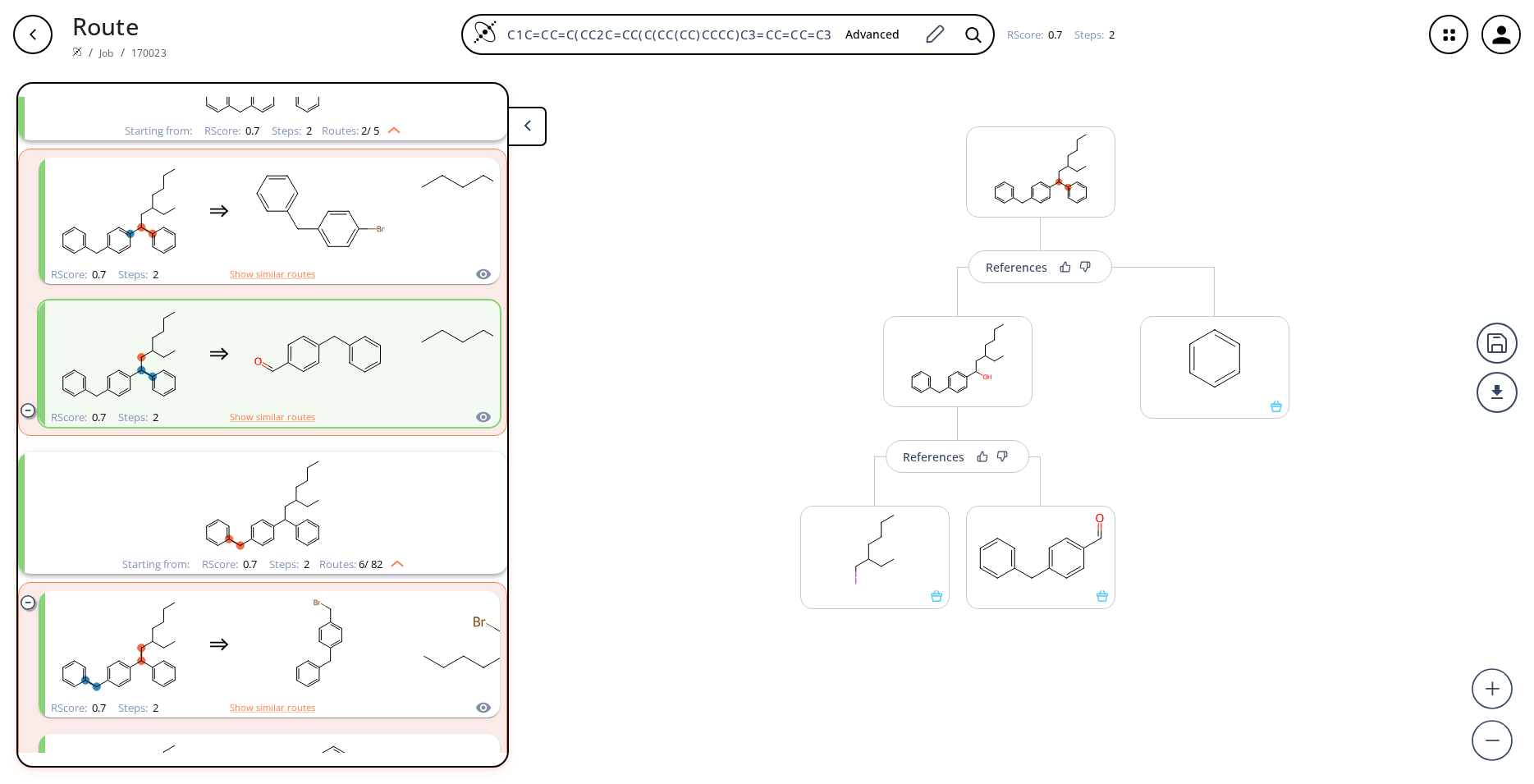
scroll to position [1229, 0]
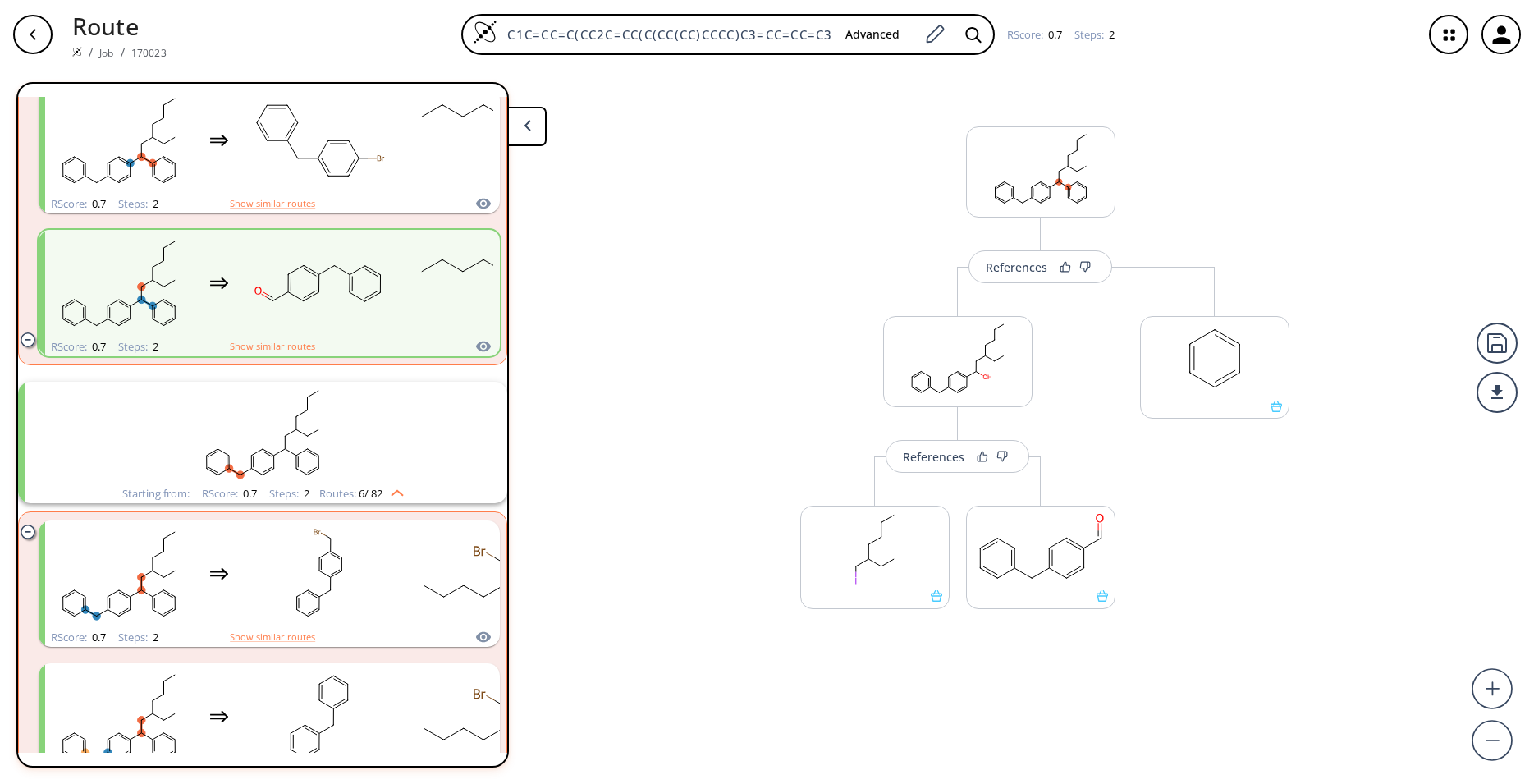
click at [385, 628] on div "RScore : 0.7 Steps : 2 Show similar routes" at bounding box center [268, 637] width 461 height 19
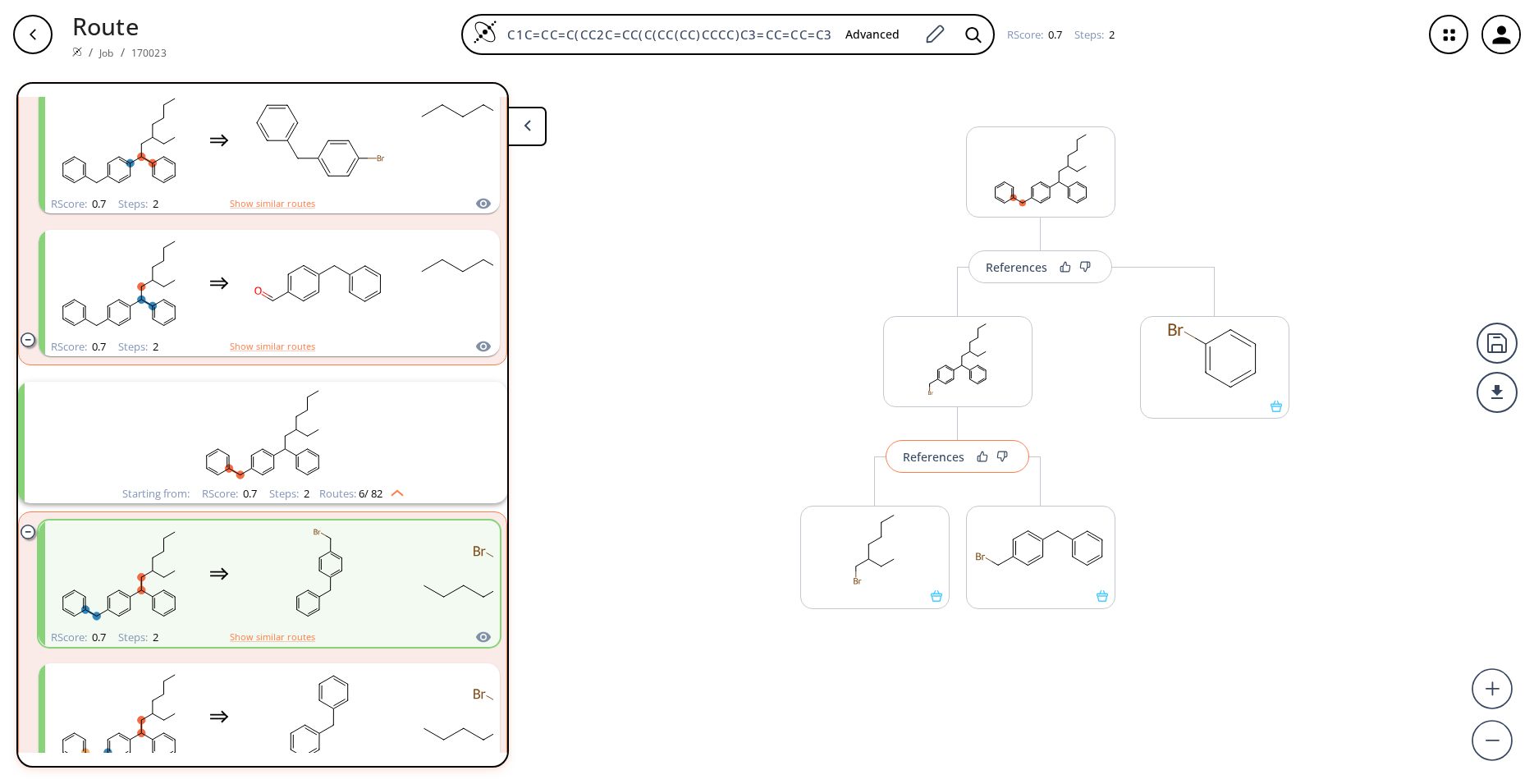
click at [936, 457] on div "References" at bounding box center [933, 456] width 61 height 11
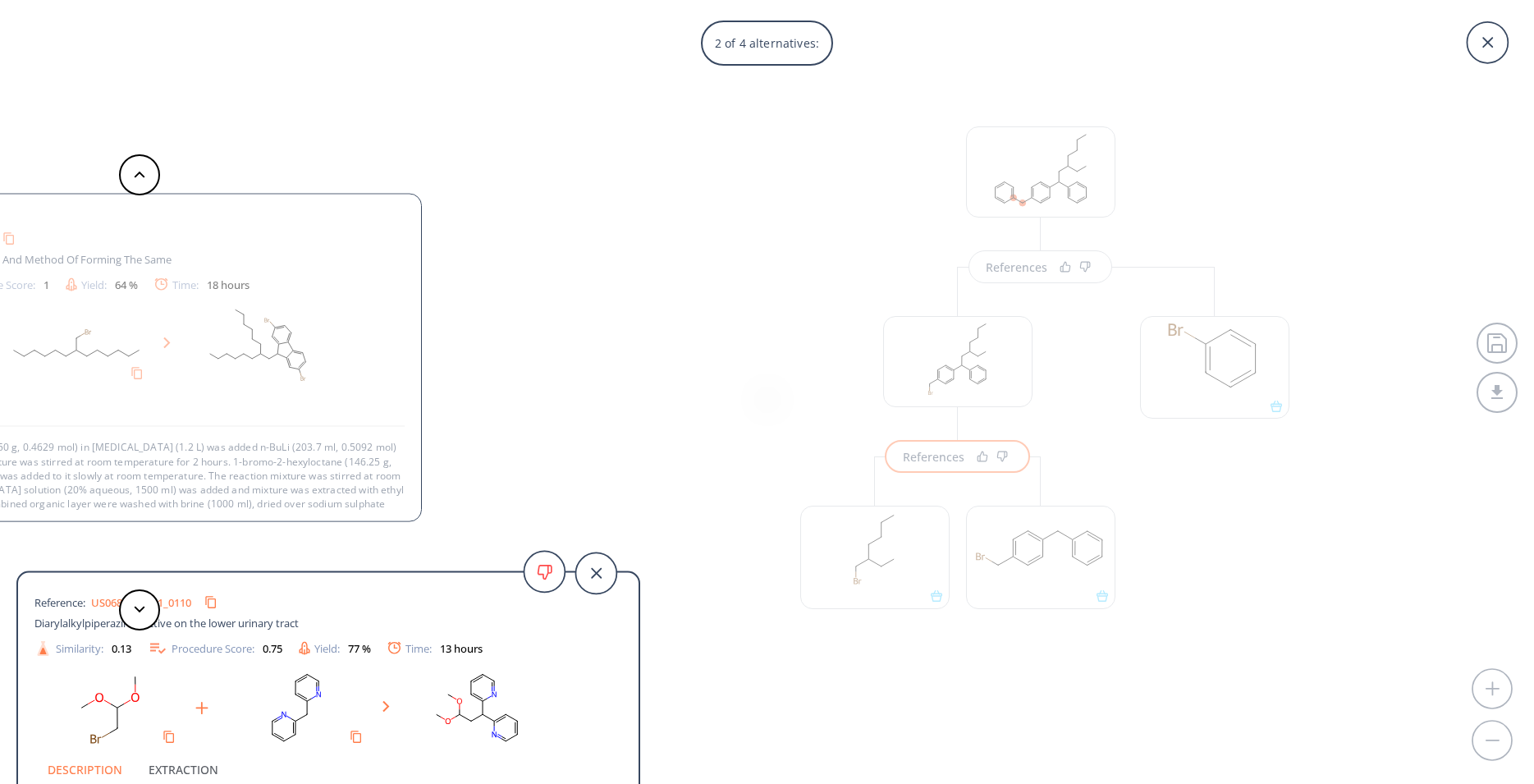
scroll to position [31, 0]
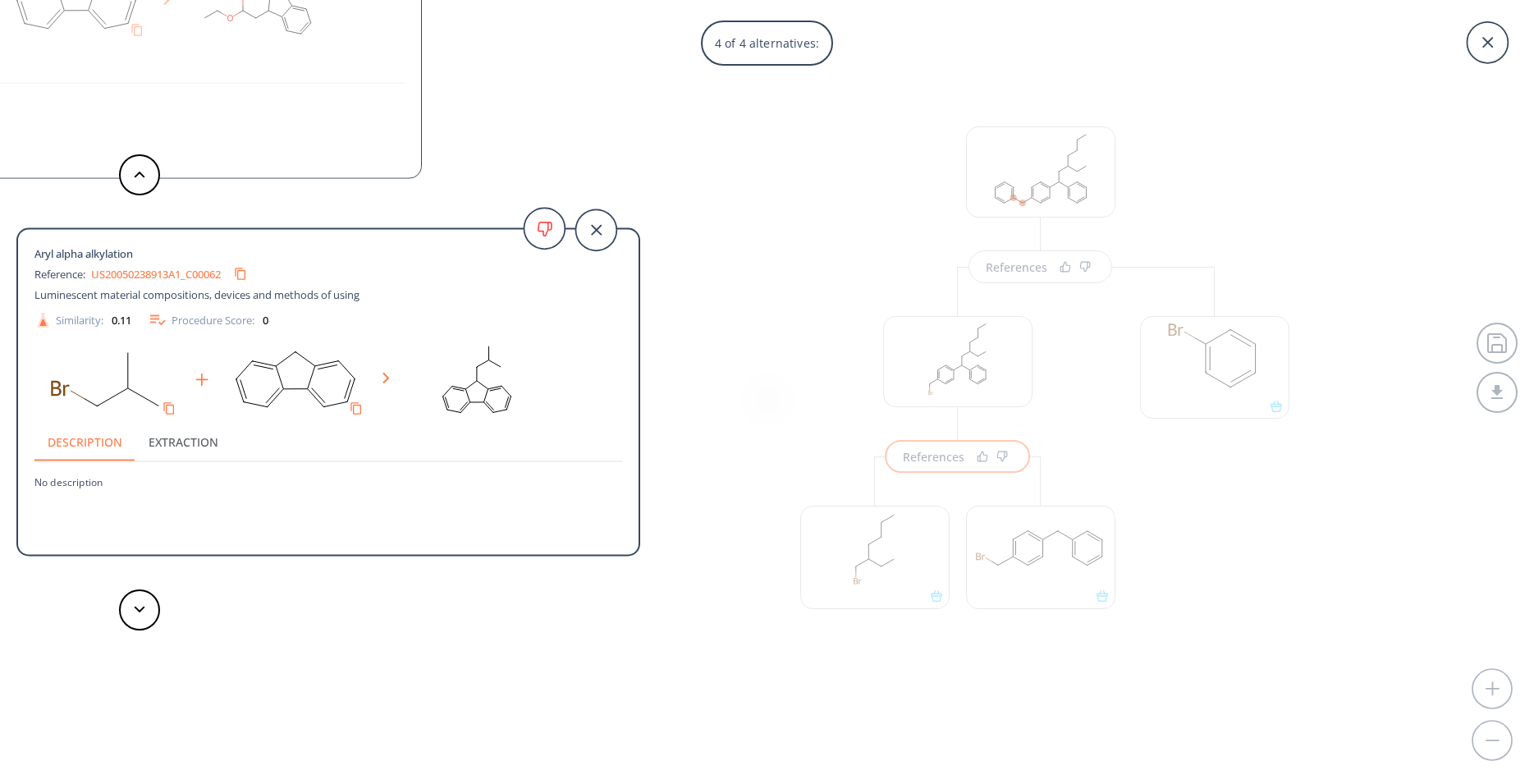
click at [719, 425] on div "4 of 4 alternatives: Aryl alpha alkylation Reference: US20180226583A1_0170 Char…" at bounding box center [767, 392] width 1534 height 784
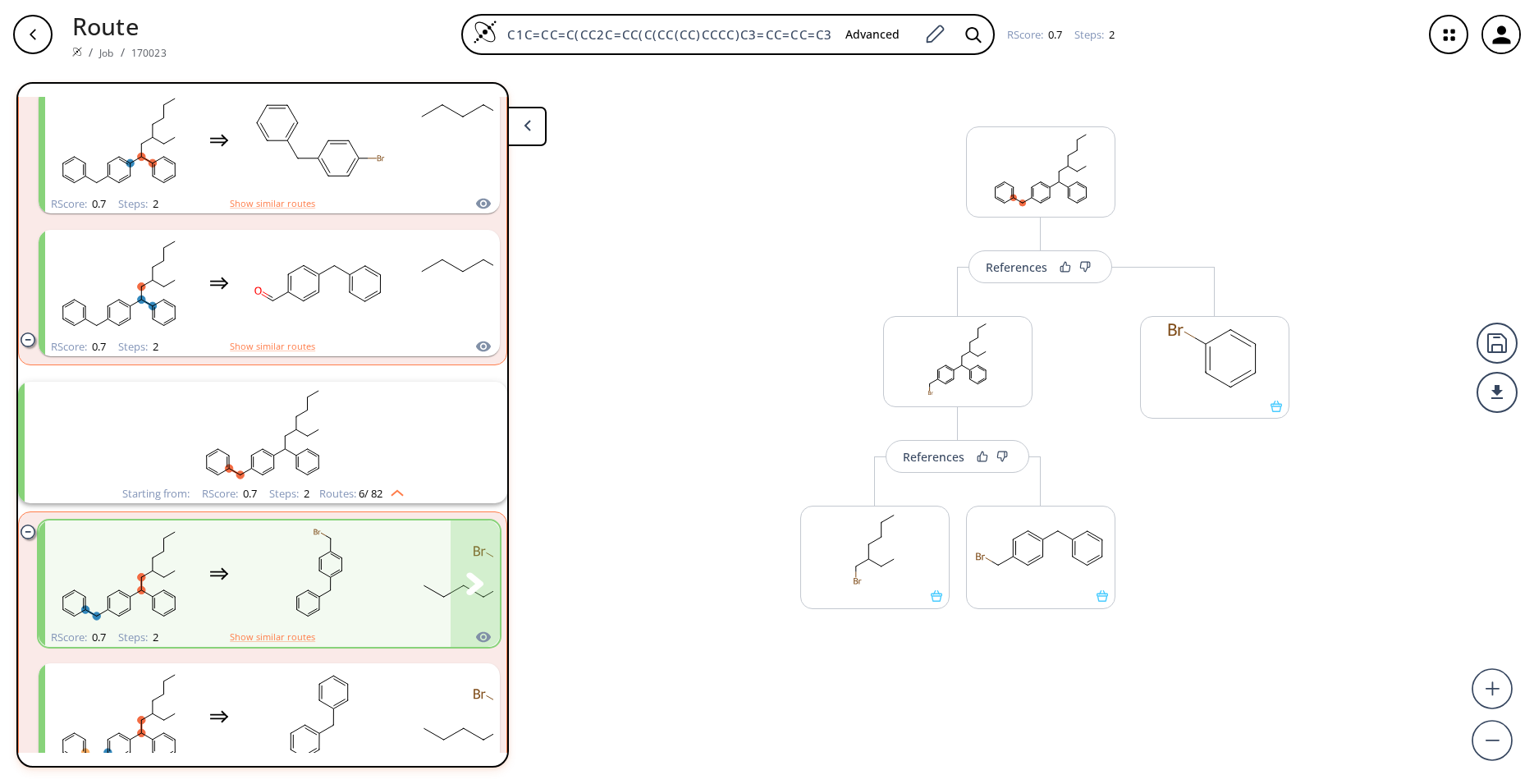
scroll to position [1337, 0]
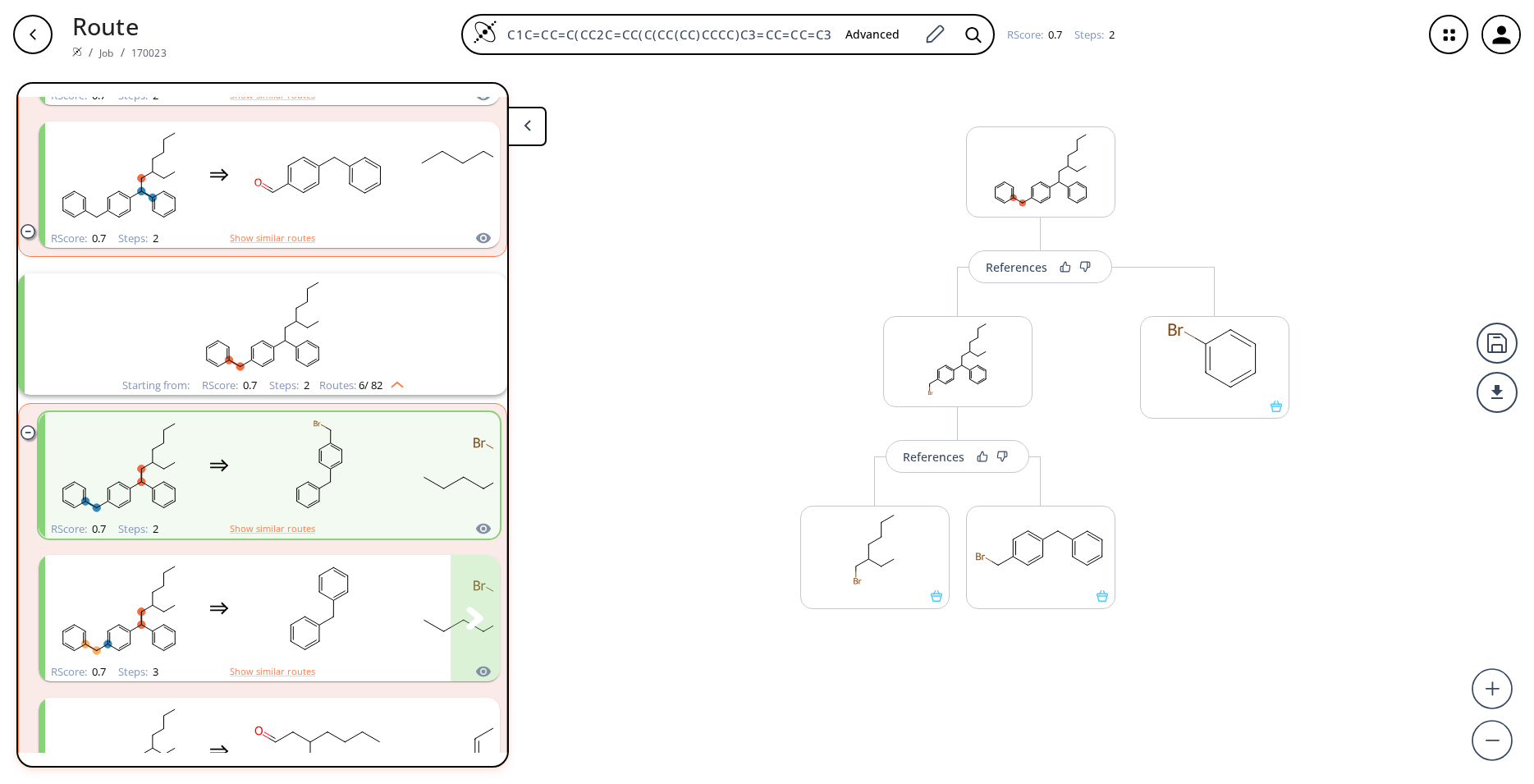
click at [162, 601] on rect "clusters" at bounding box center [119, 608] width 147 height 103
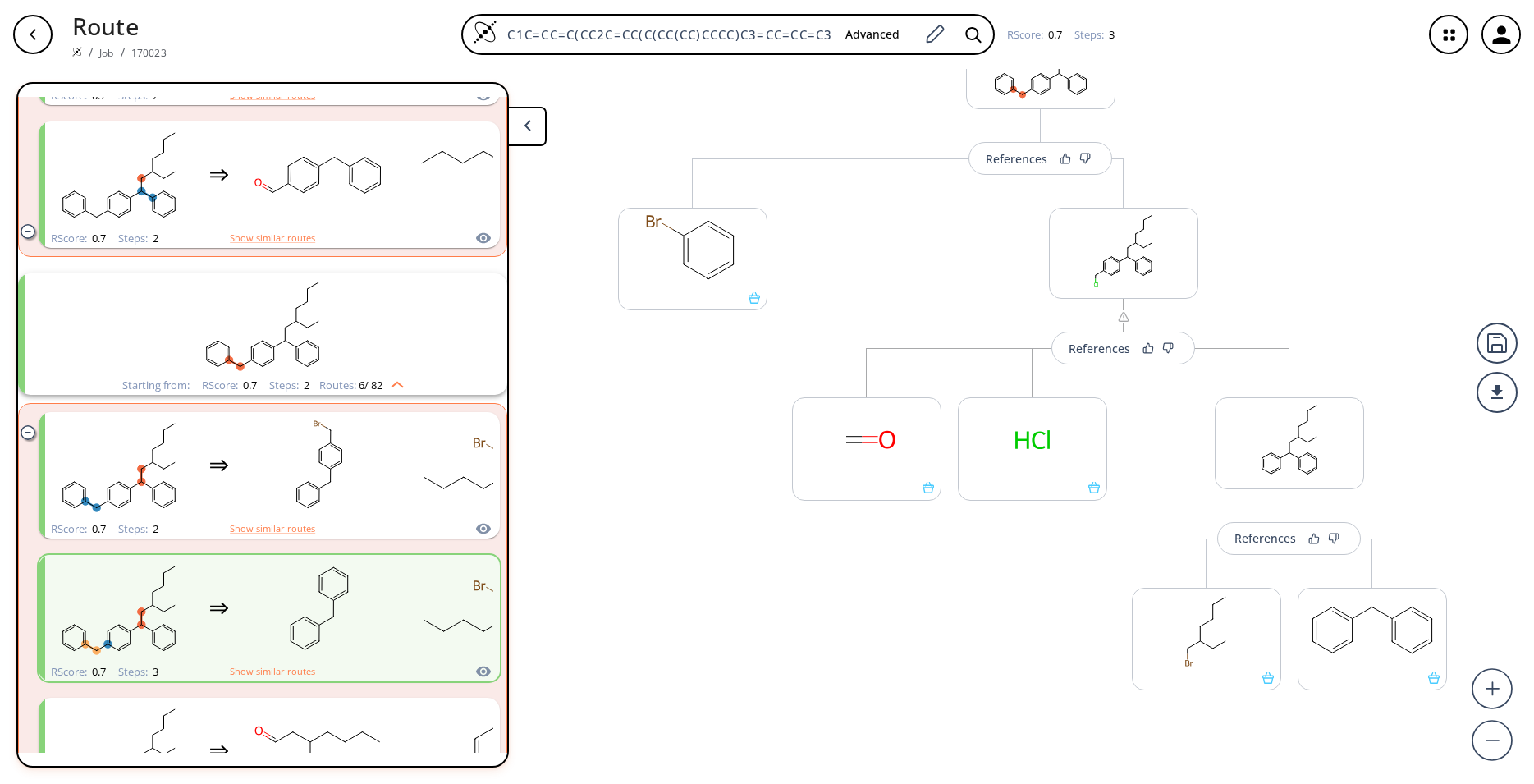
scroll to position [159, 0]
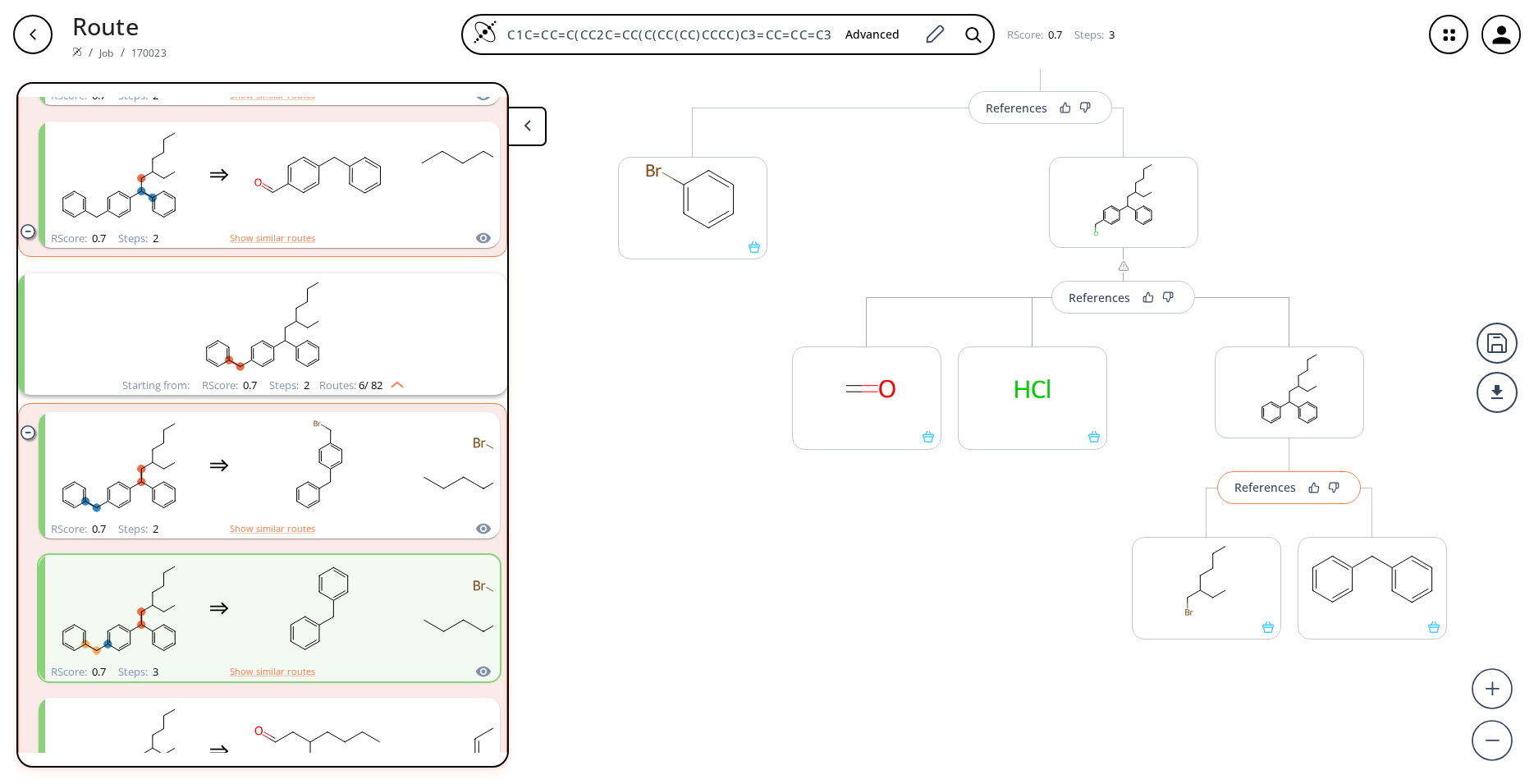
click at [1259, 492] on div "References" at bounding box center [1265, 487] width 61 height 11
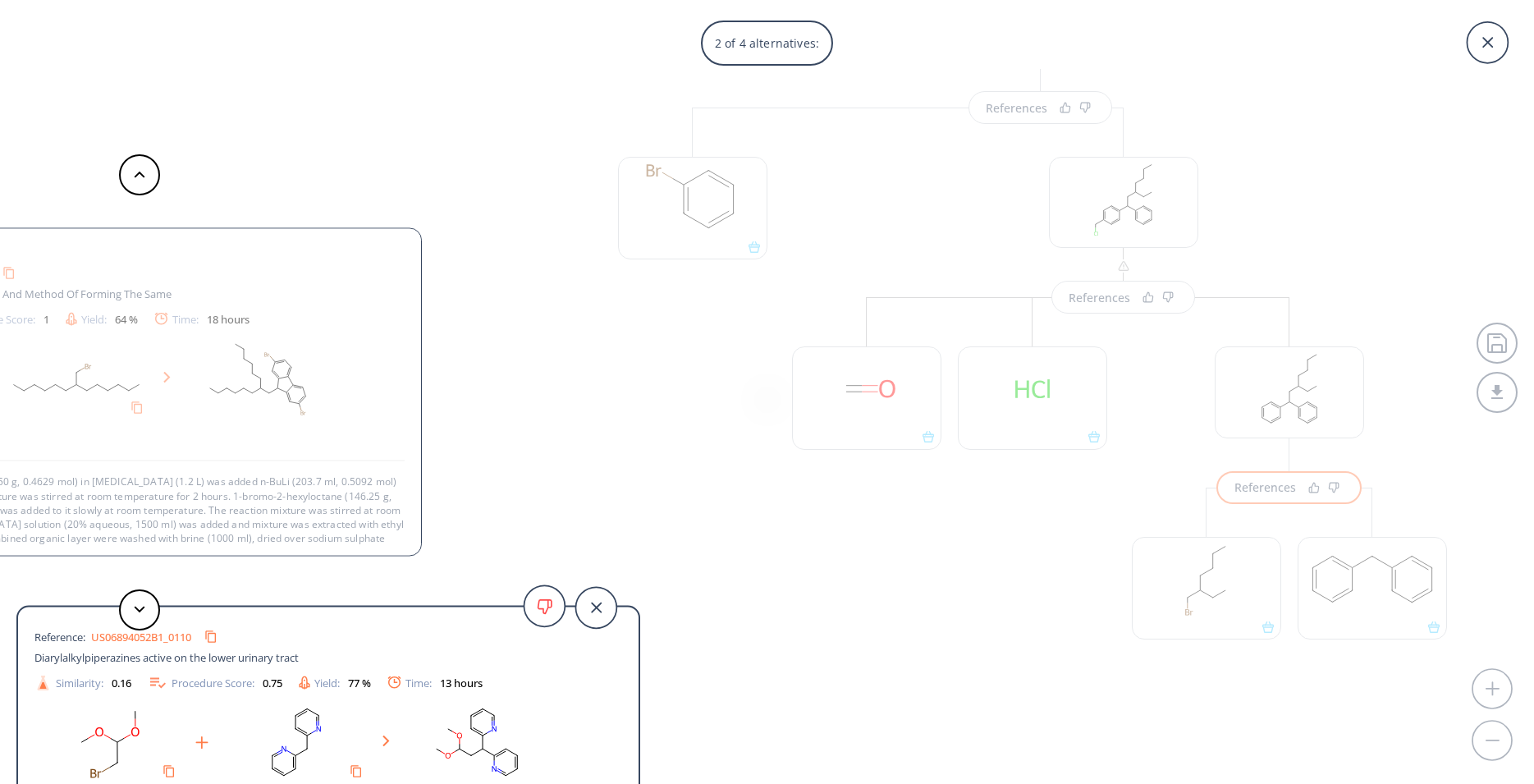
scroll to position [31, 0]
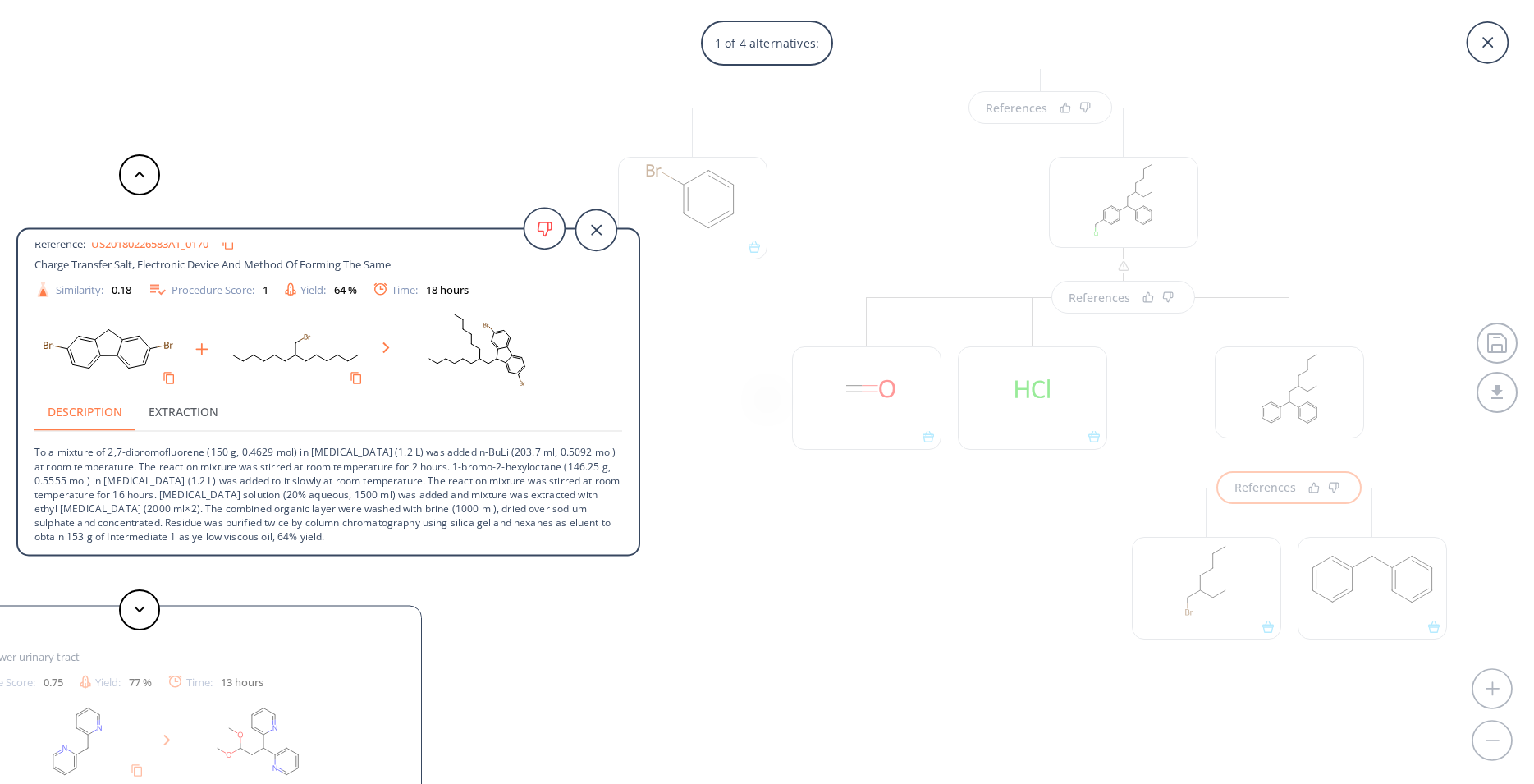
click at [719, 526] on div "1 of 4 alternatives: Aryl alpha alkylation Reference: US20180226583A1_0170 Char…" at bounding box center [767, 392] width 1534 height 784
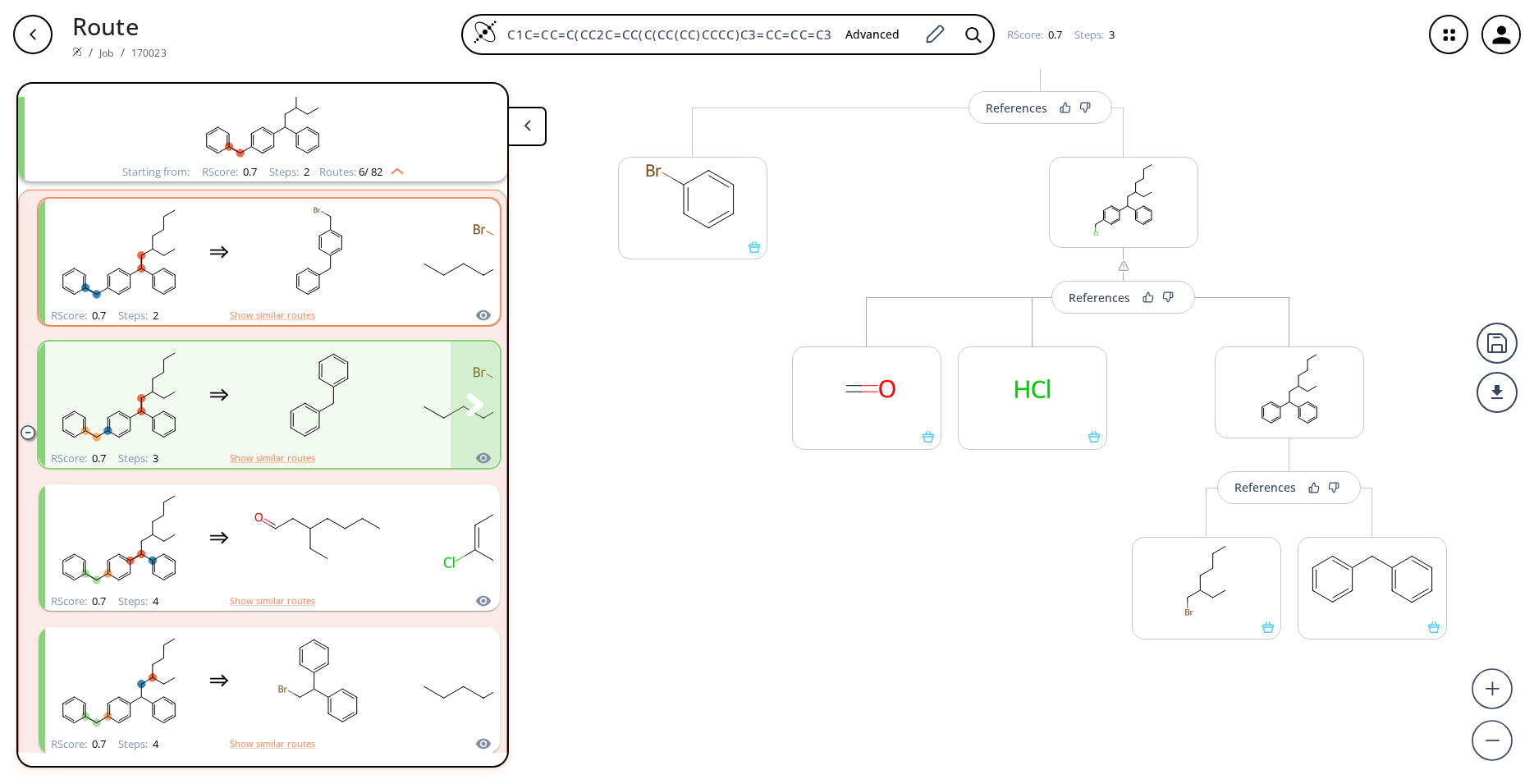
scroll to position [1554, 0]
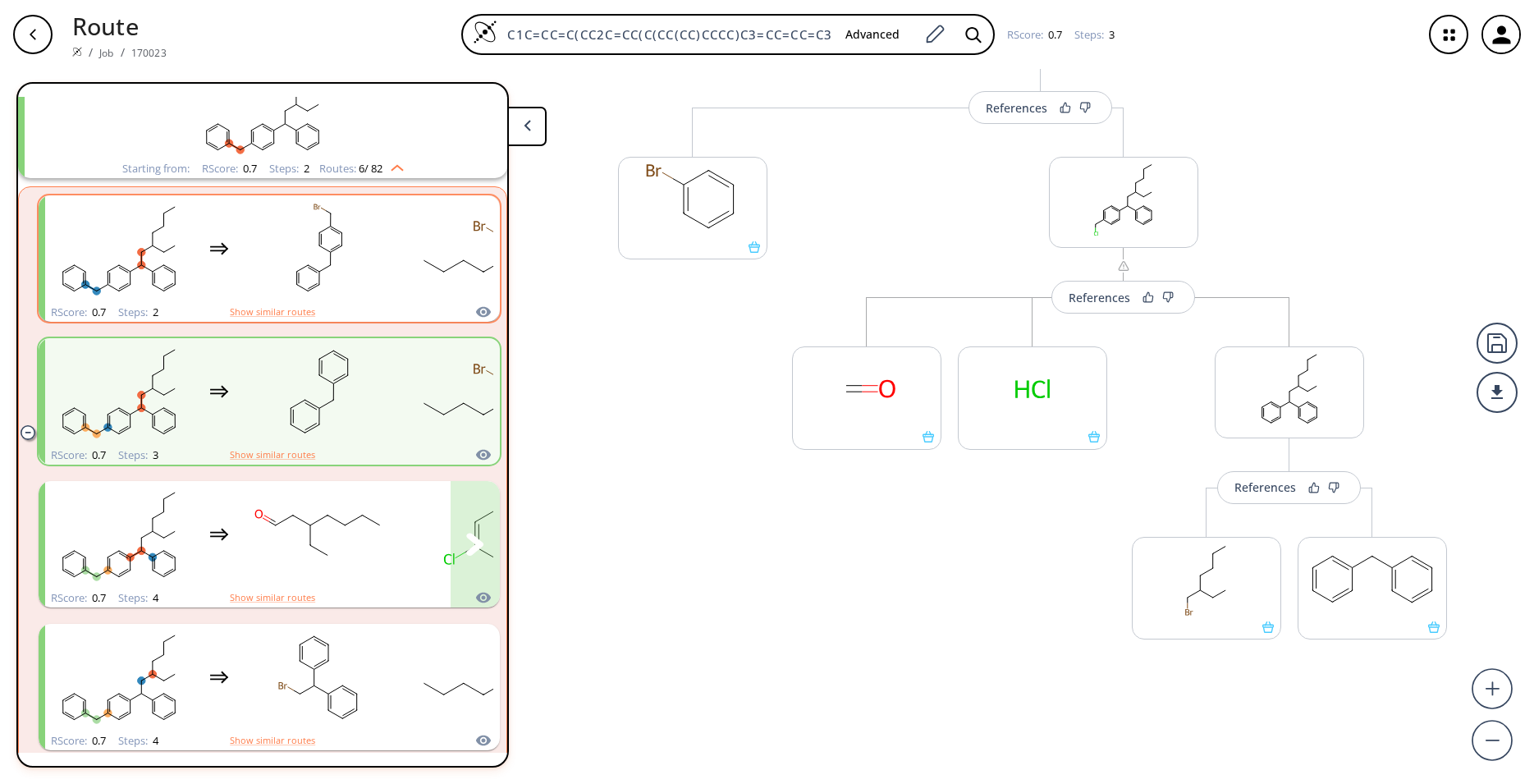
click at [319, 518] on rect "clusters" at bounding box center [319, 535] width 147 height 103
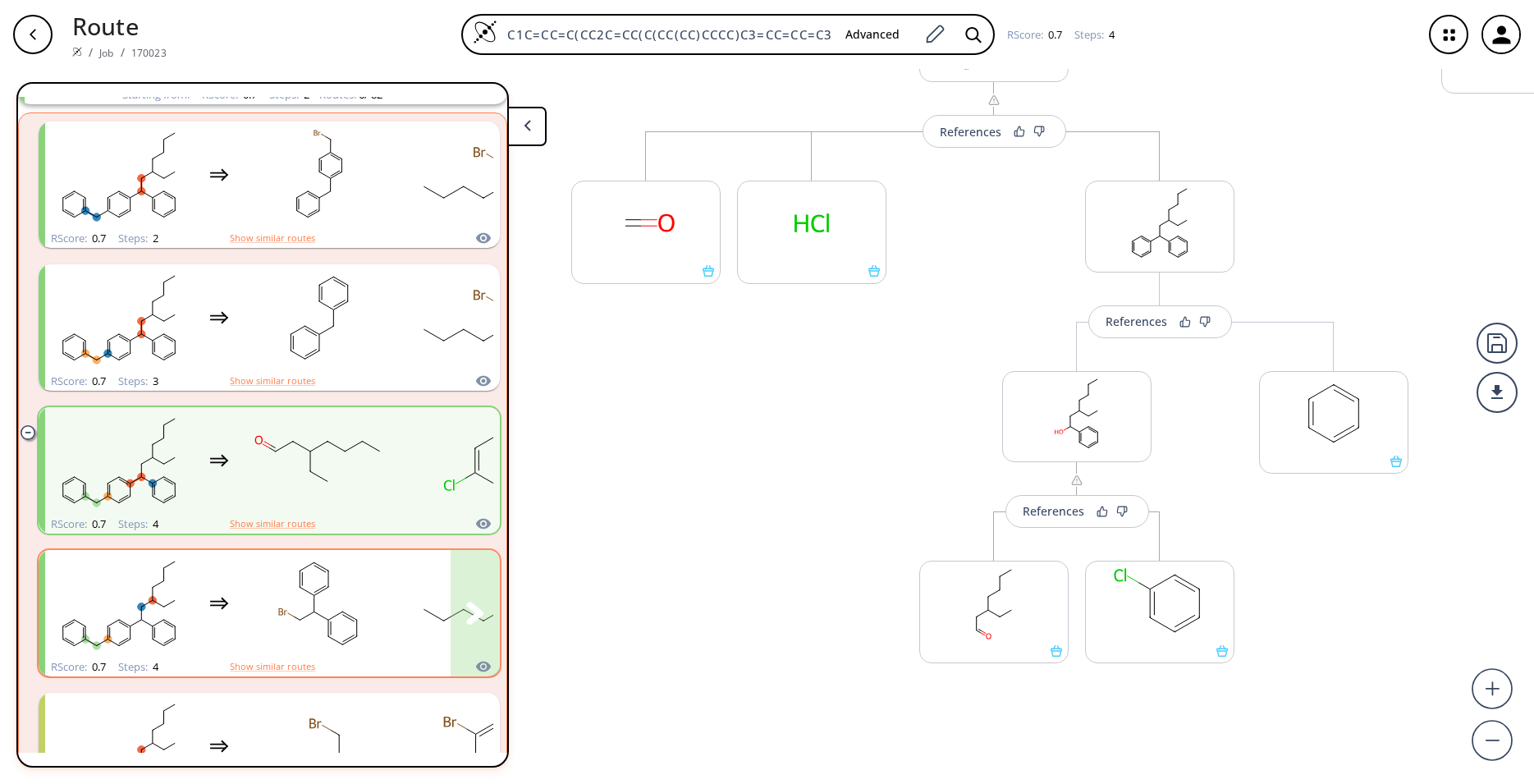
scroll to position [1662, 0]
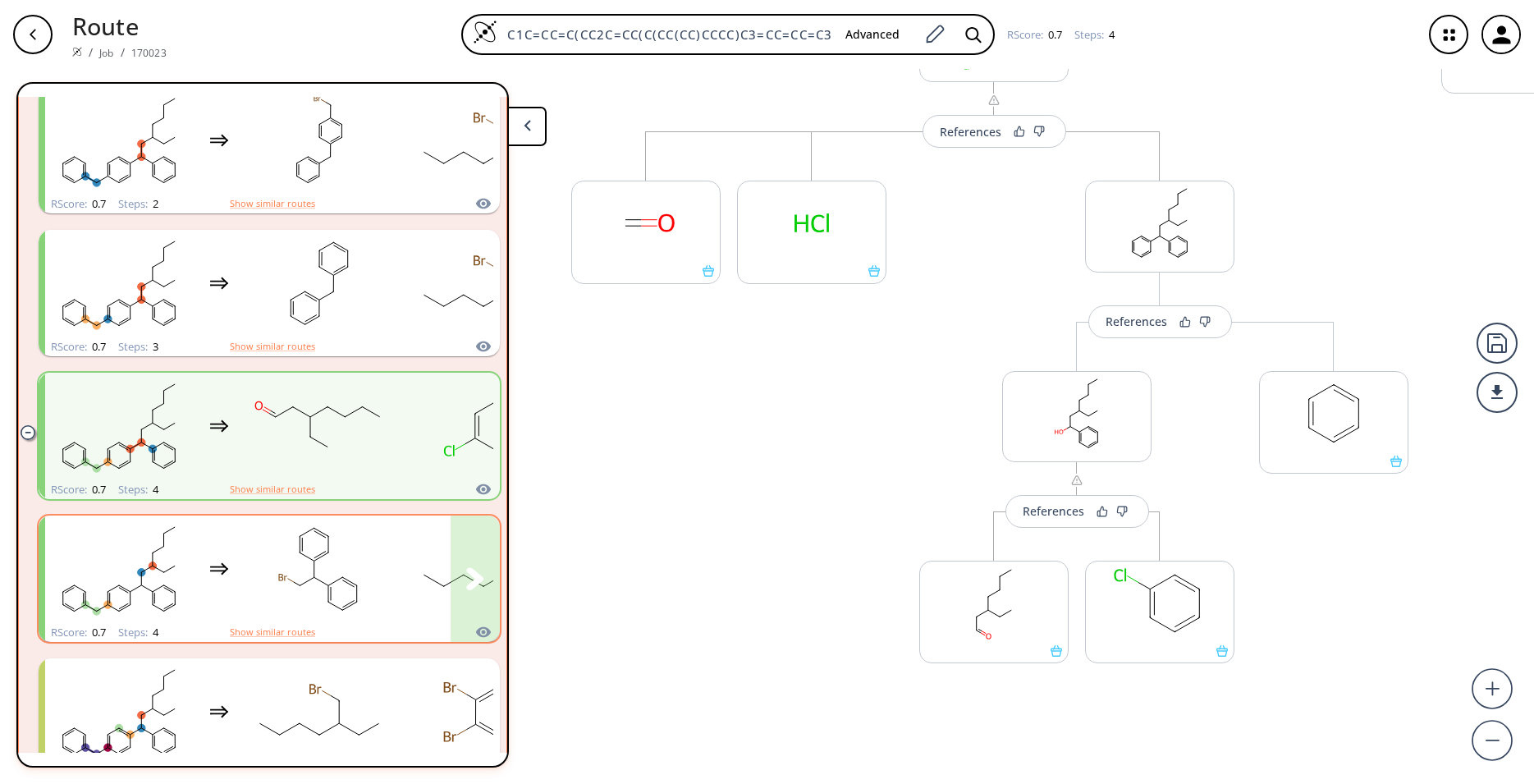
click at [403, 554] on div "clusters" at bounding box center [547, 568] width 1005 height 107
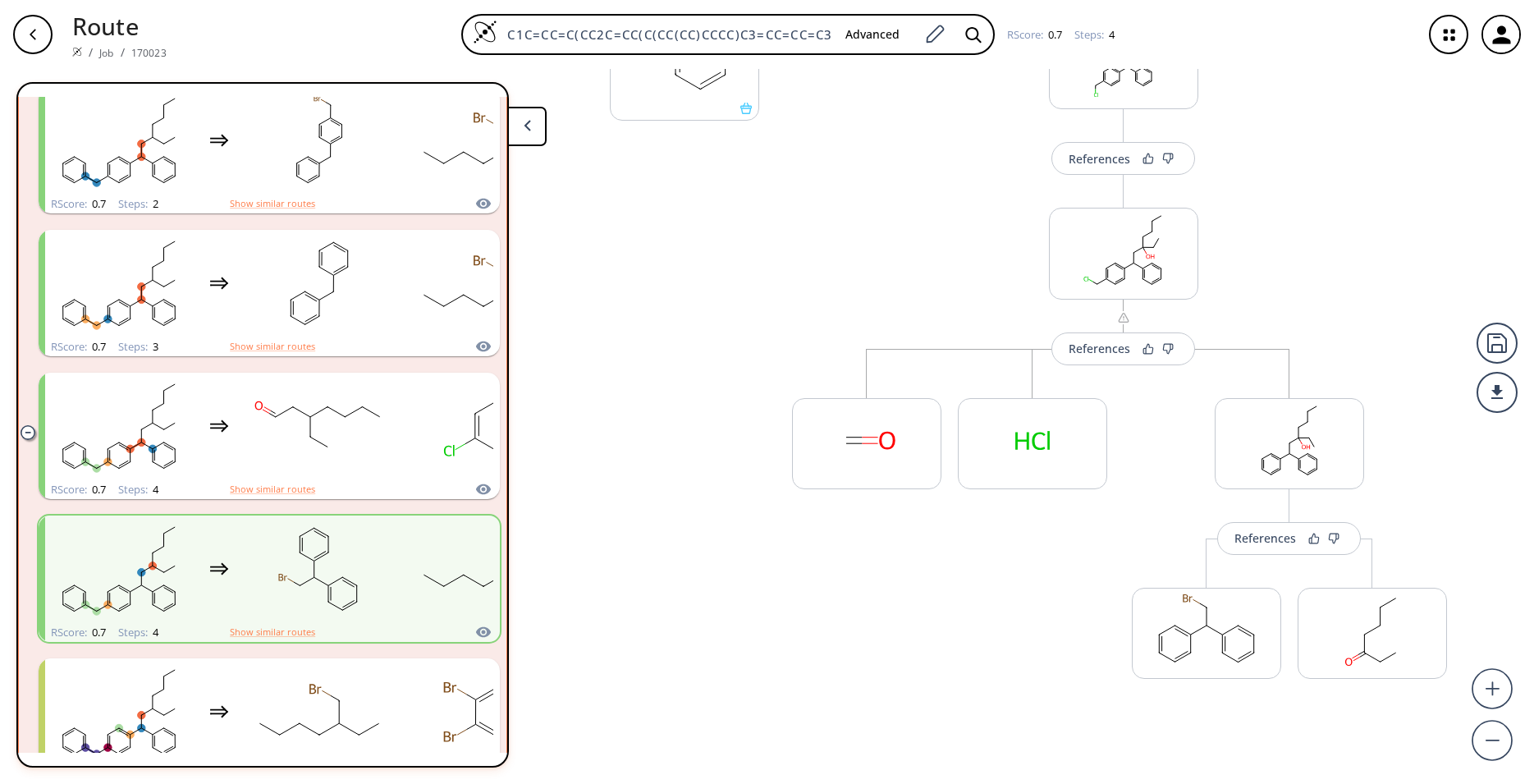
scroll to position [370, 0]
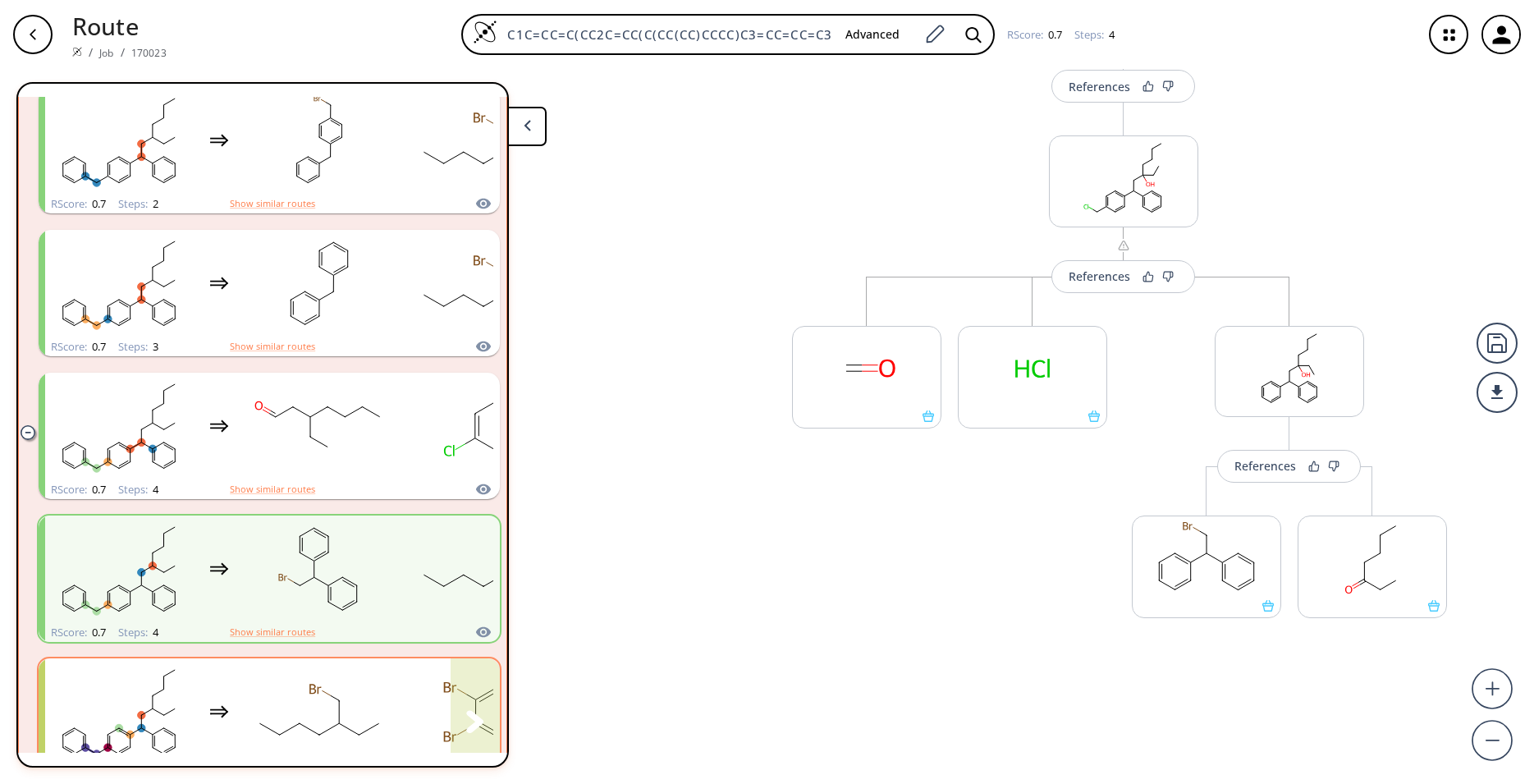
click at [396, 723] on div "clusters" at bounding box center [547, 711] width 1005 height 107
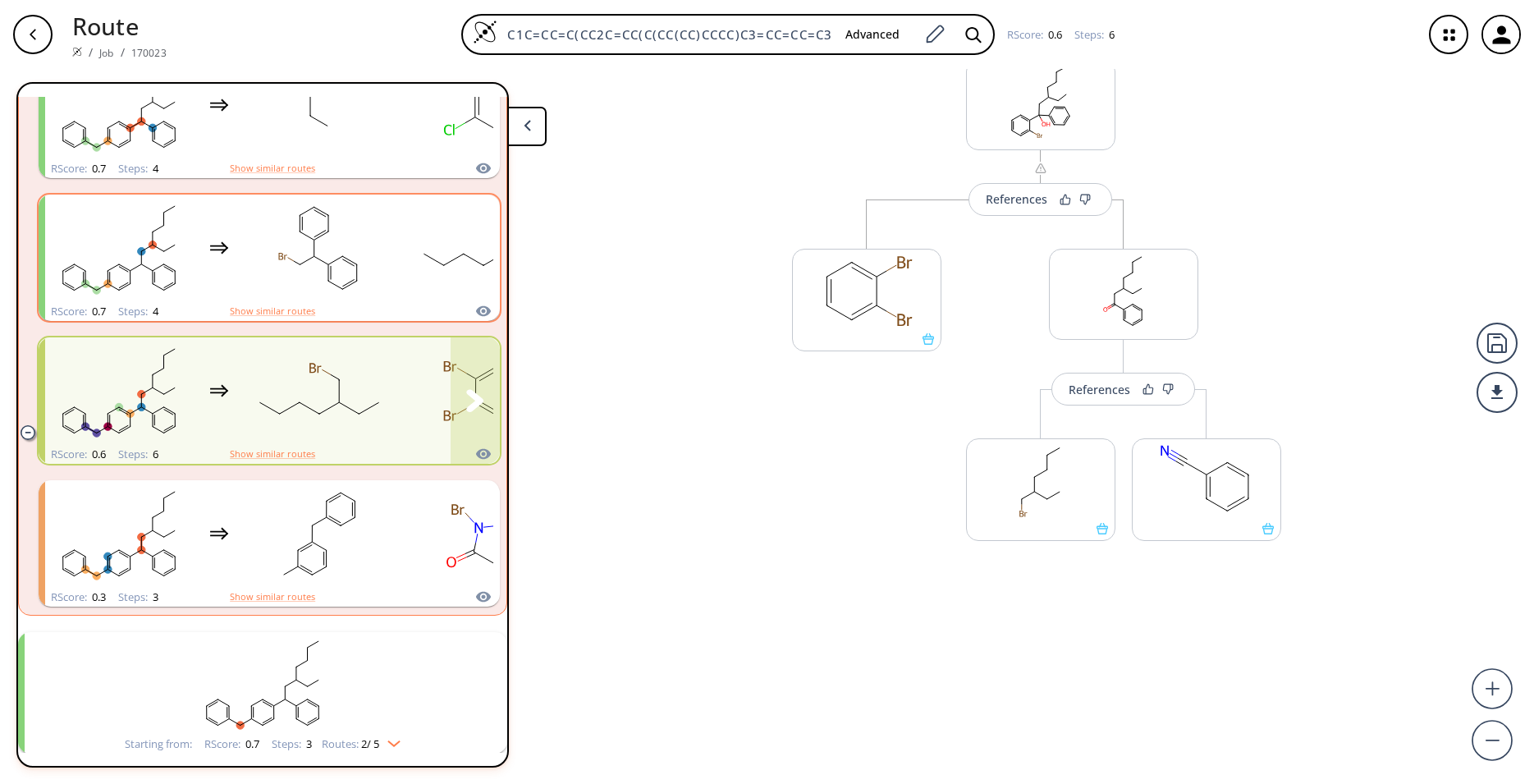
scroll to position [2204, 0]
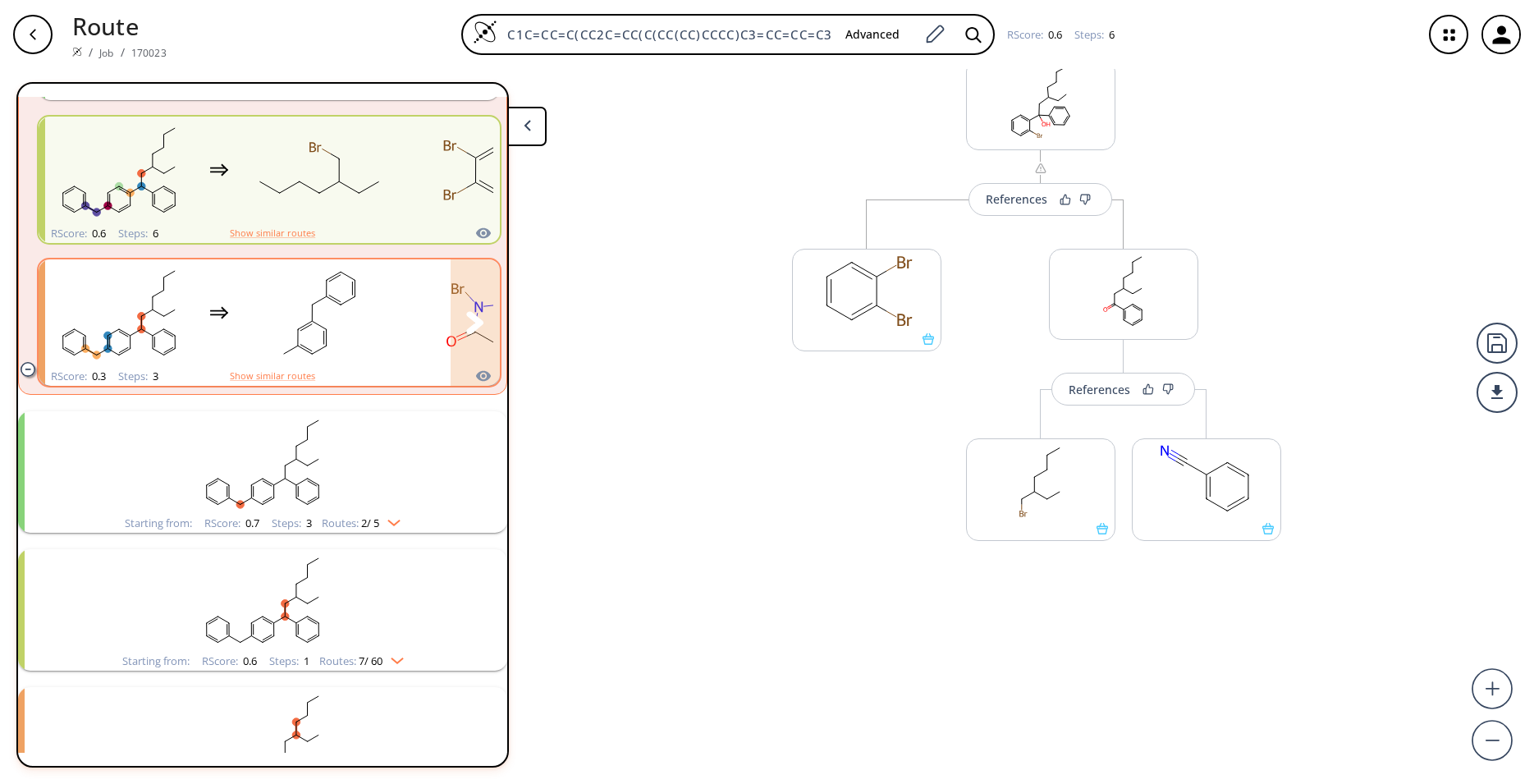
click at [394, 354] on div "clusters" at bounding box center [465, 313] width 840 height 107
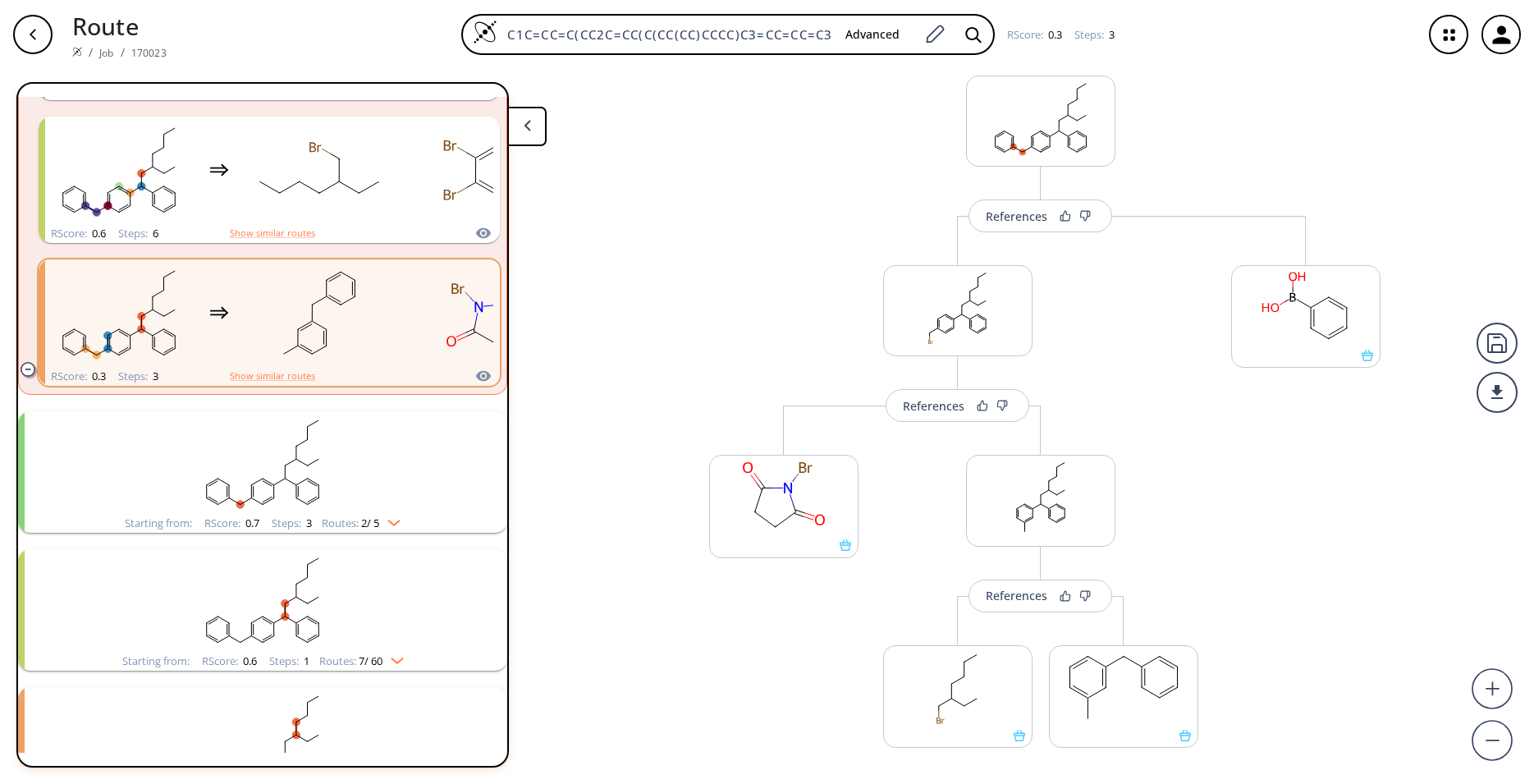
scroll to position [159, 0]
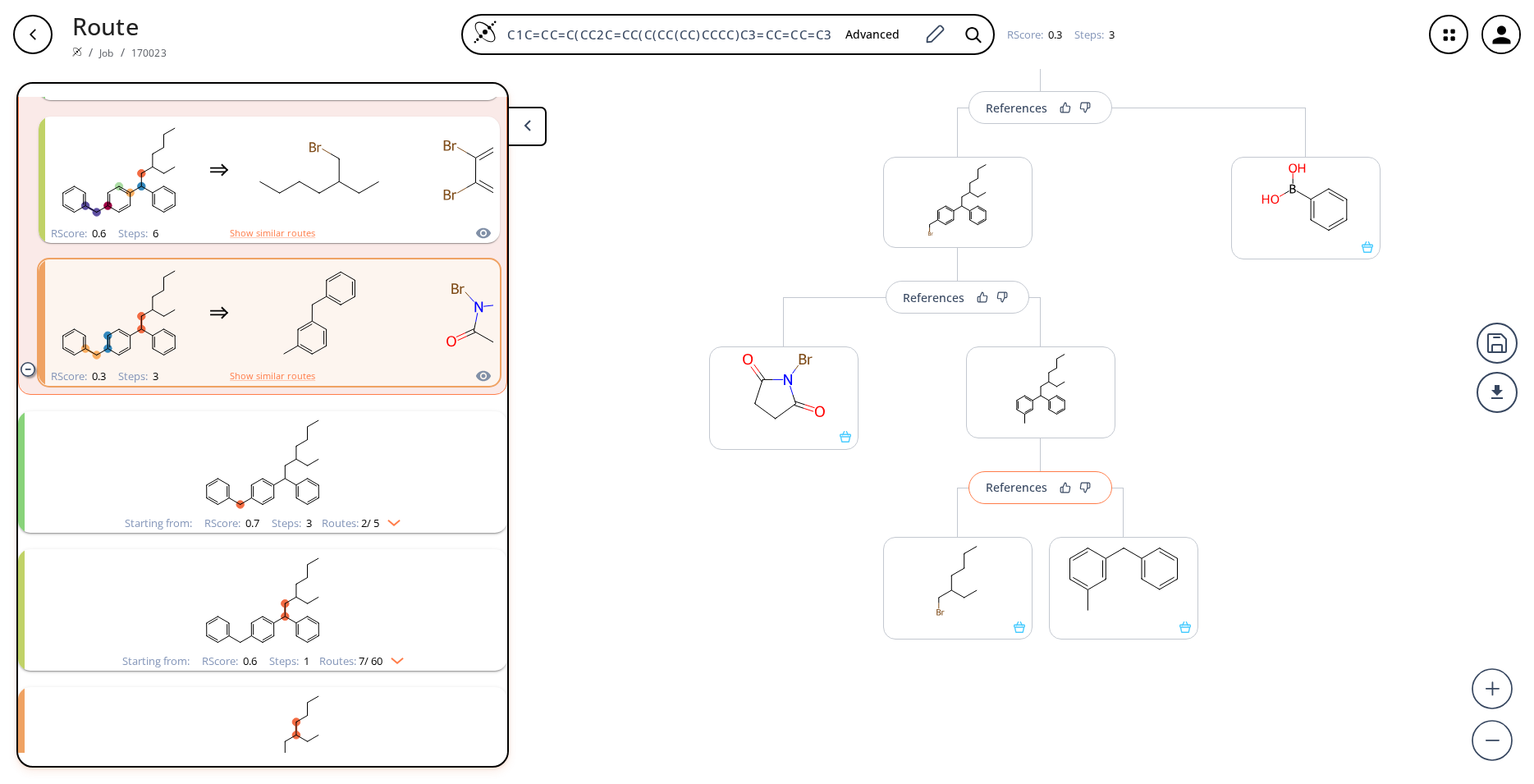
click at [999, 492] on div "References" at bounding box center [1016, 487] width 61 height 11
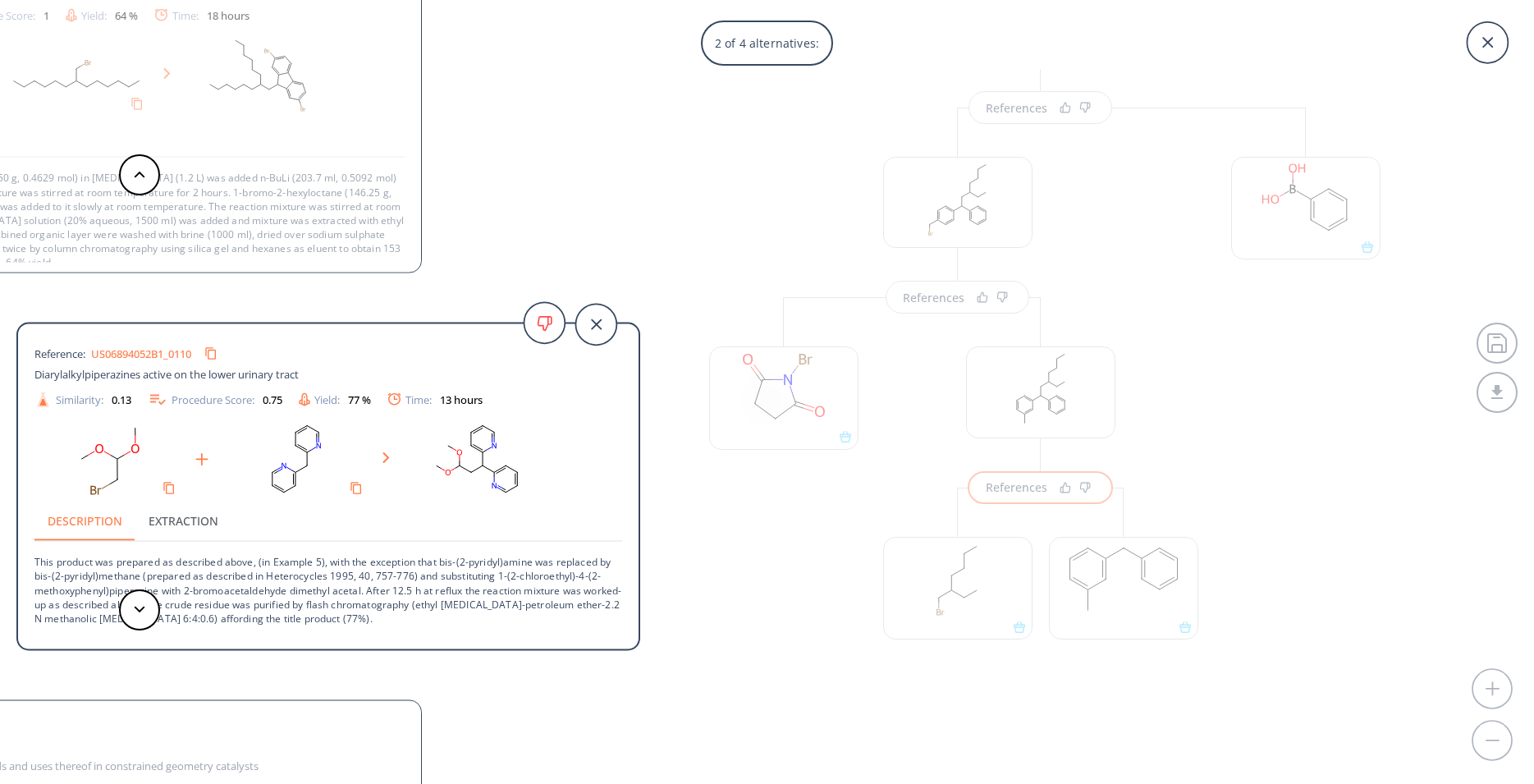
scroll to position [31, 0]
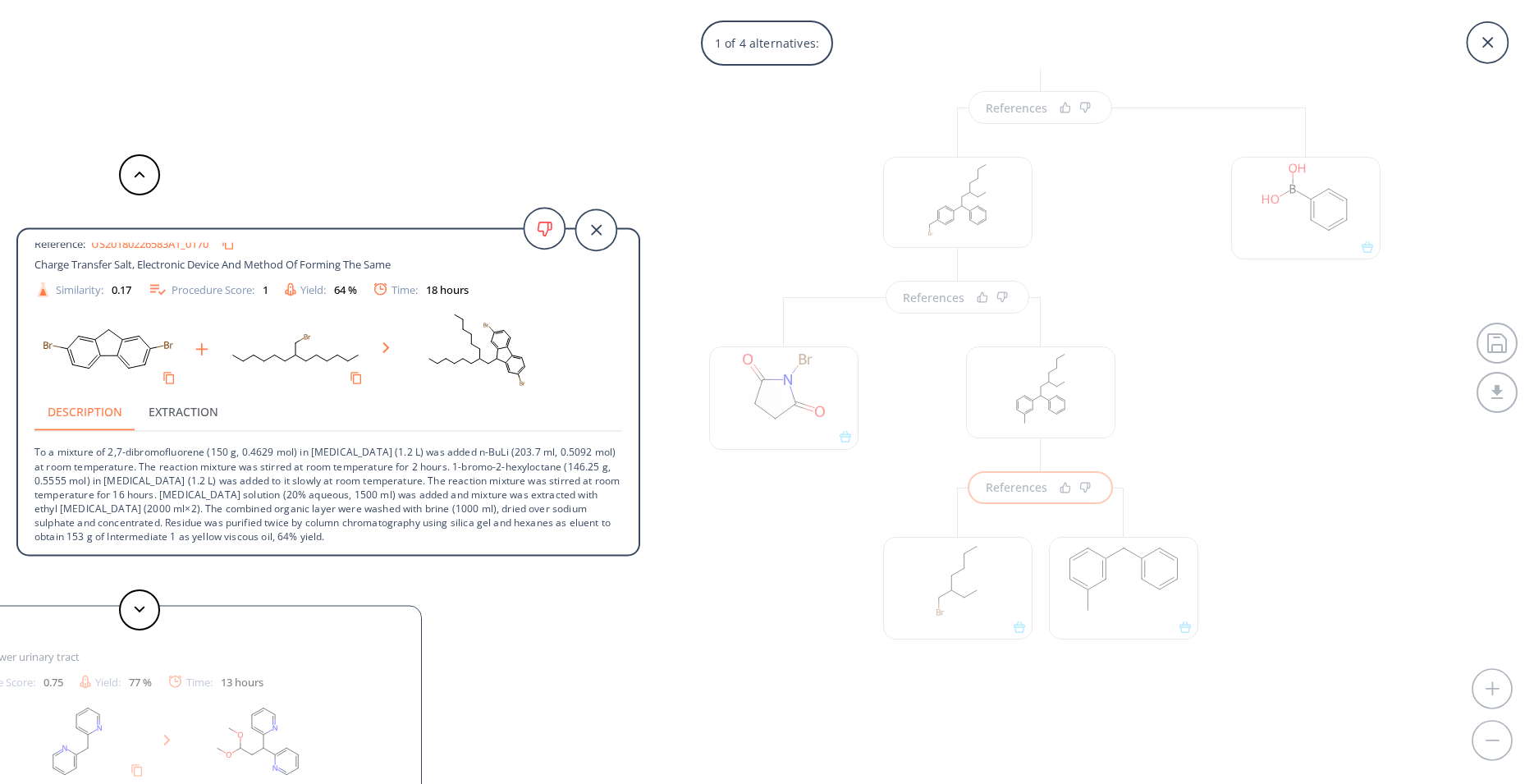
click at [784, 609] on div "1 of 4 alternatives: Aryl alpha alkylation Reference: US20180226583A1_0170 Char…" at bounding box center [767, 392] width 1534 height 784
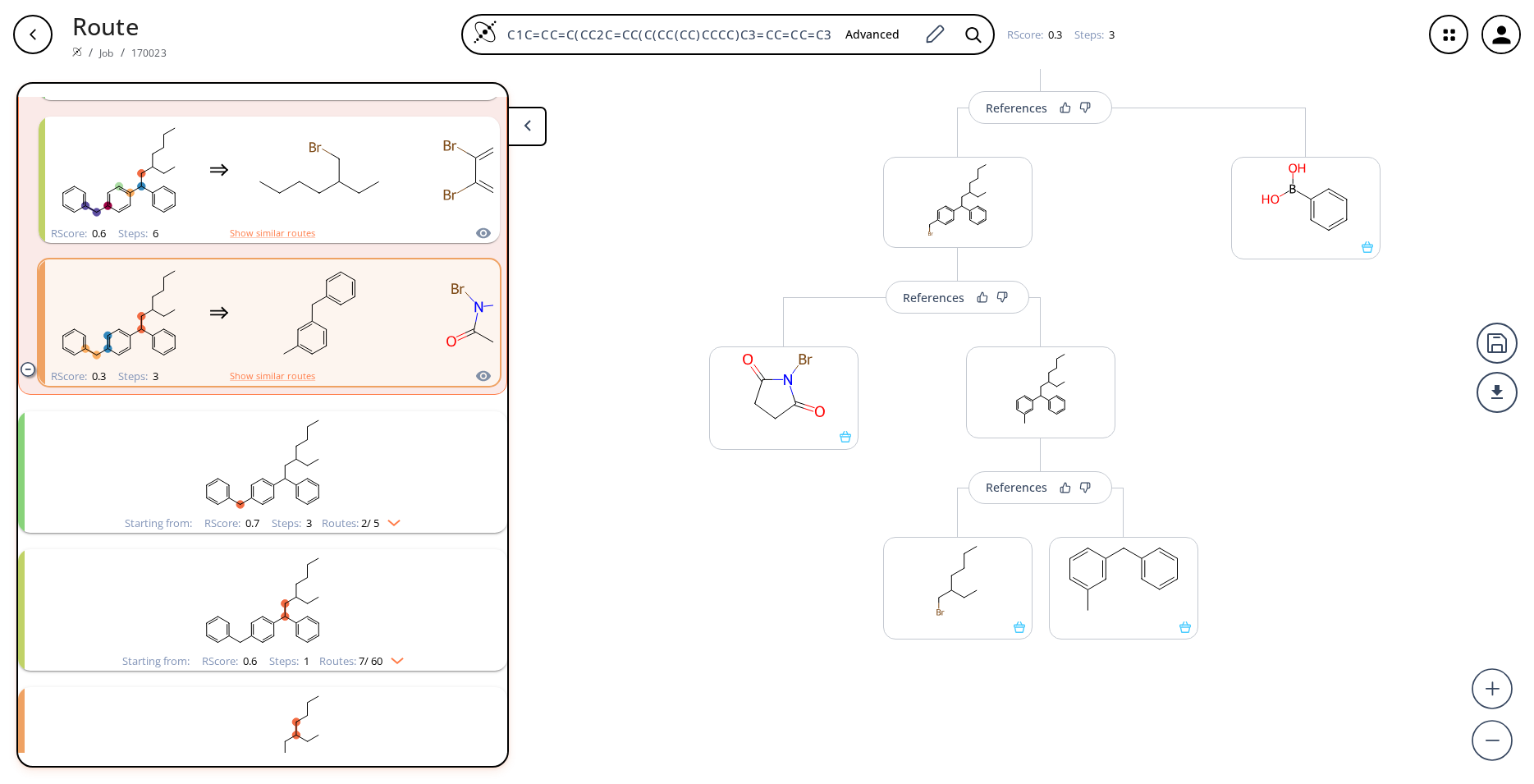
click at [398, 483] on rect "clusters" at bounding box center [262, 463] width 427 height 103
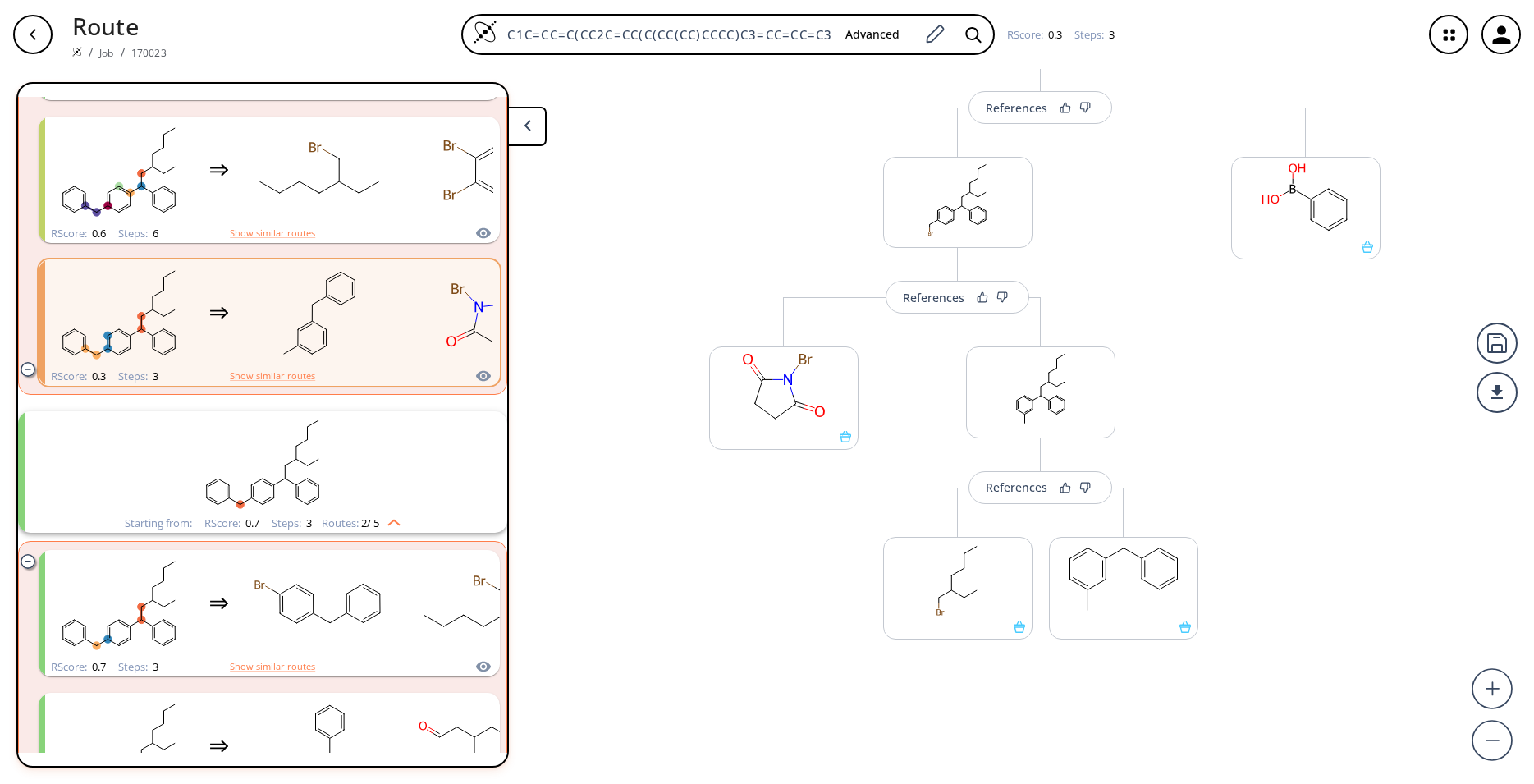
scroll to position [2312, 0]
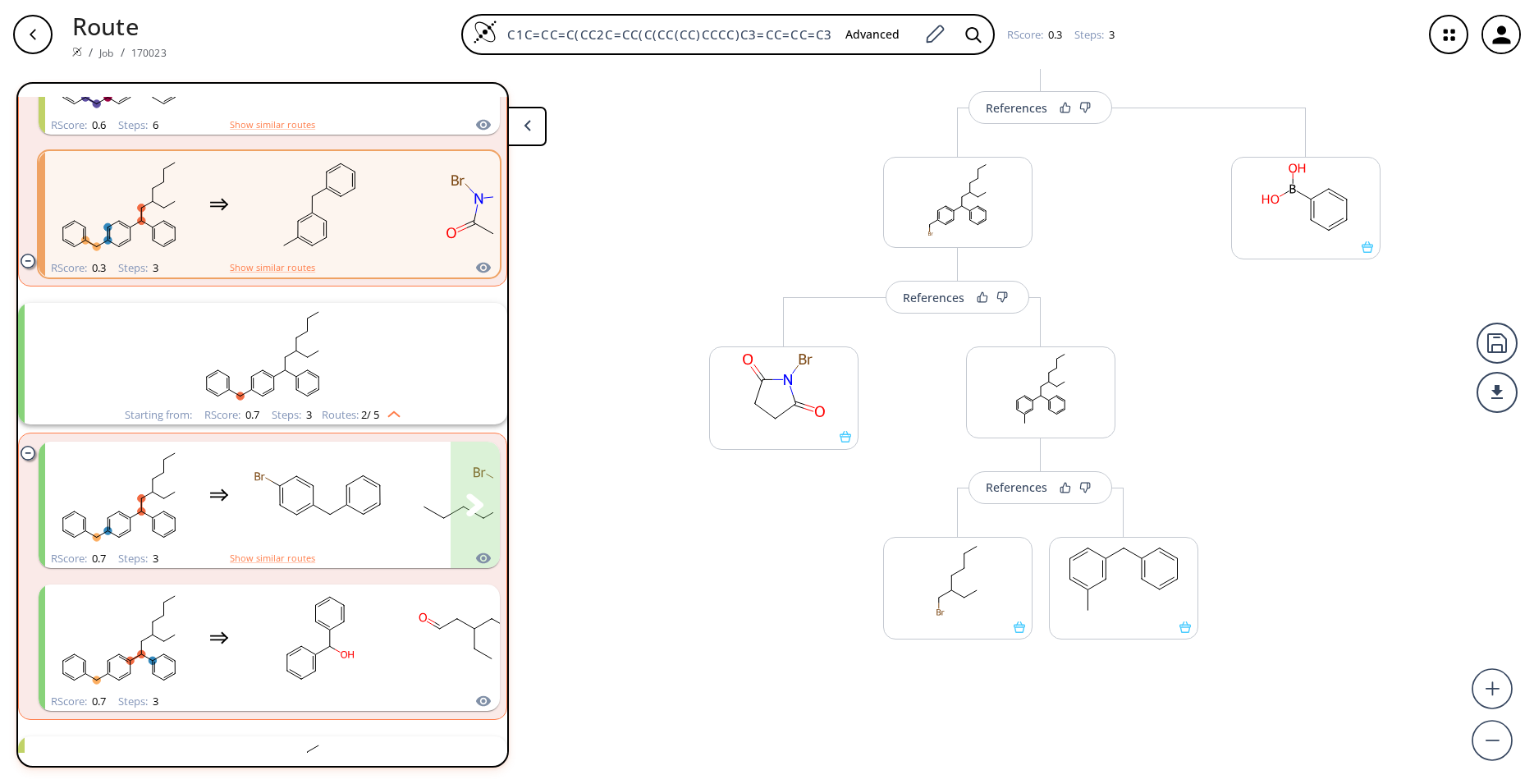
click at [398, 483] on div "clusters" at bounding box center [383, 495] width 676 height 107
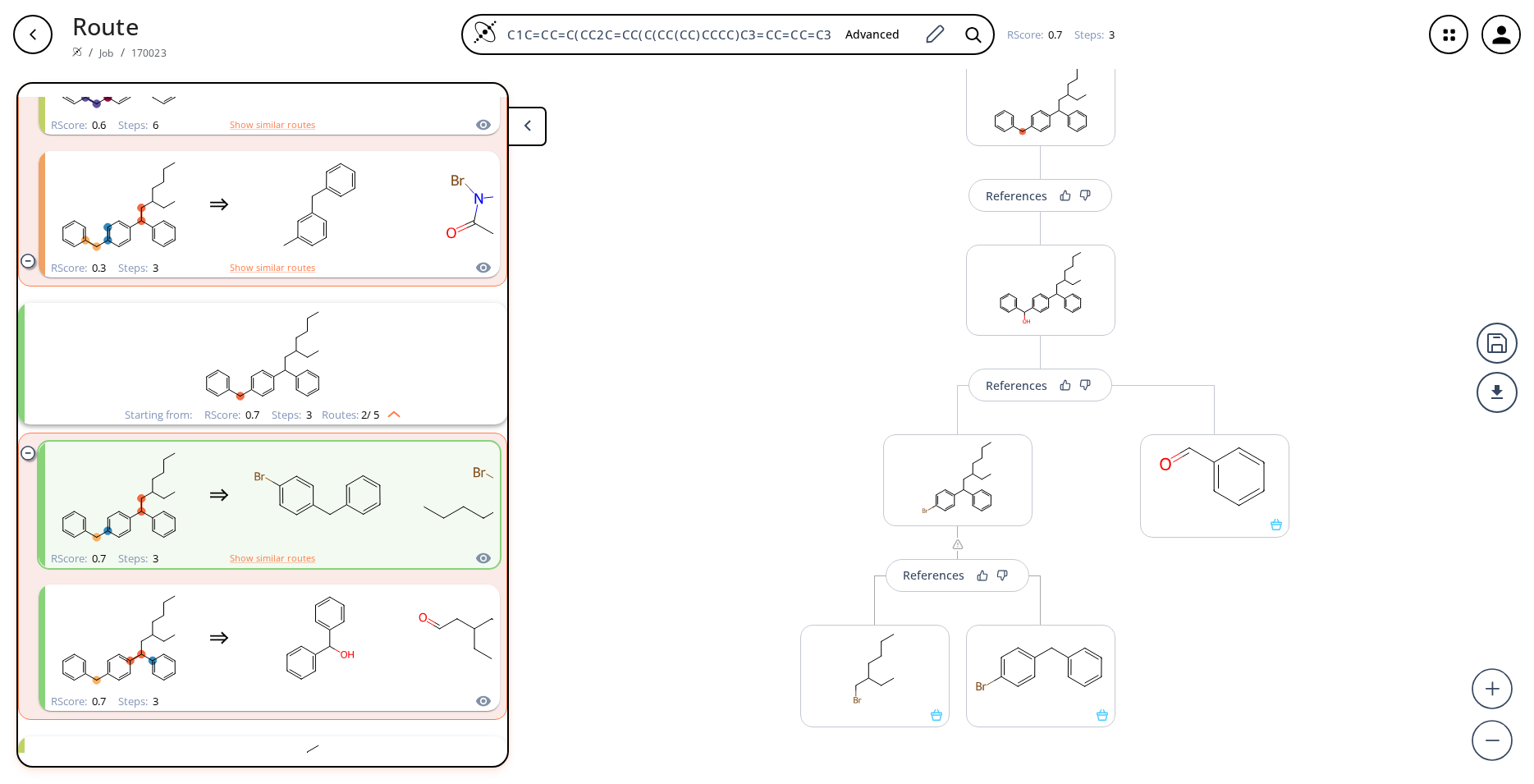
scroll to position [108, 0]
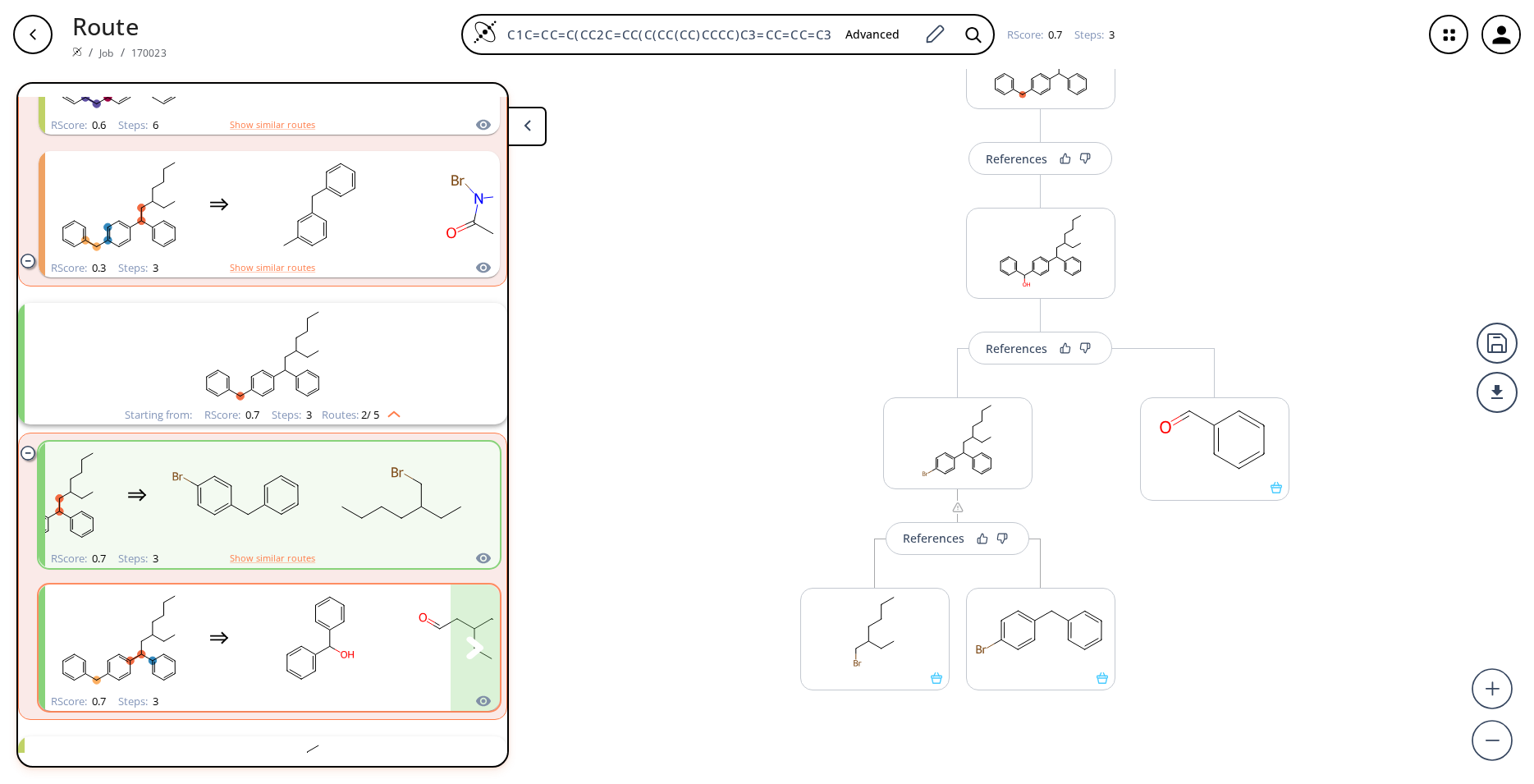
click at [404, 654] on div "clusters" at bounding box center [383, 637] width 676 height 107
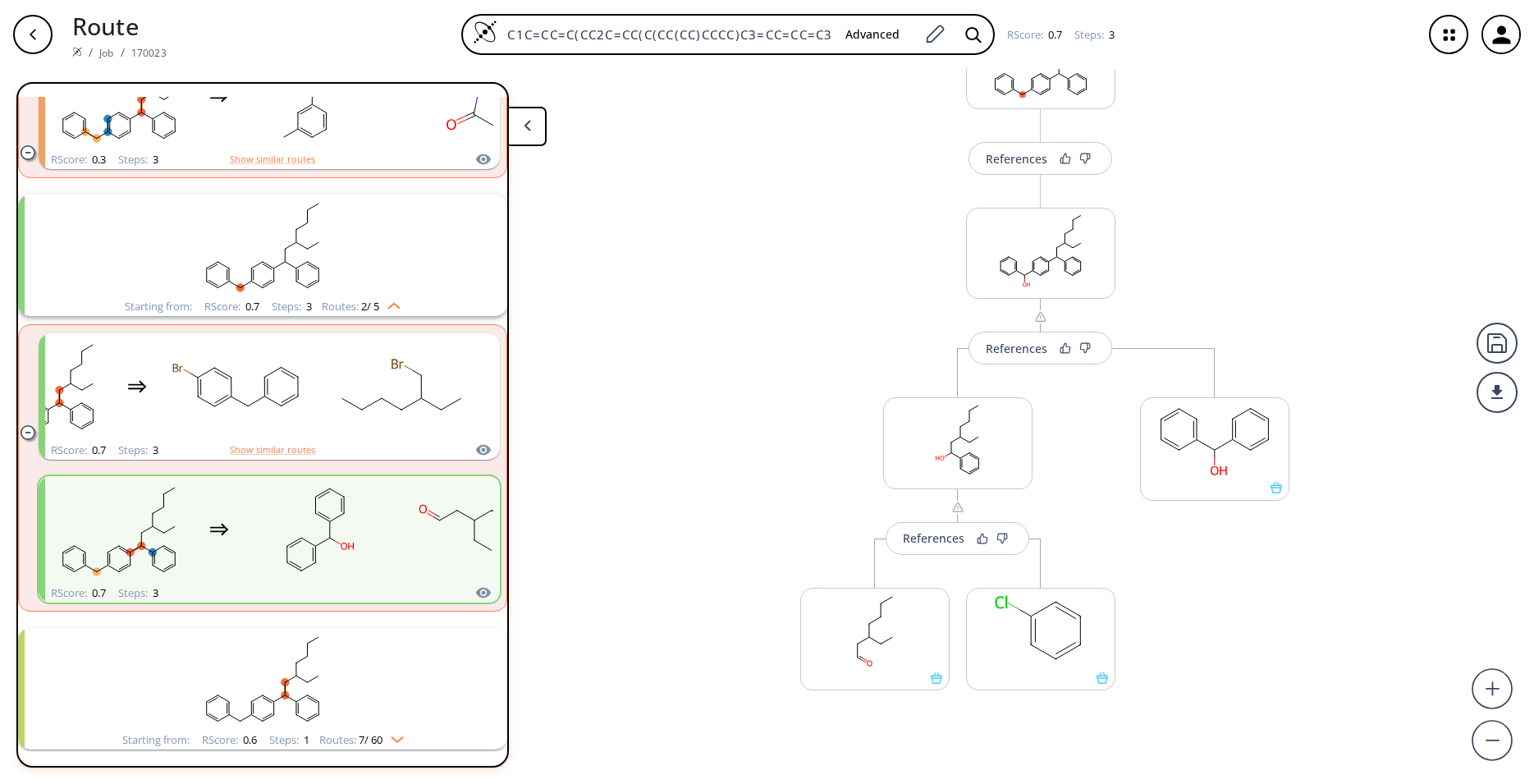
scroll to position [2529, 0]
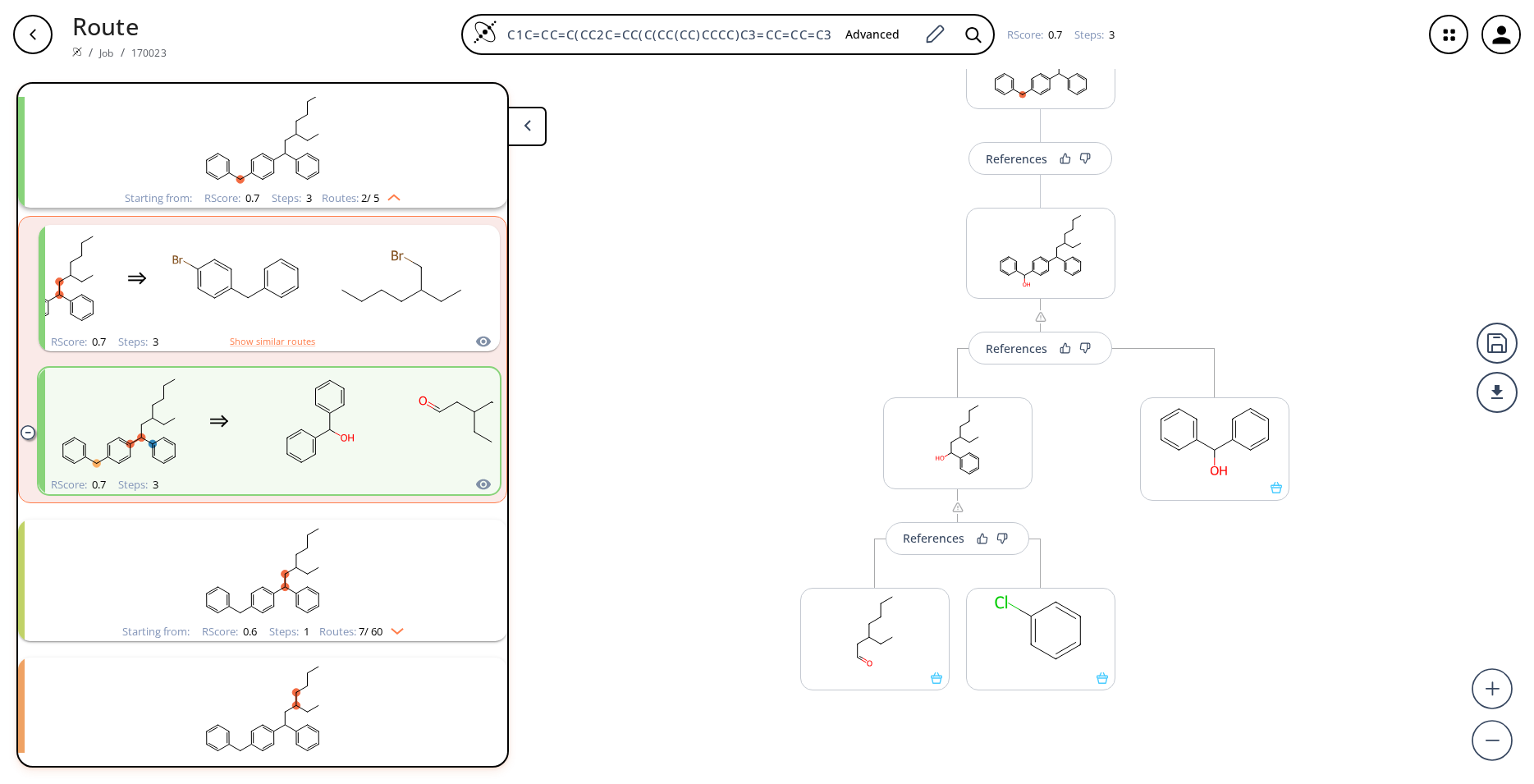
click at [372, 576] on rect "clusters" at bounding box center [262, 571] width 427 height 103
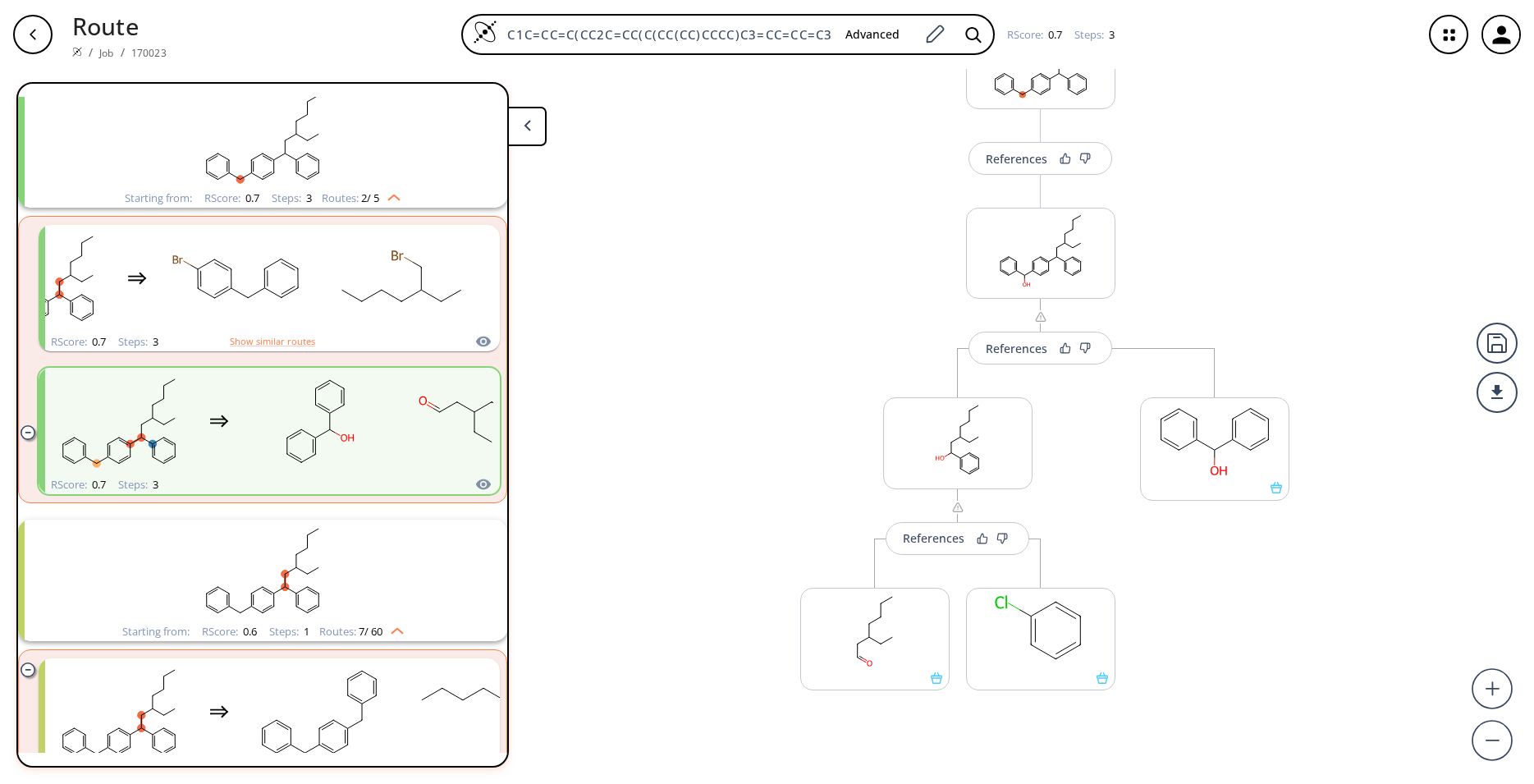
click at [372, 576] on rect "clusters" at bounding box center [262, 571] width 427 height 103
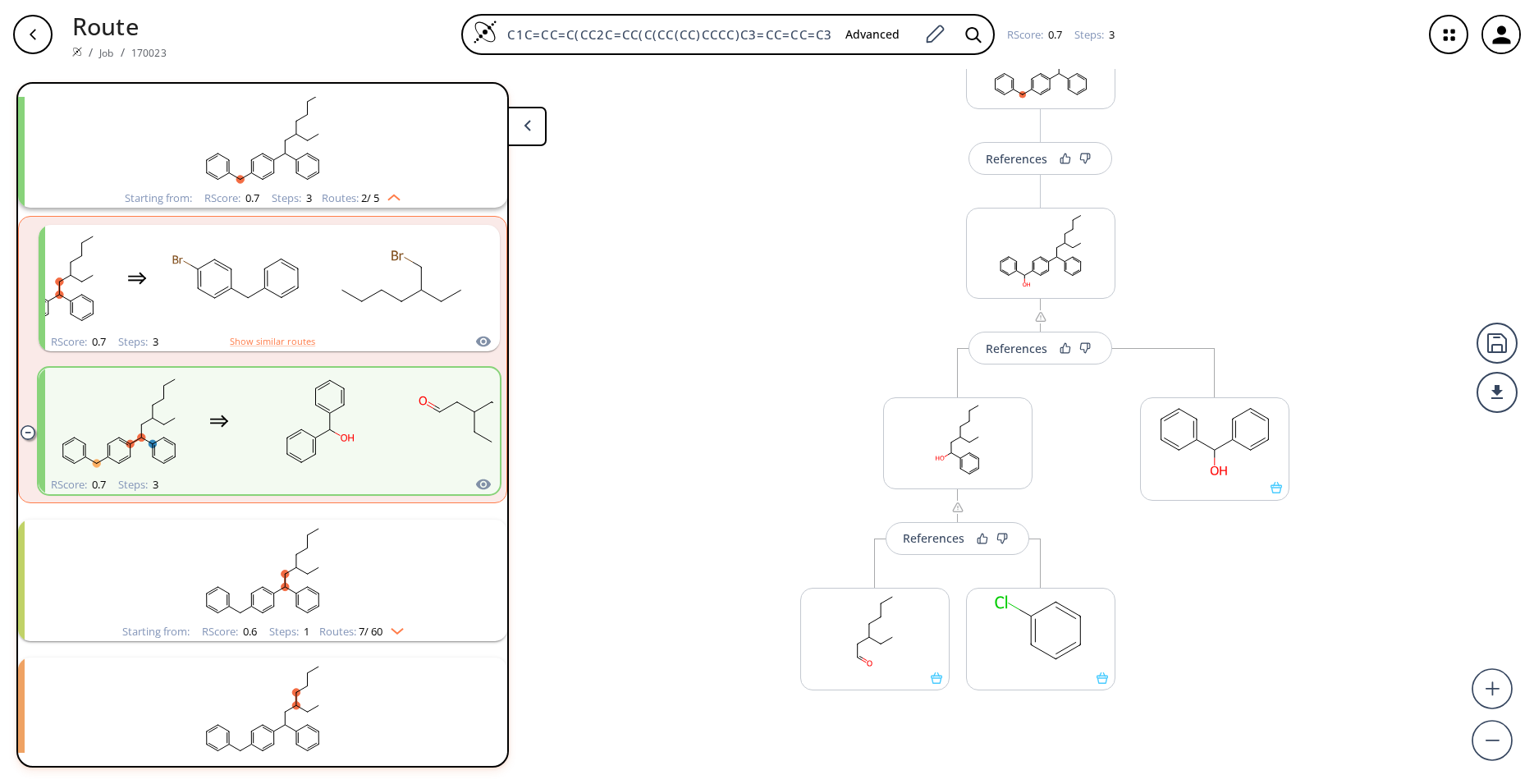
click at [372, 576] on rect "clusters" at bounding box center [262, 571] width 427 height 103
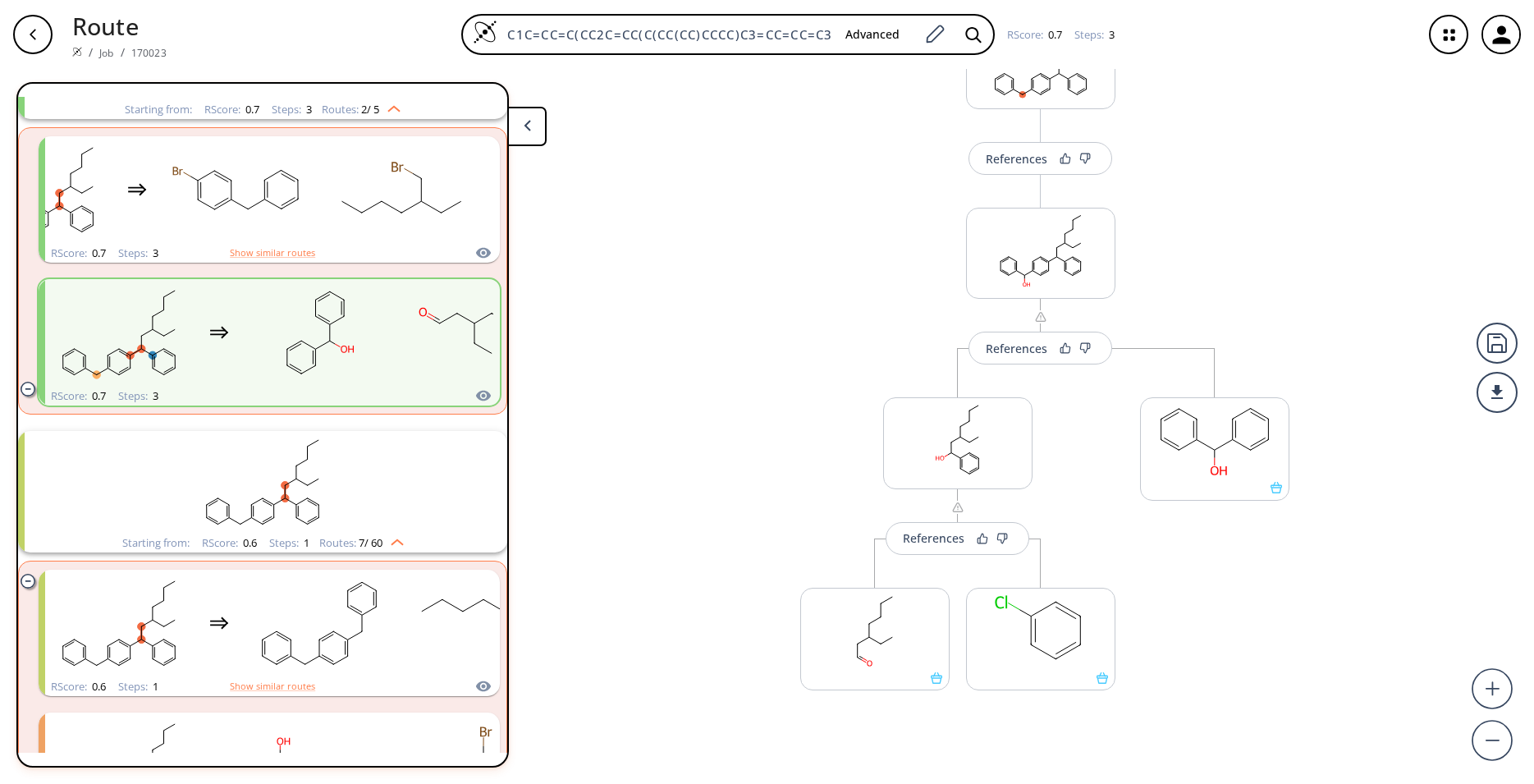
scroll to position [2637, 0]
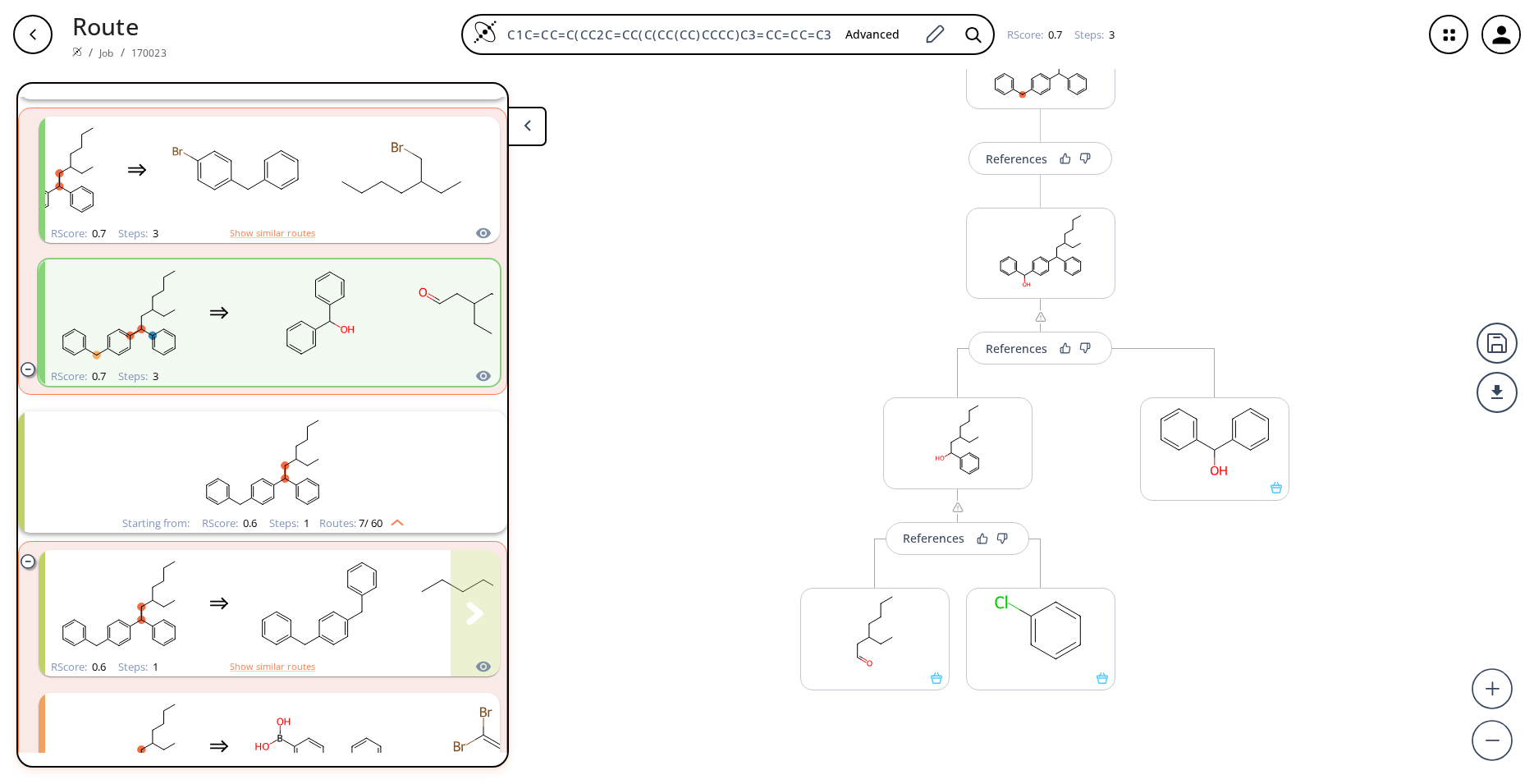
click at [372, 576] on rect "clusters" at bounding box center [319, 604] width 147 height 103
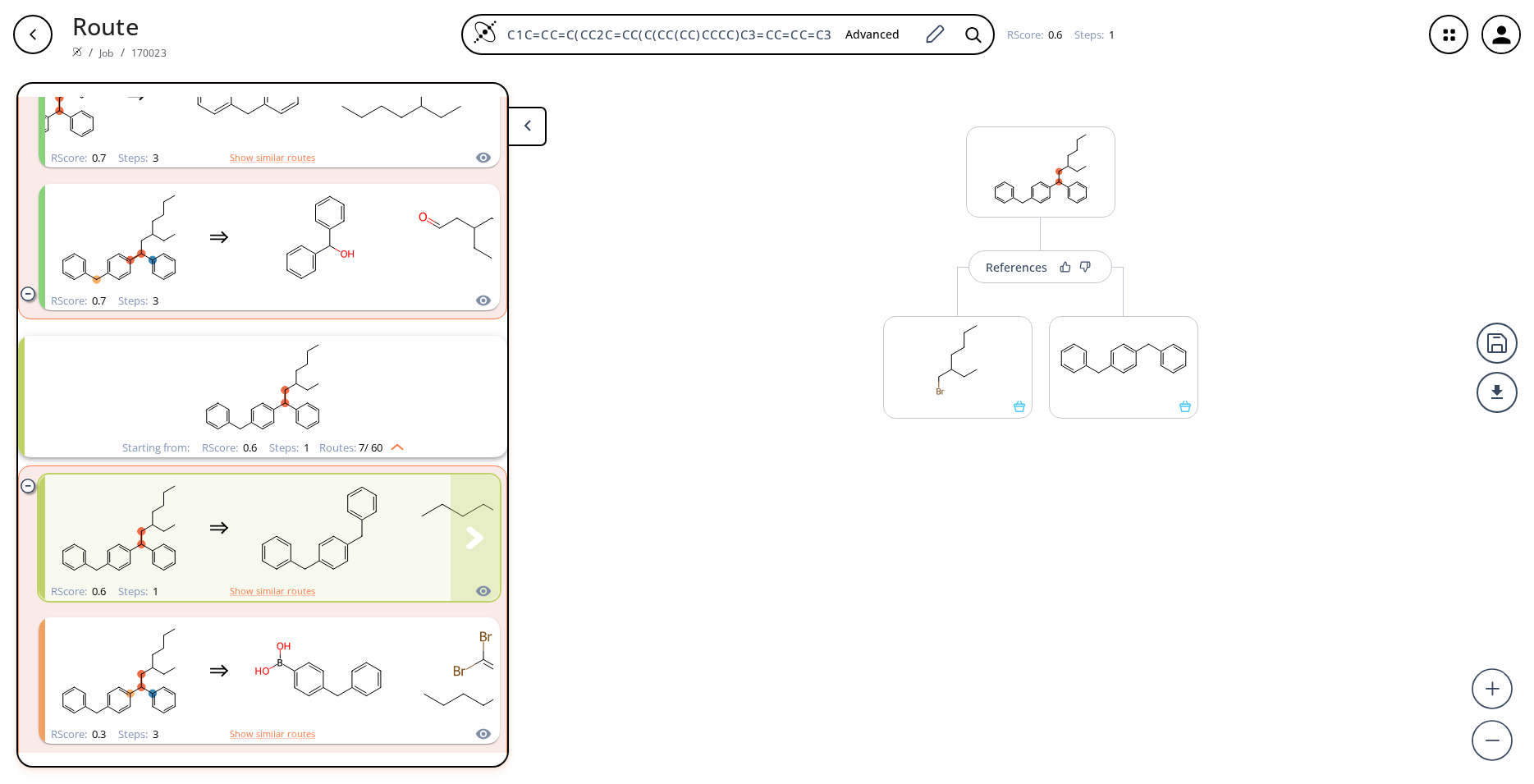
scroll to position [2745, 0]
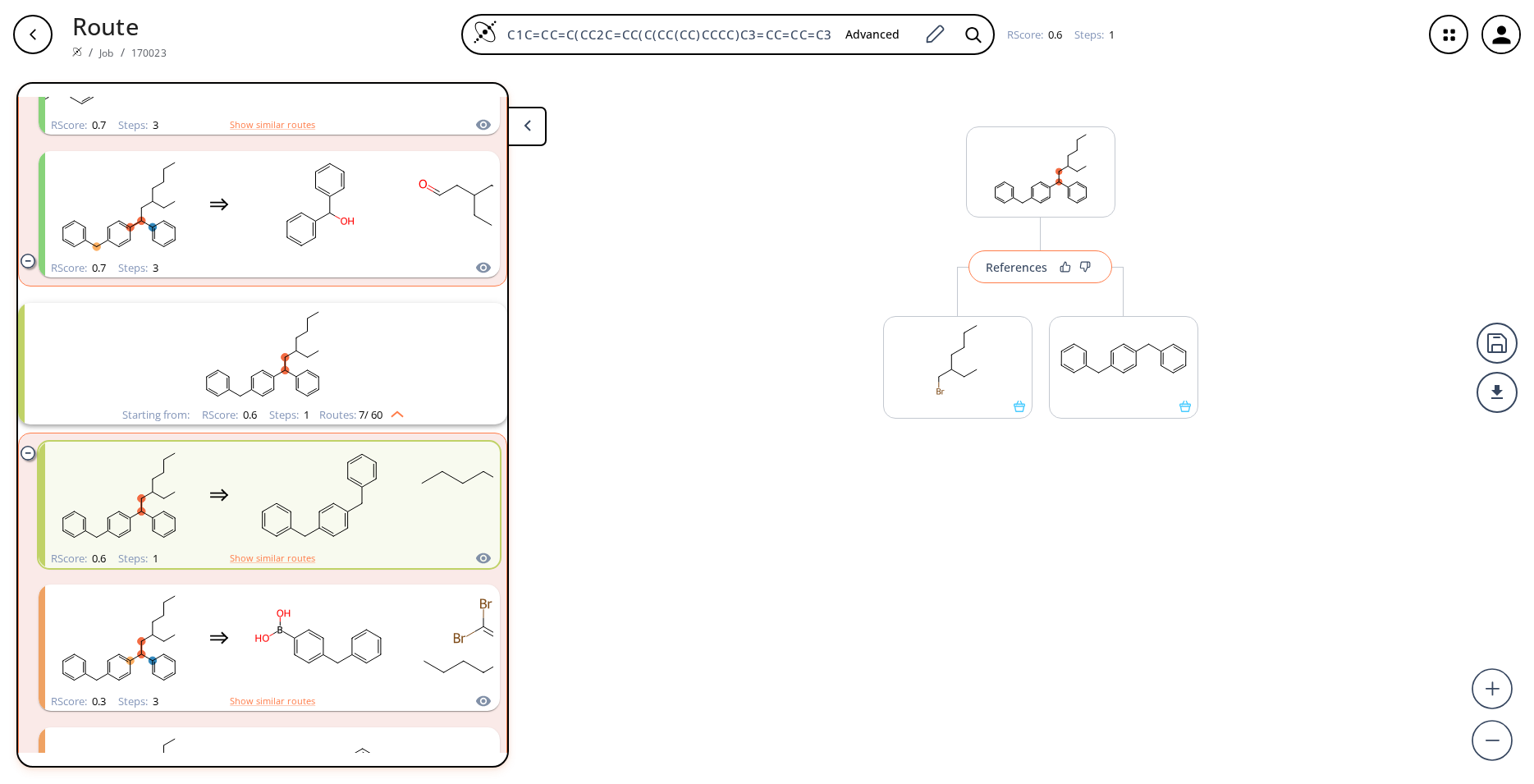
click at [993, 262] on div "References" at bounding box center [1016, 267] width 61 height 11
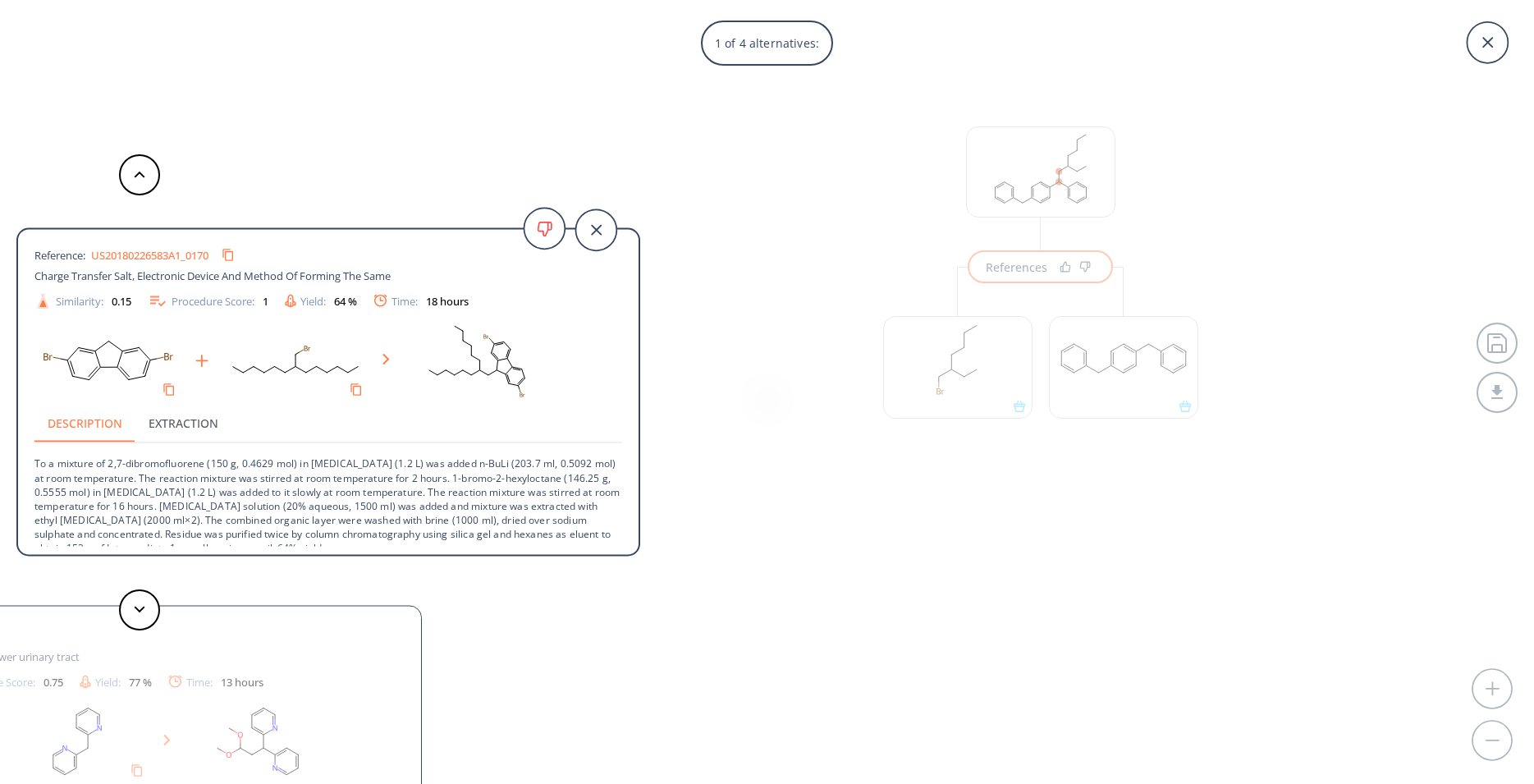
scroll to position [31, 0]
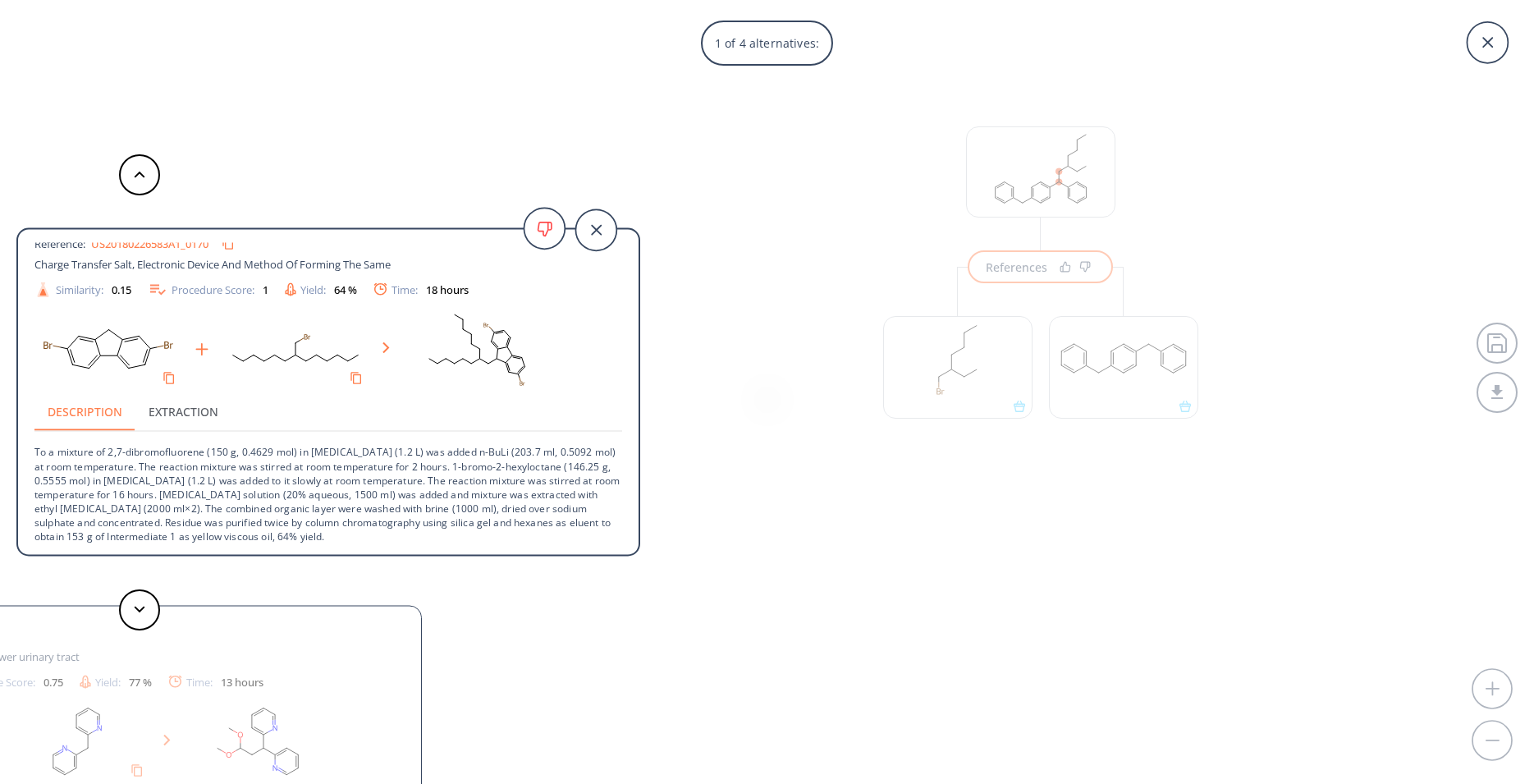
click at [719, 496] on div "1 of 4 alternatives: Aryl alpha alkylation Reference: US20180226583A1_0170 Char…" at bounding box center [767, 392] width 1534 height 784
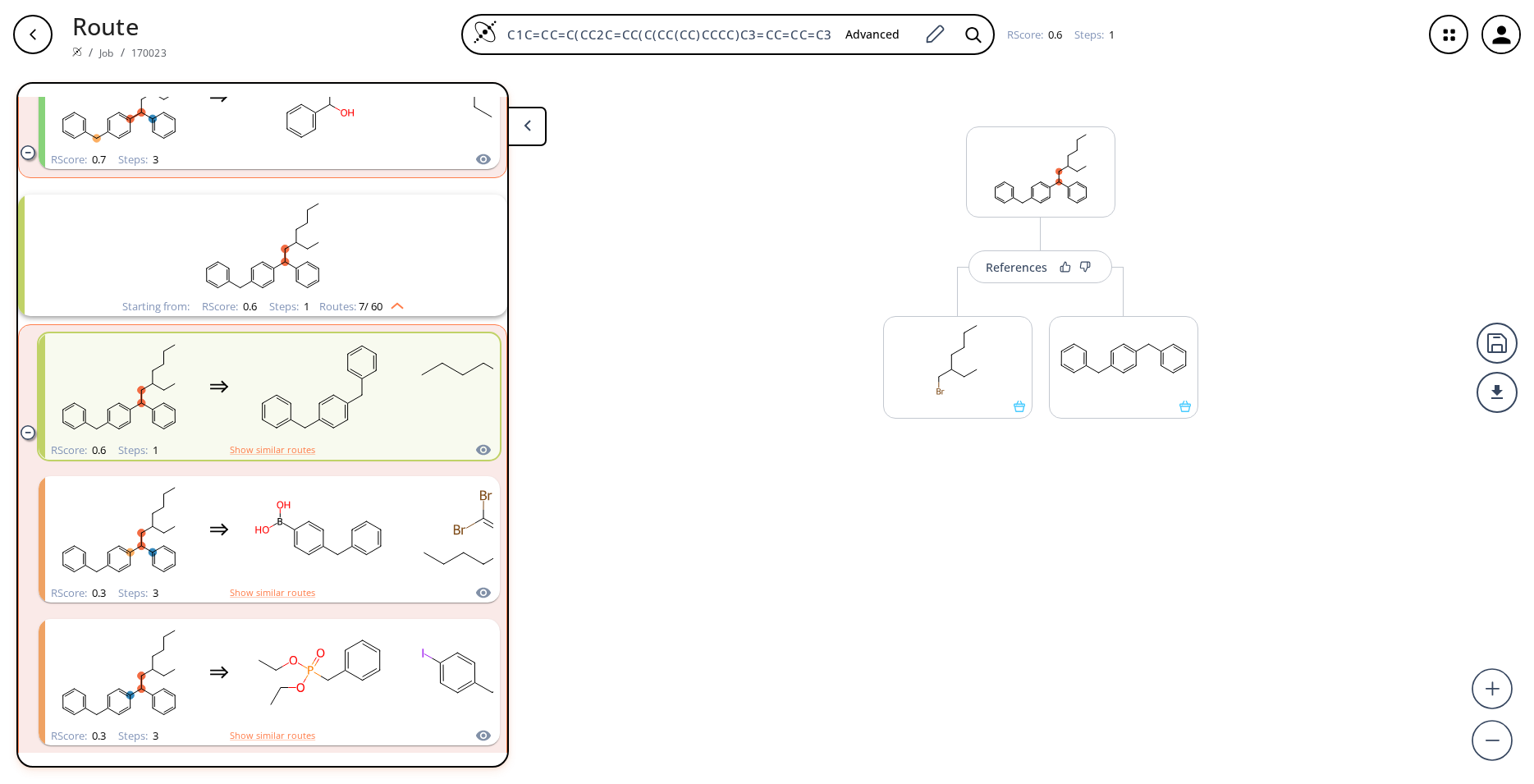
scroll to position [2962, 0]
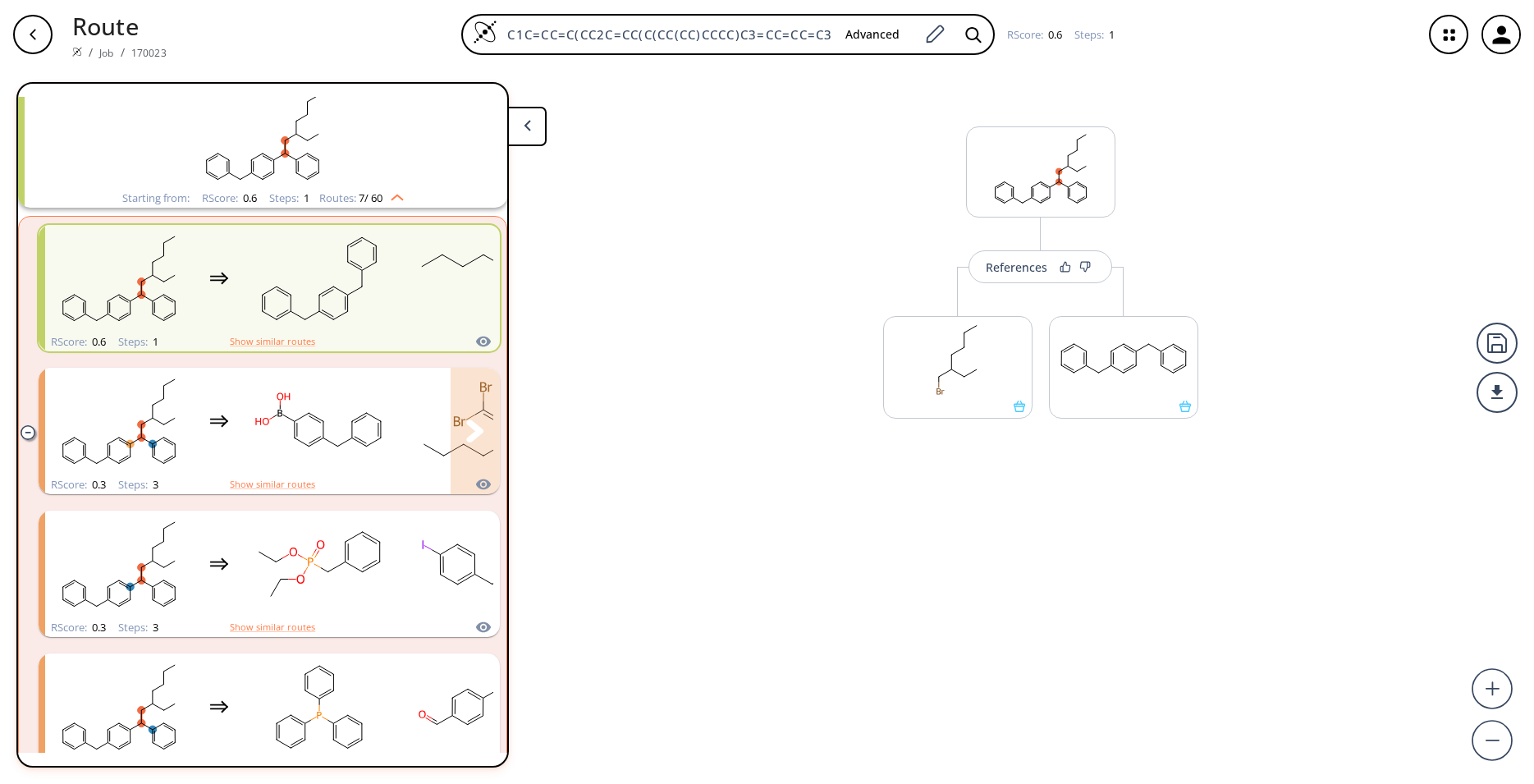
click at [212, 459] on div "clusters" at bounding box center [383, 421] width 676 height 107
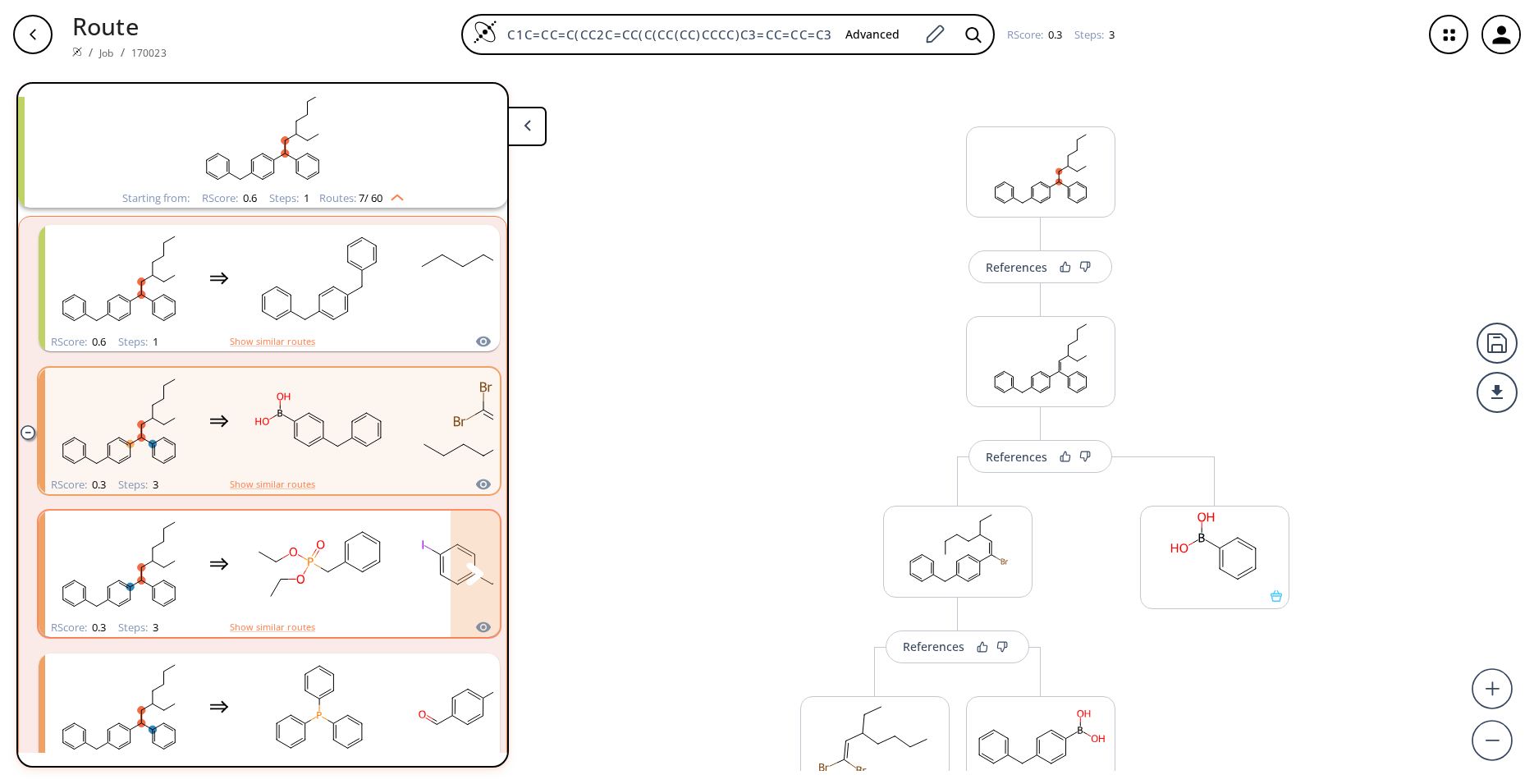
click at [223, 533] on div "clusters" at bounding box center [383, 564] width 676 height 107
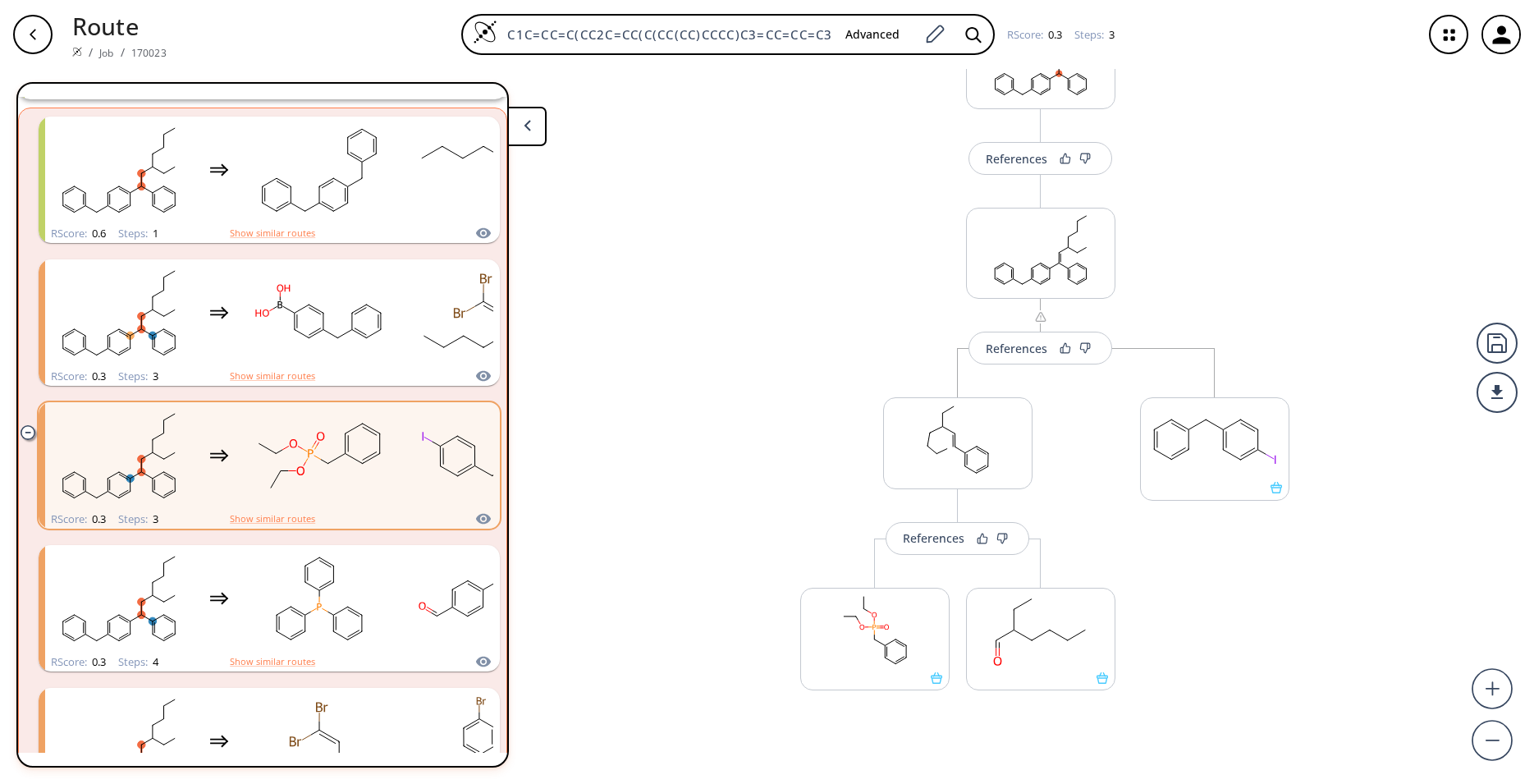
scroll to position [159, 0]
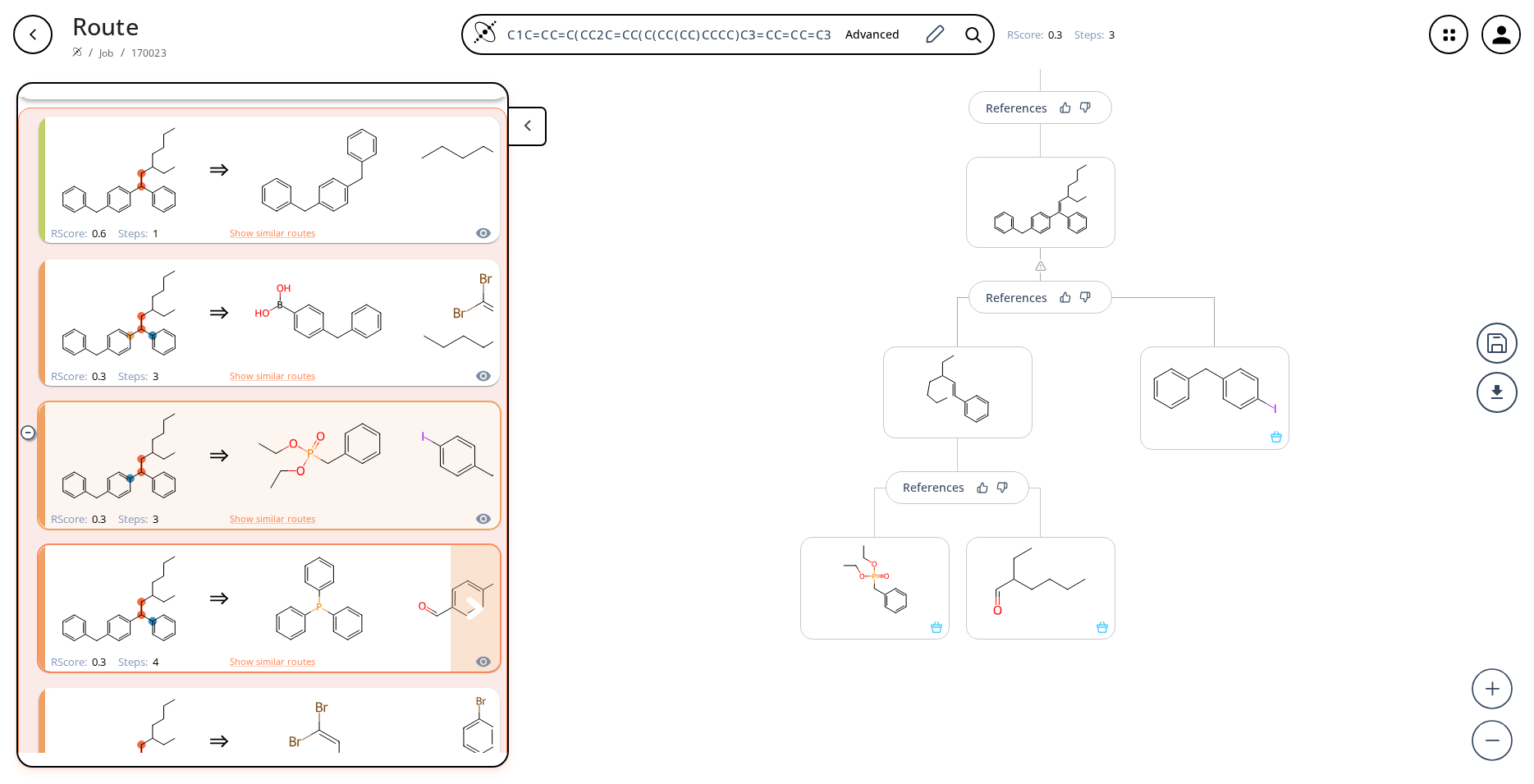
click at [369, 618] on rect "clusters" at bounding box center [319, 598] width 147 height 103
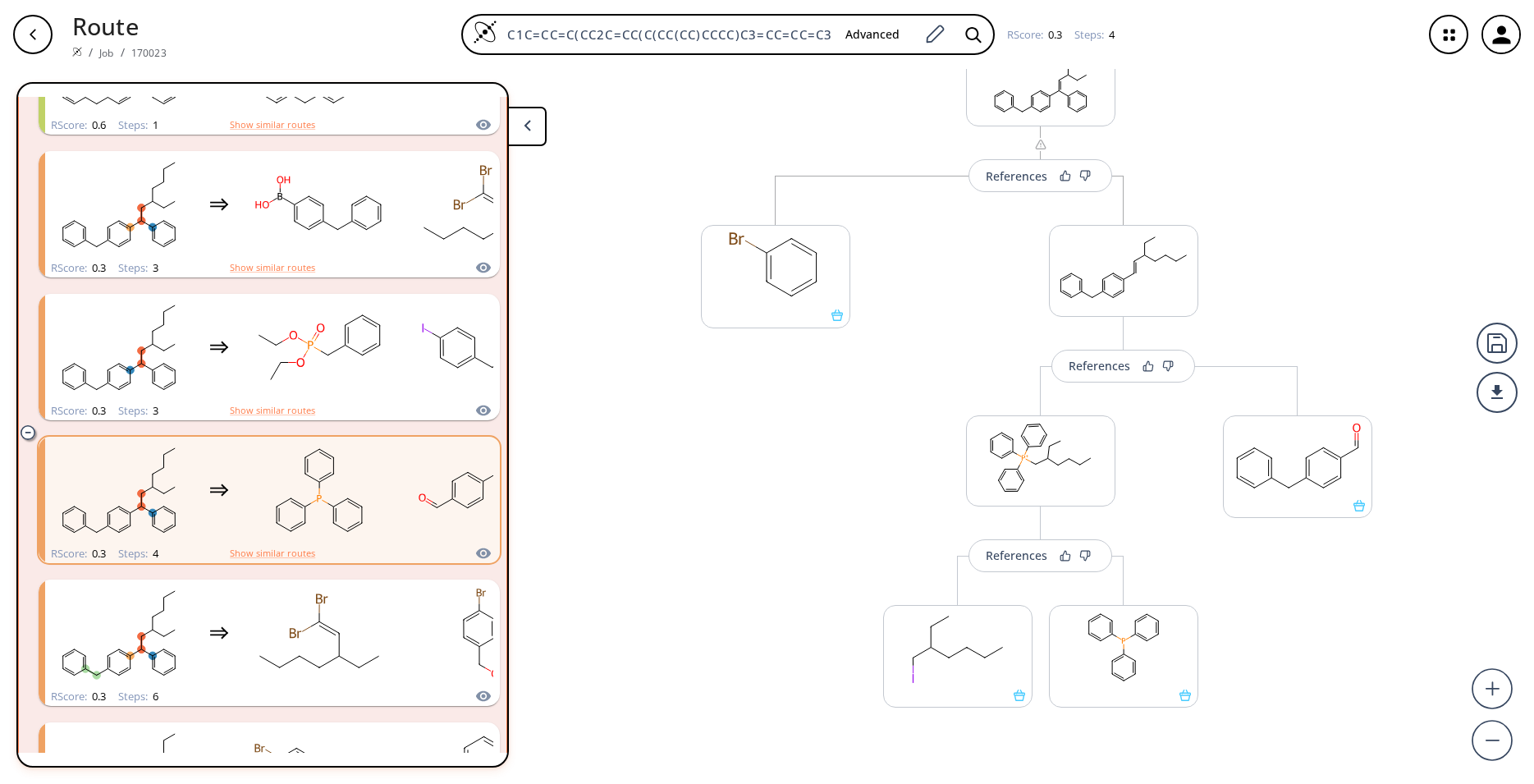
scroll to position [325, 0]
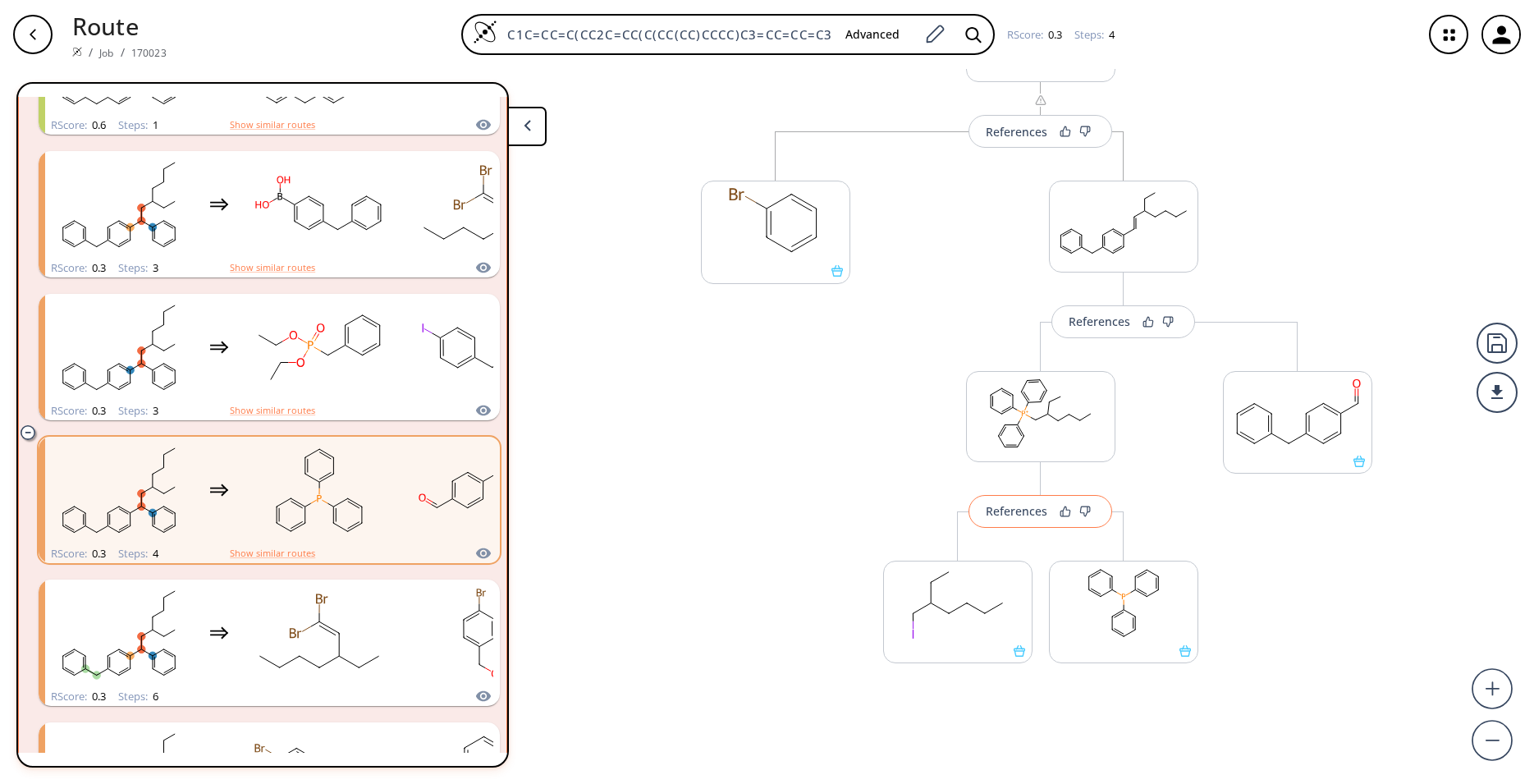
click at [1004, 519] on button "References" at bounding box center [1040, 511] width 144 height 33
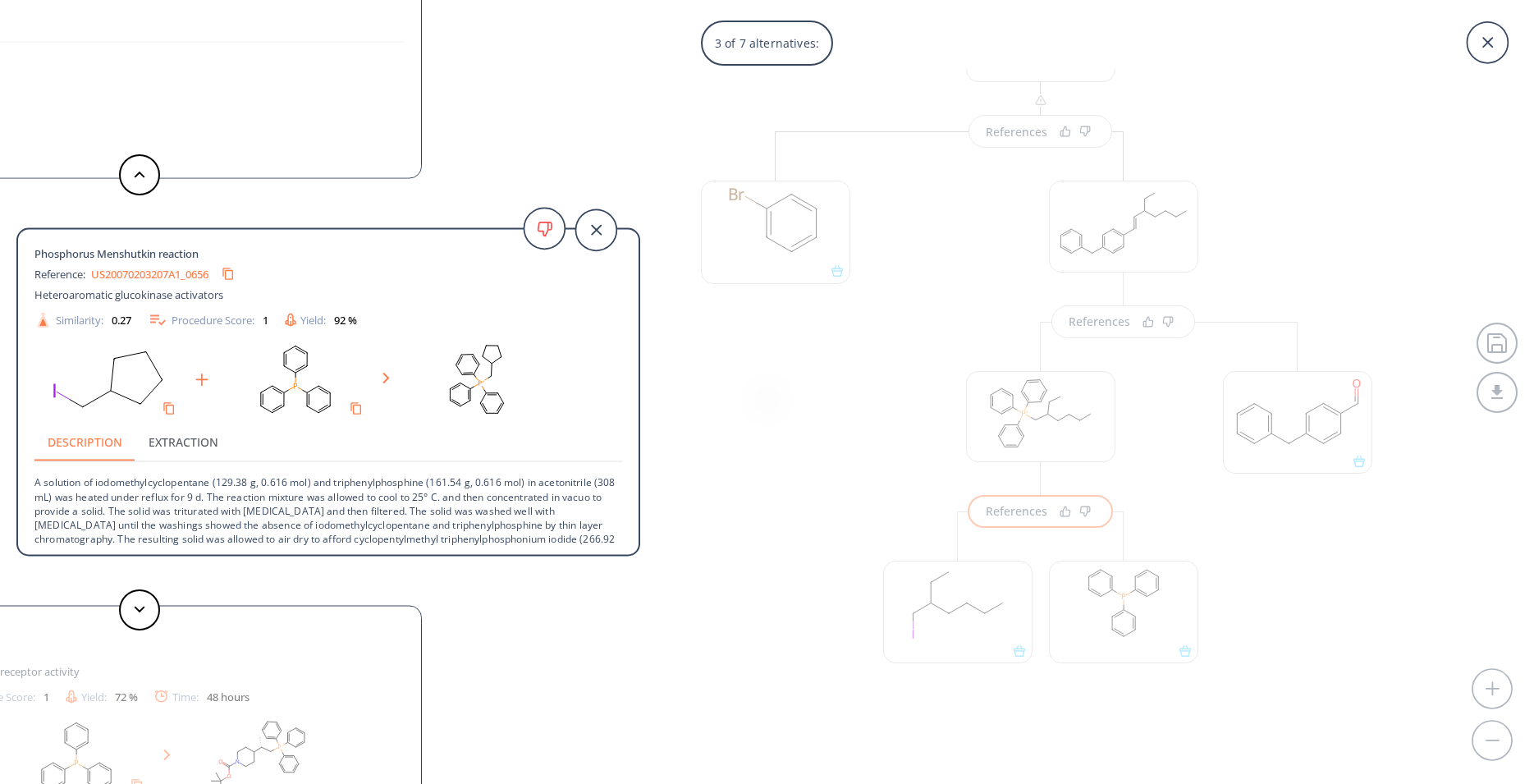
scroll to position [16, 0]
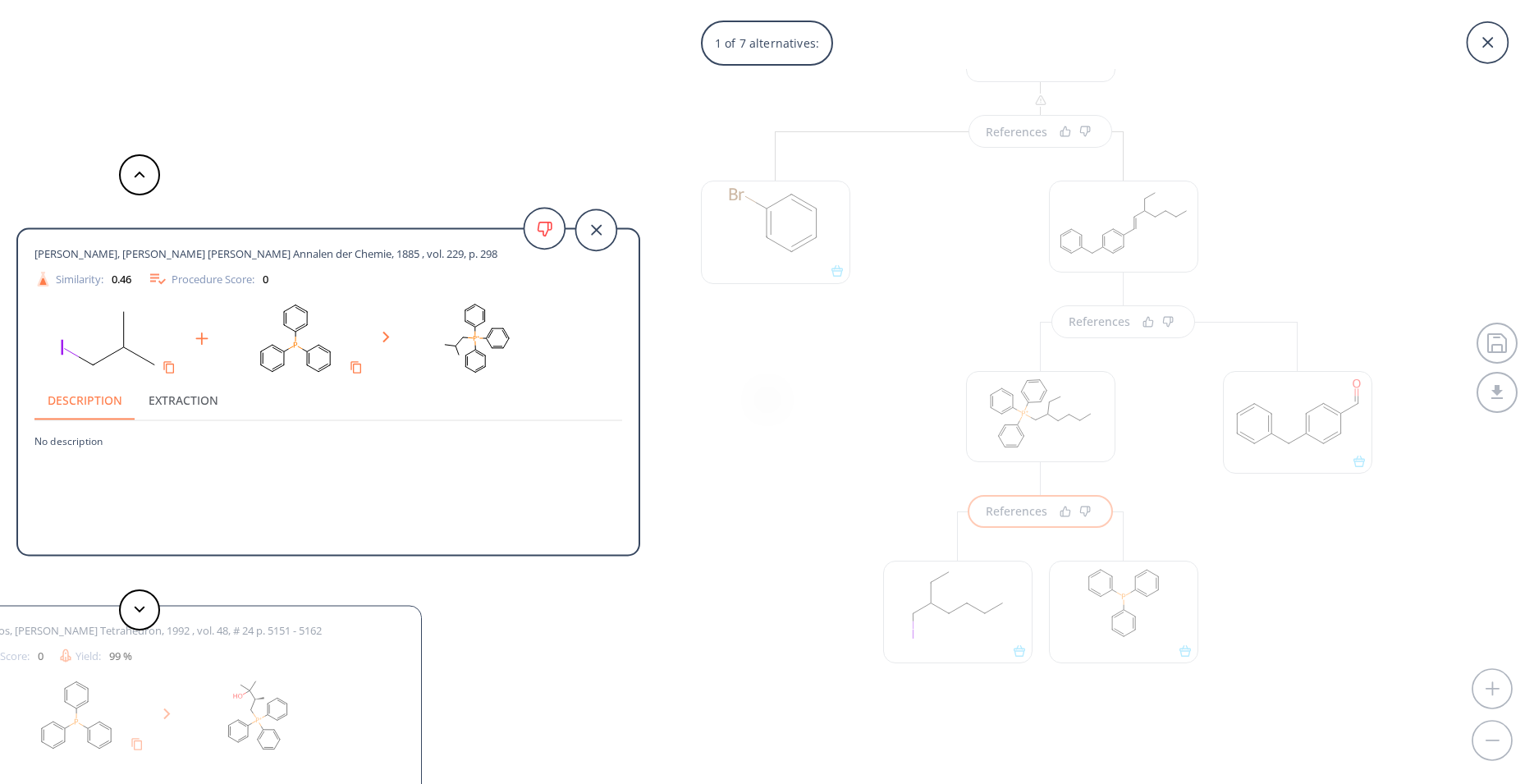
click at [752, 627] on div "1 of 7 alternatives: [PERSON_NAME], [PERSON_NAME] [PERSON_NAME] Annalen der Che…" at bounding box center [767, 392] width 1534 height 784
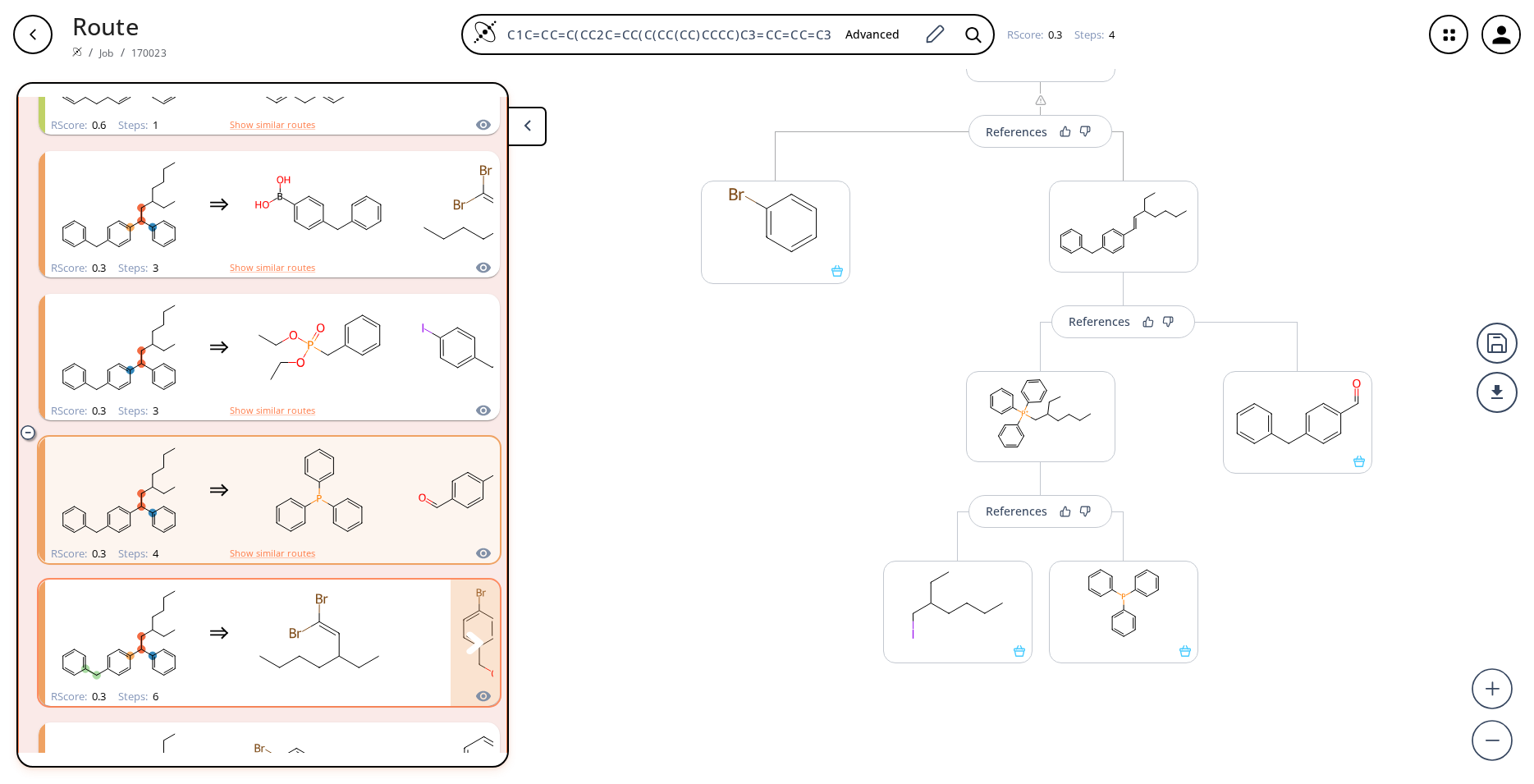
click at [289, 636] on ellipse "clusters" at bounding box center [295, 632] width 16 height 14
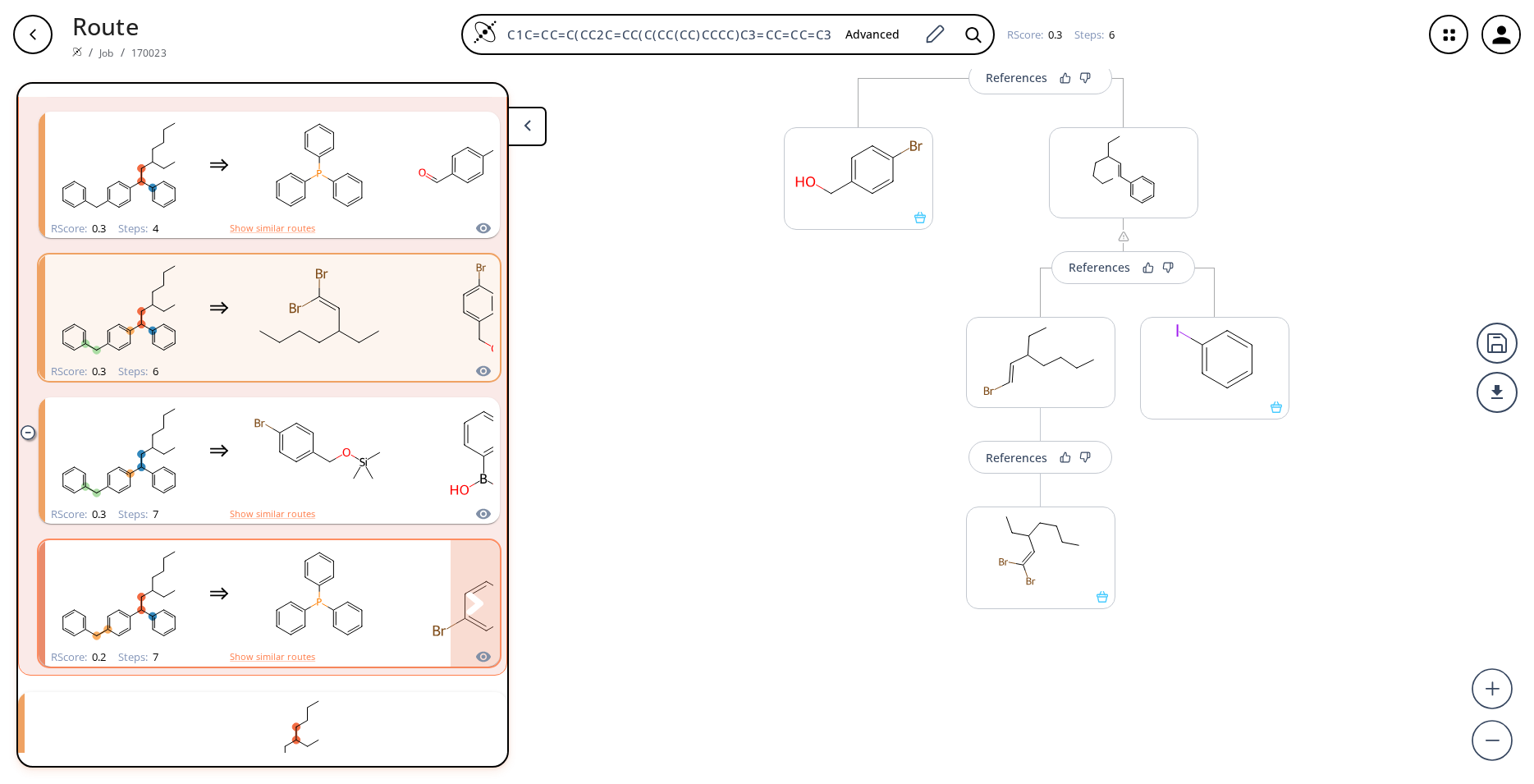
scroll to position [3572, 0]
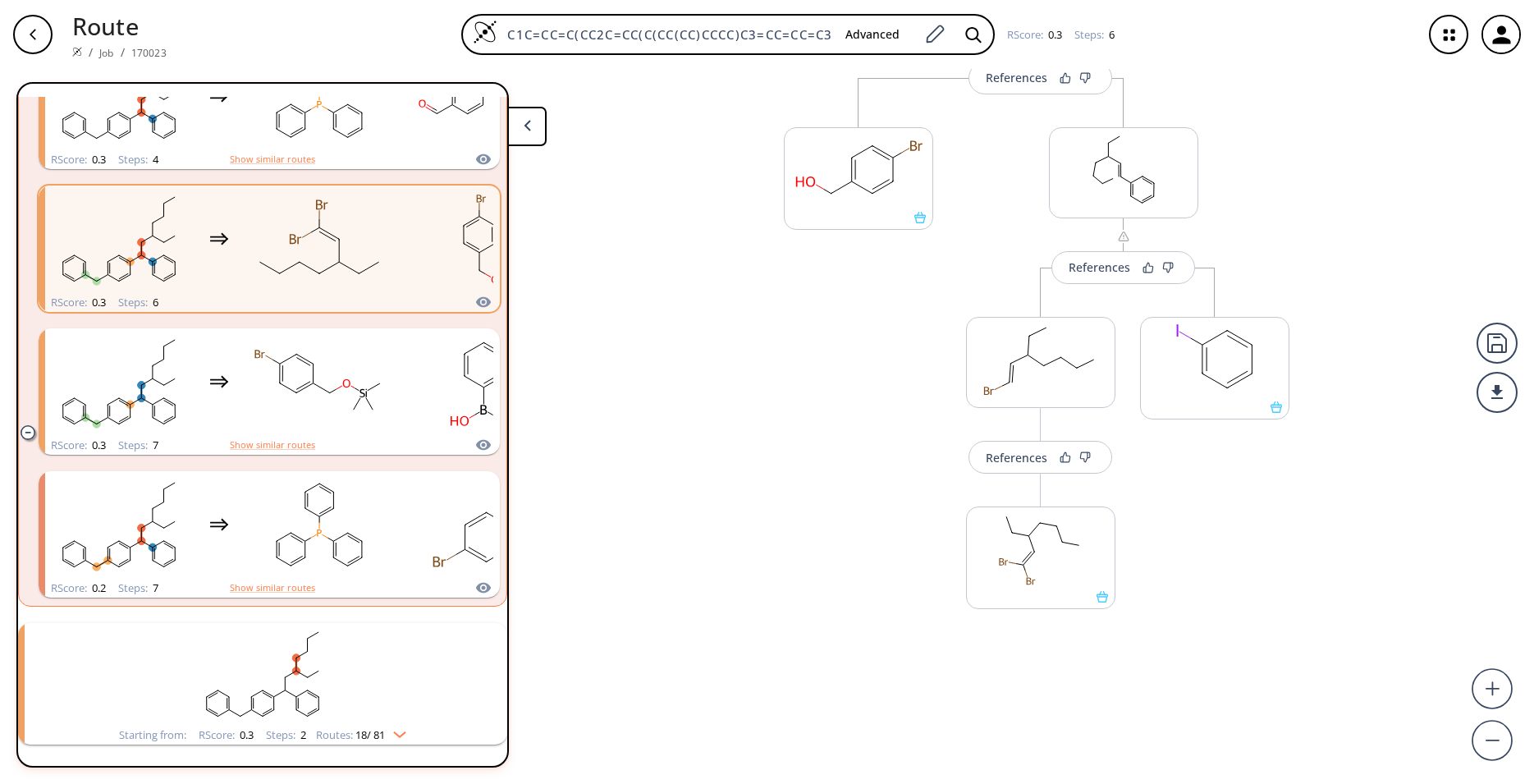
click at [197, 618] on li "Starting from: RScore : 0.3 Steps : 2 Routes: 18 / 81" at bounding box center [262, 683] width 489 height 138
click at [234, 678] on rect "clusters" at bounding box center [262, 674] width 427 height 103
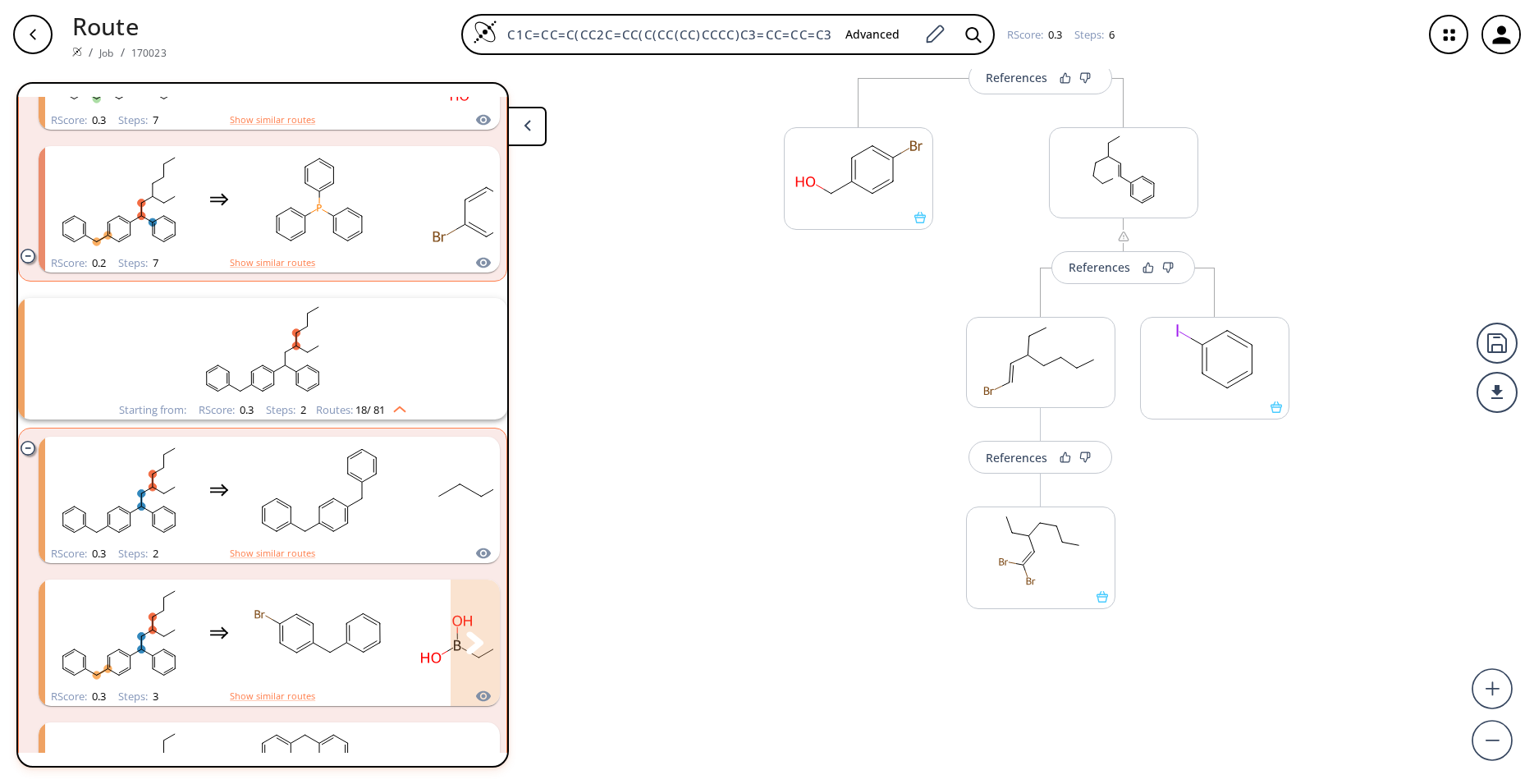
scroll to position [4005, 0]
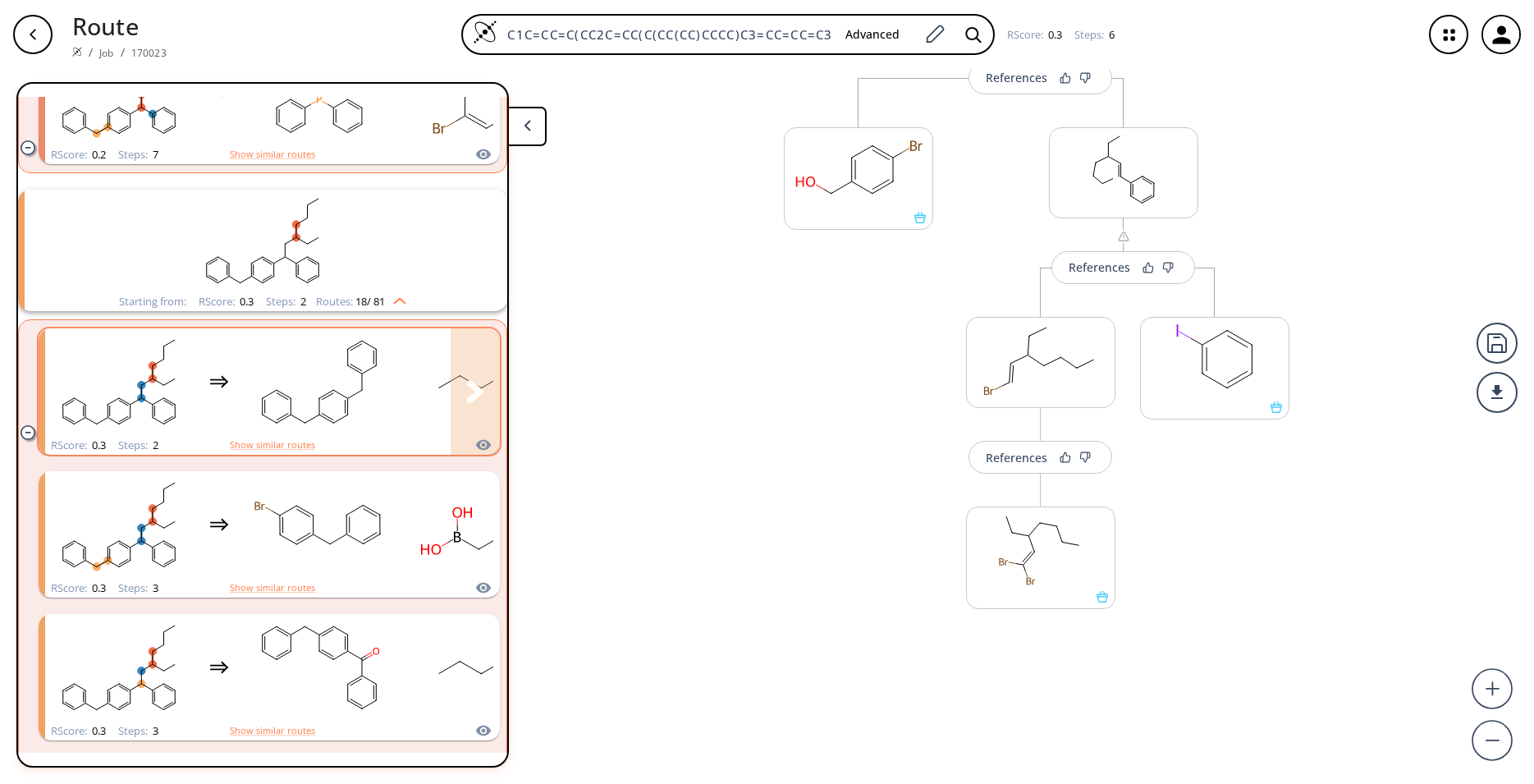
click at [172, 411] on rect "clusters" at bounding box center [119, 382] width 147 height 103
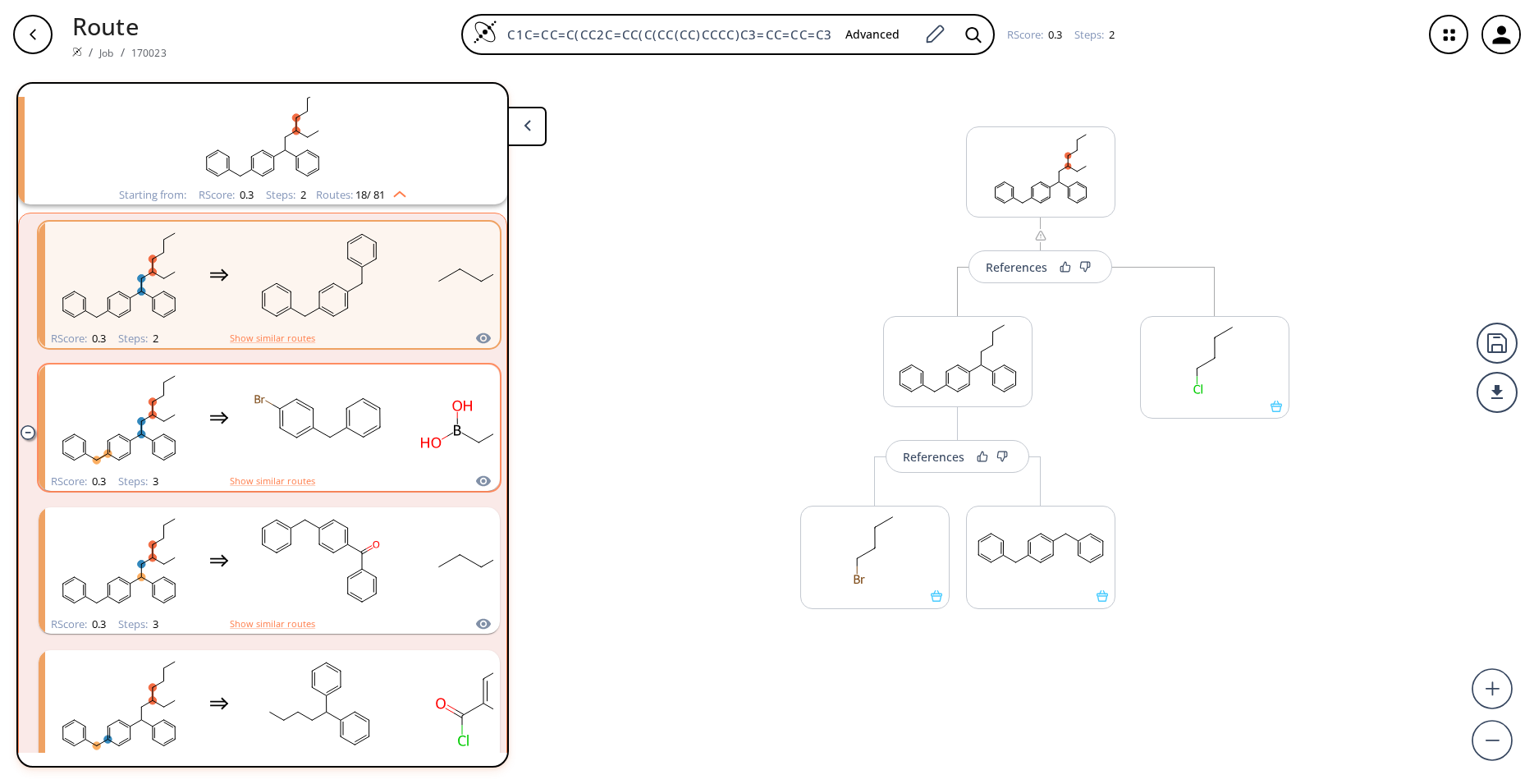
scroll to position [4114, 0]
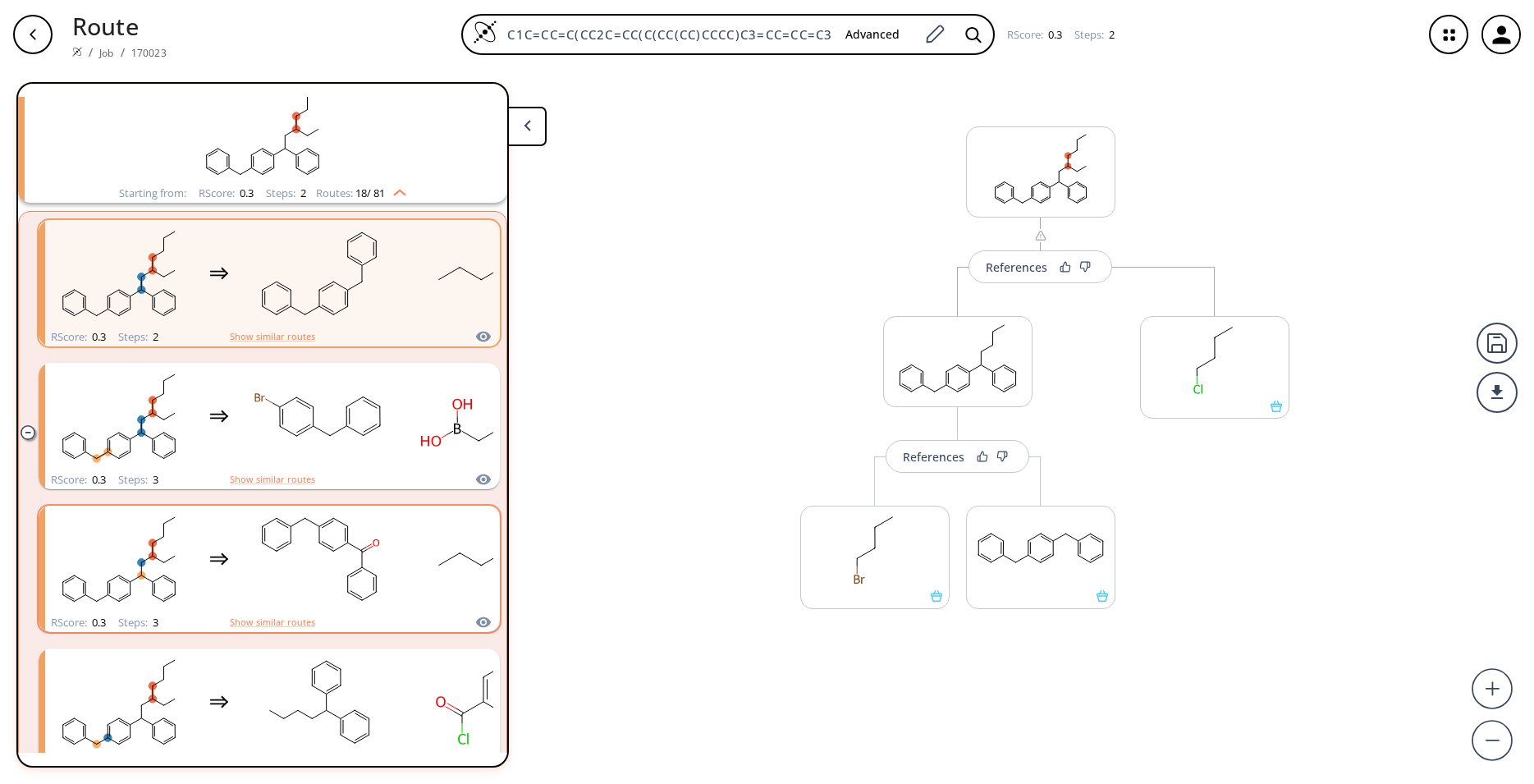
click at [393, 596] on rect "clusters" at bounding box center [319, 559] width 147 height 103
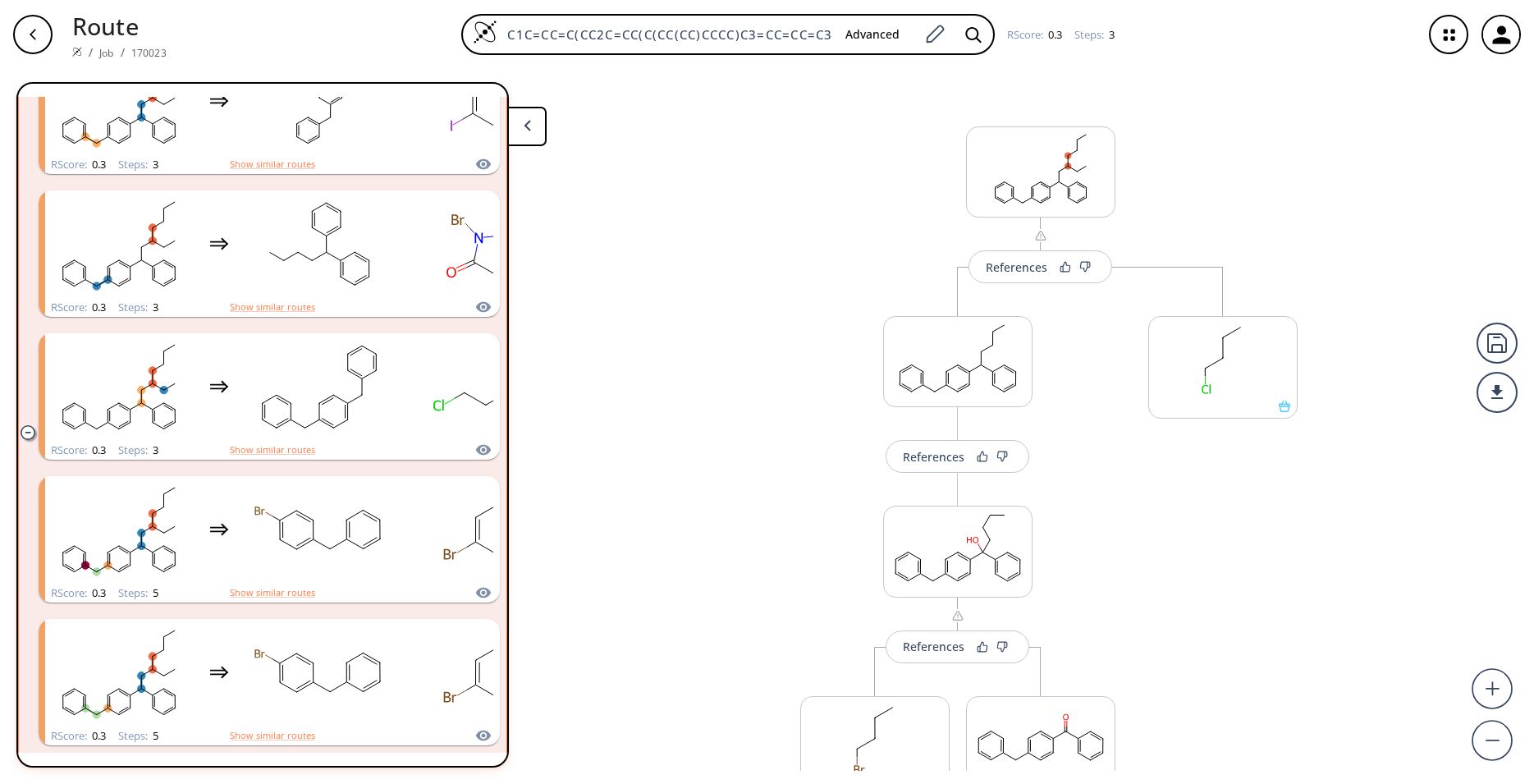
scroll to position [4419, 0]
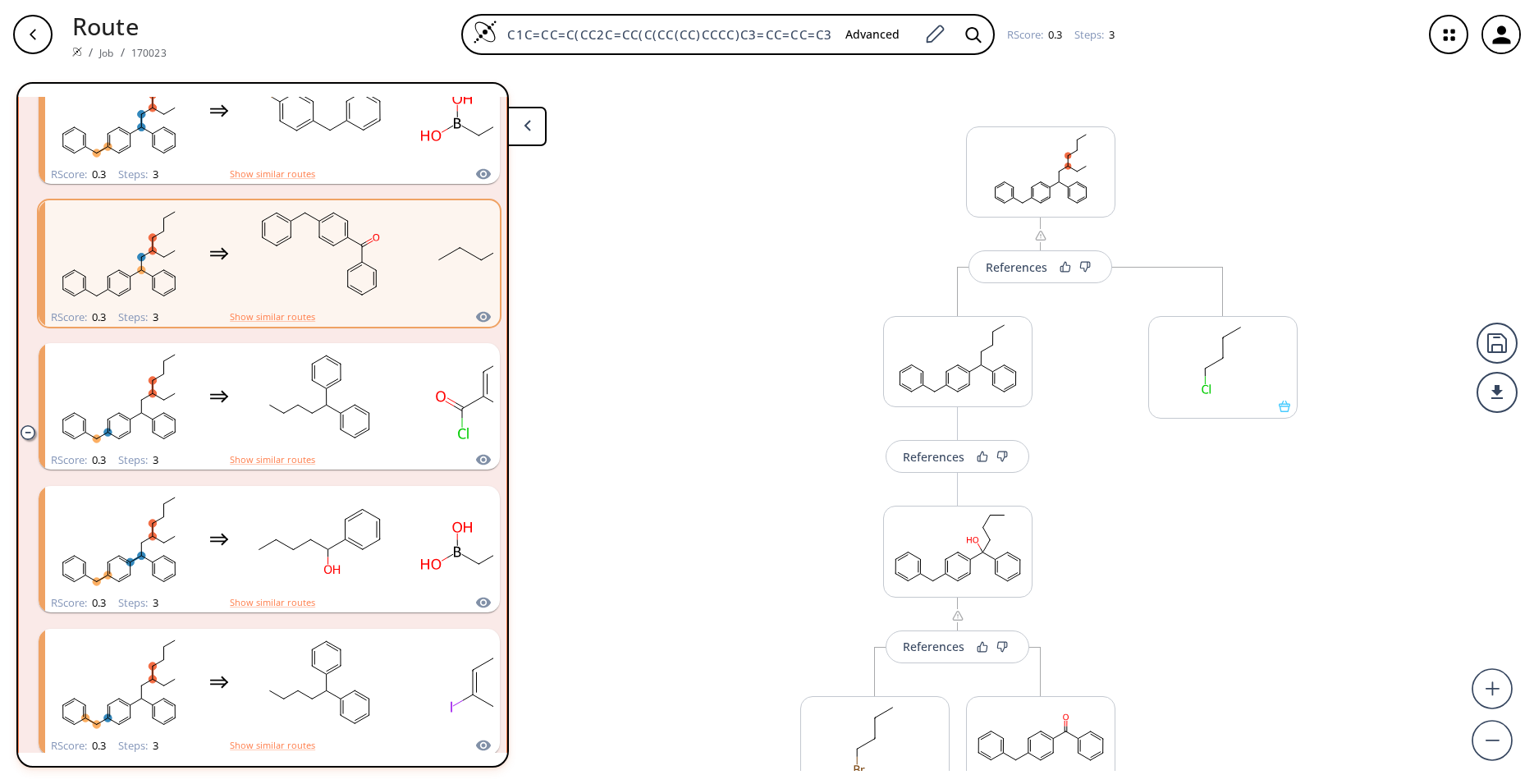
click at [626, 182] on div "References More routes from here References More routes from here References Mo…" at bounding box center [767, 420] width 1534 height 701
